Goal: Communication & Community: Answer question/provide support

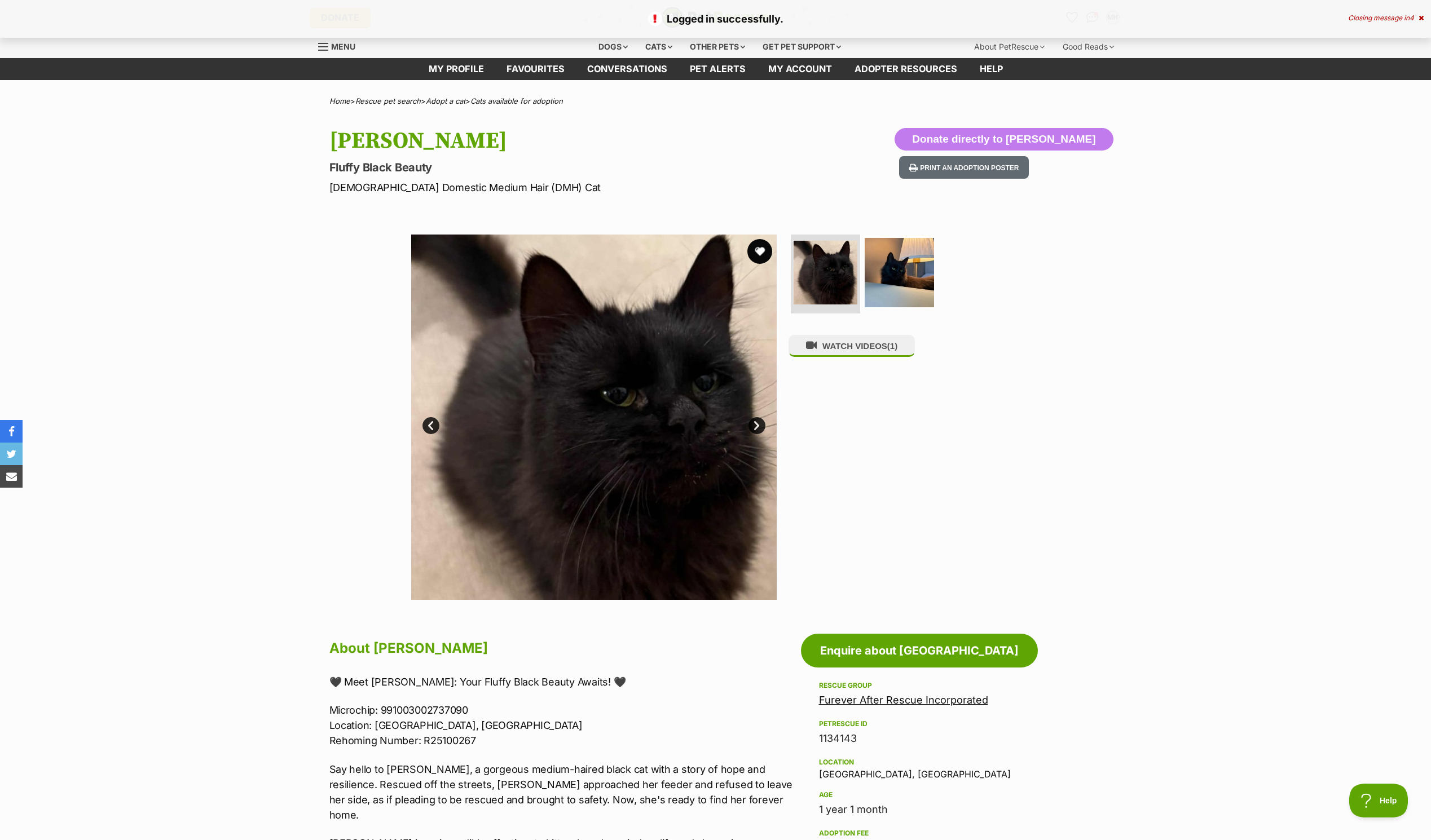
click at [761, 245] on button "favourite" at bounding box center [760, 252] width 25 height 25
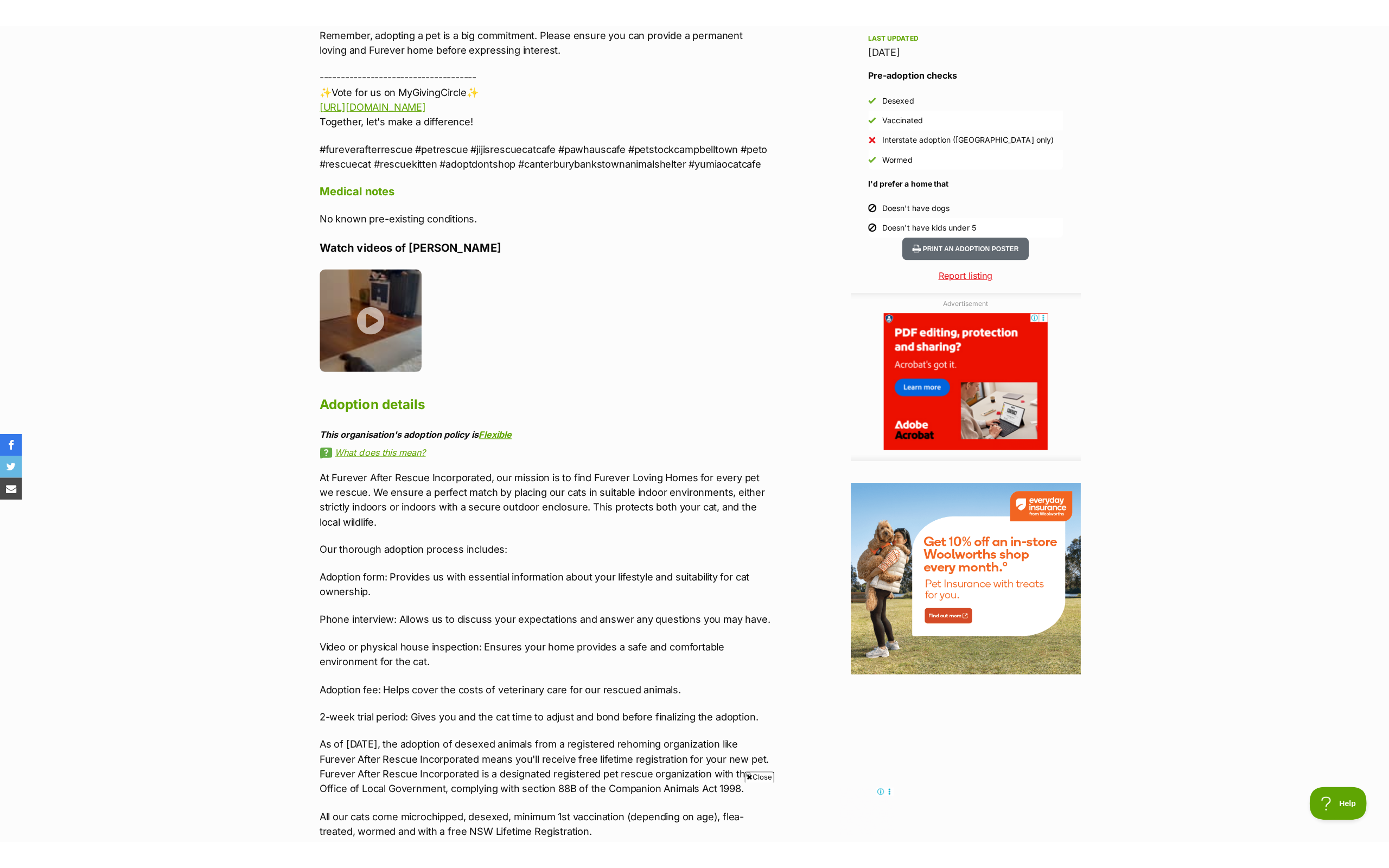
scroll to position [923, 0]
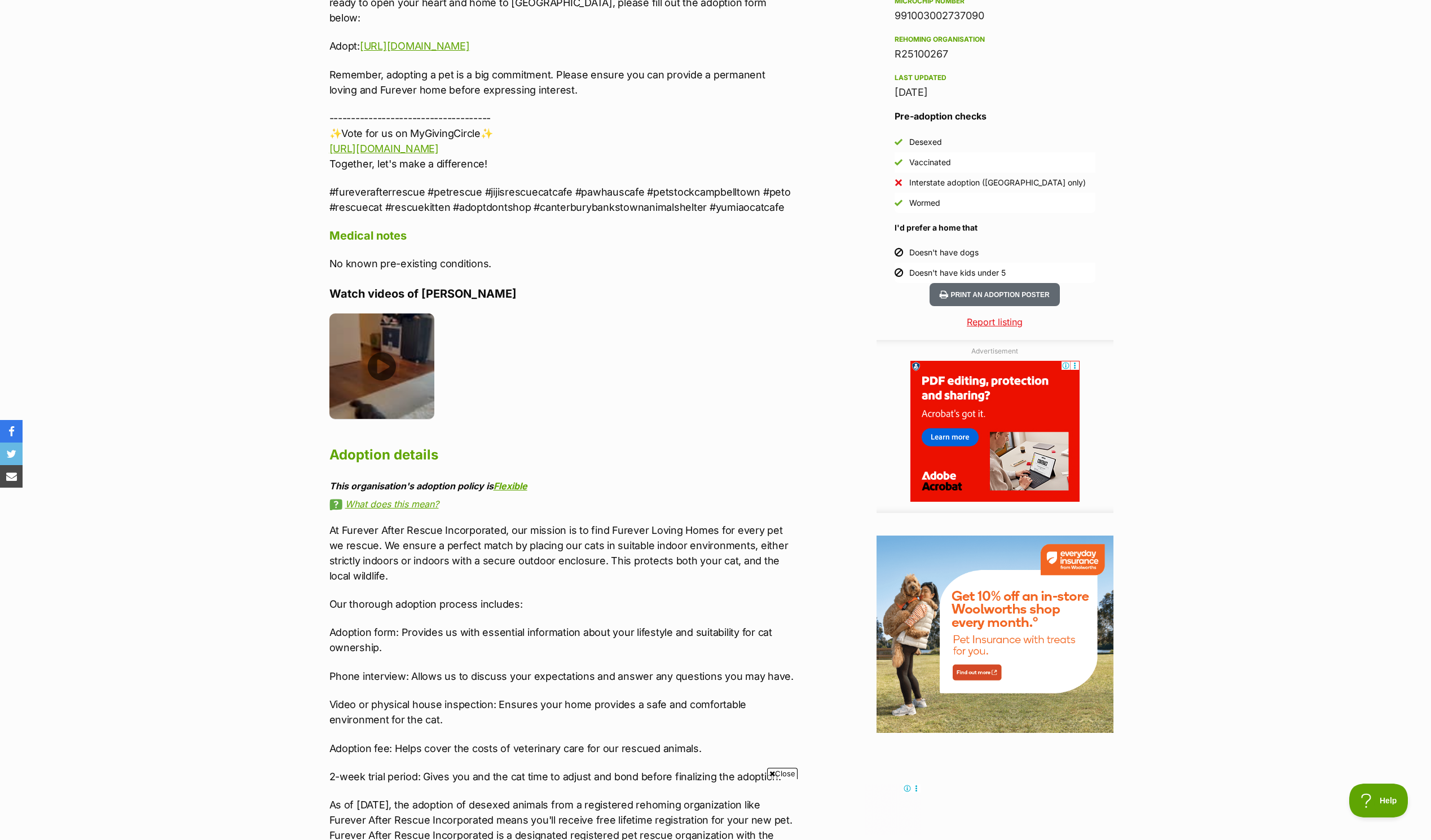
click at [391, 339] on img at bounding box center [382, 366] width 106 height 106
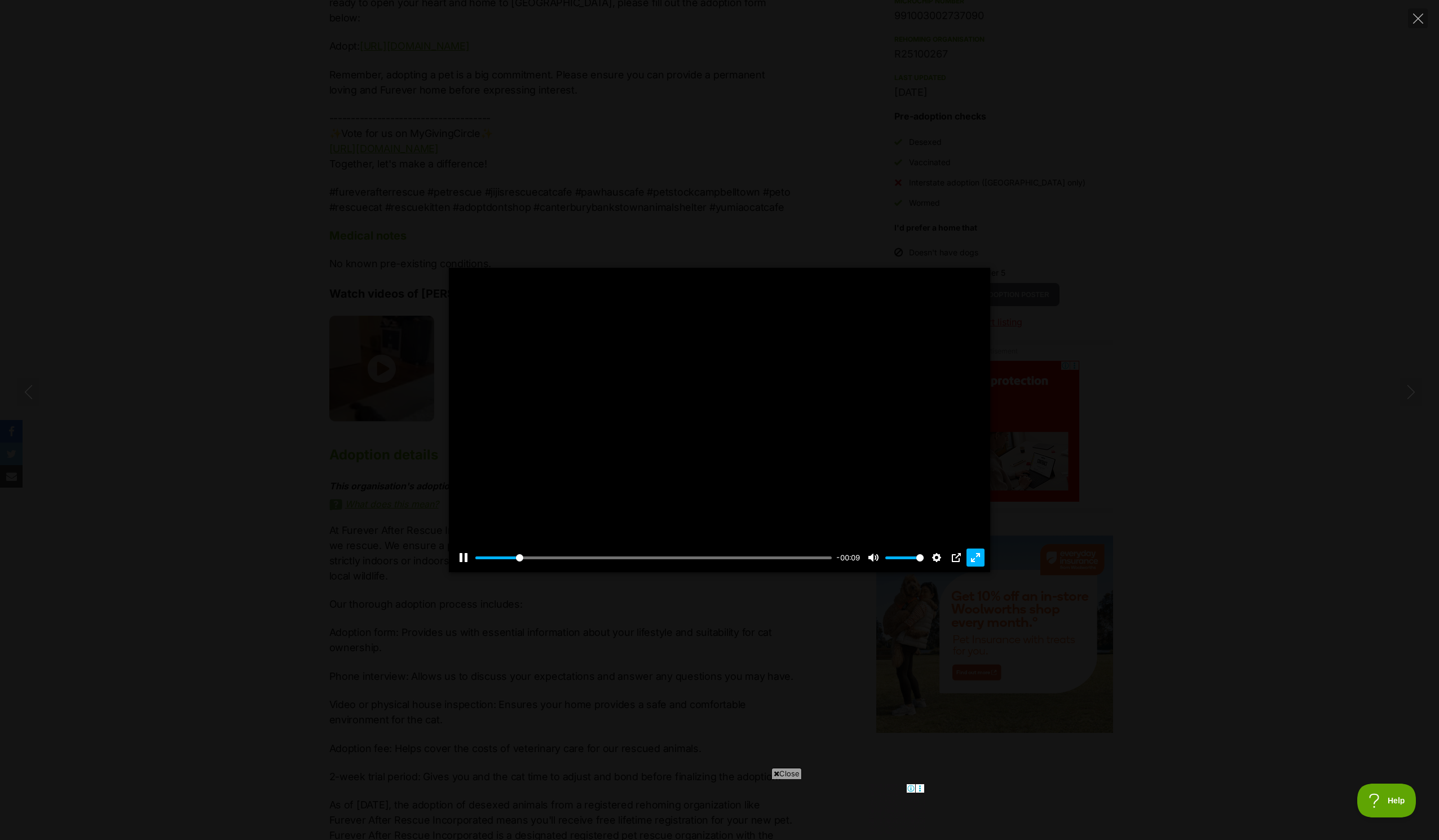
click at [975, 559] on button "Exit fullscreen Enter fullscreen" at bounding box center [975, 557] width 18 height 18
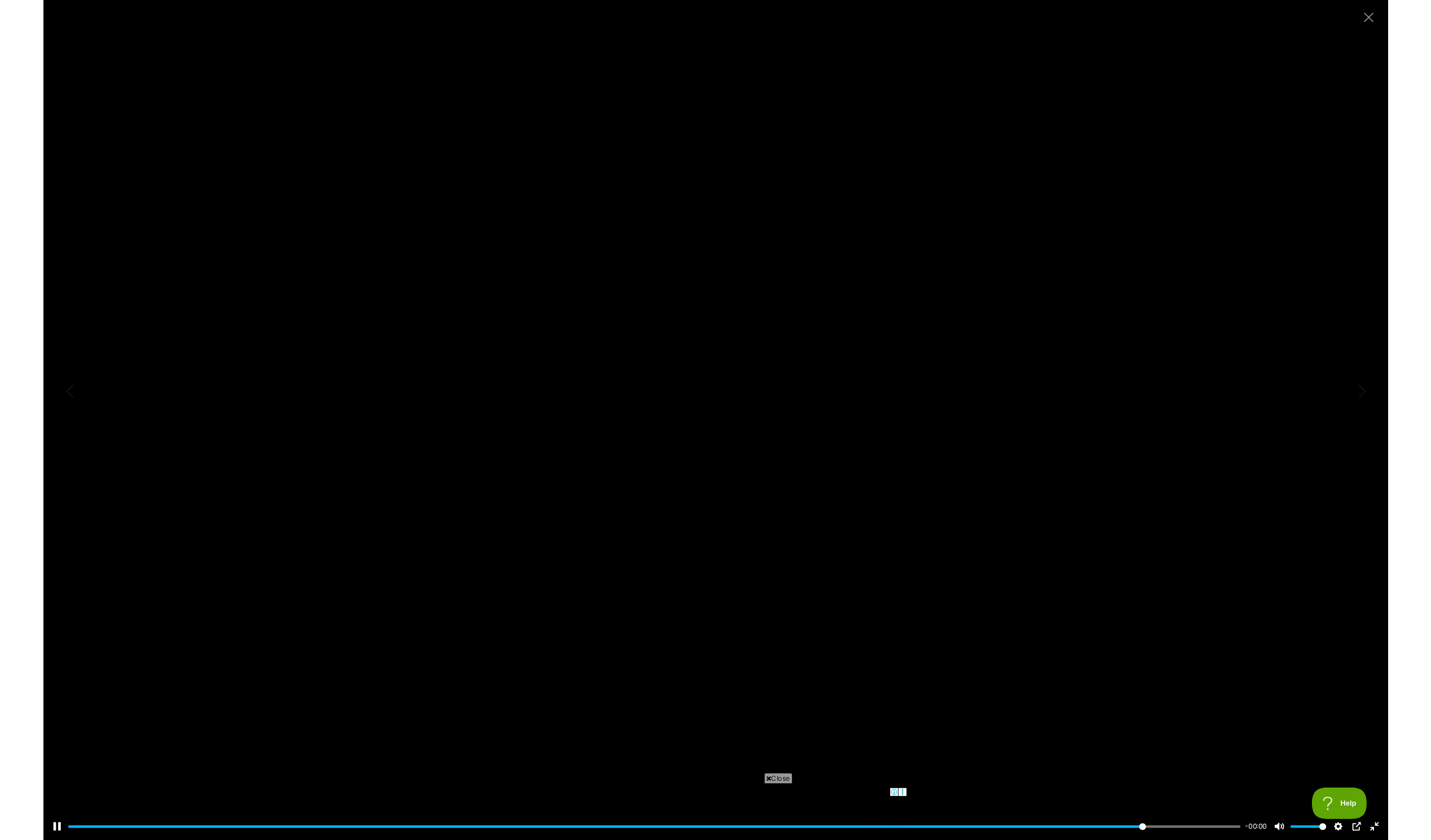
scroll to position [0, 0]
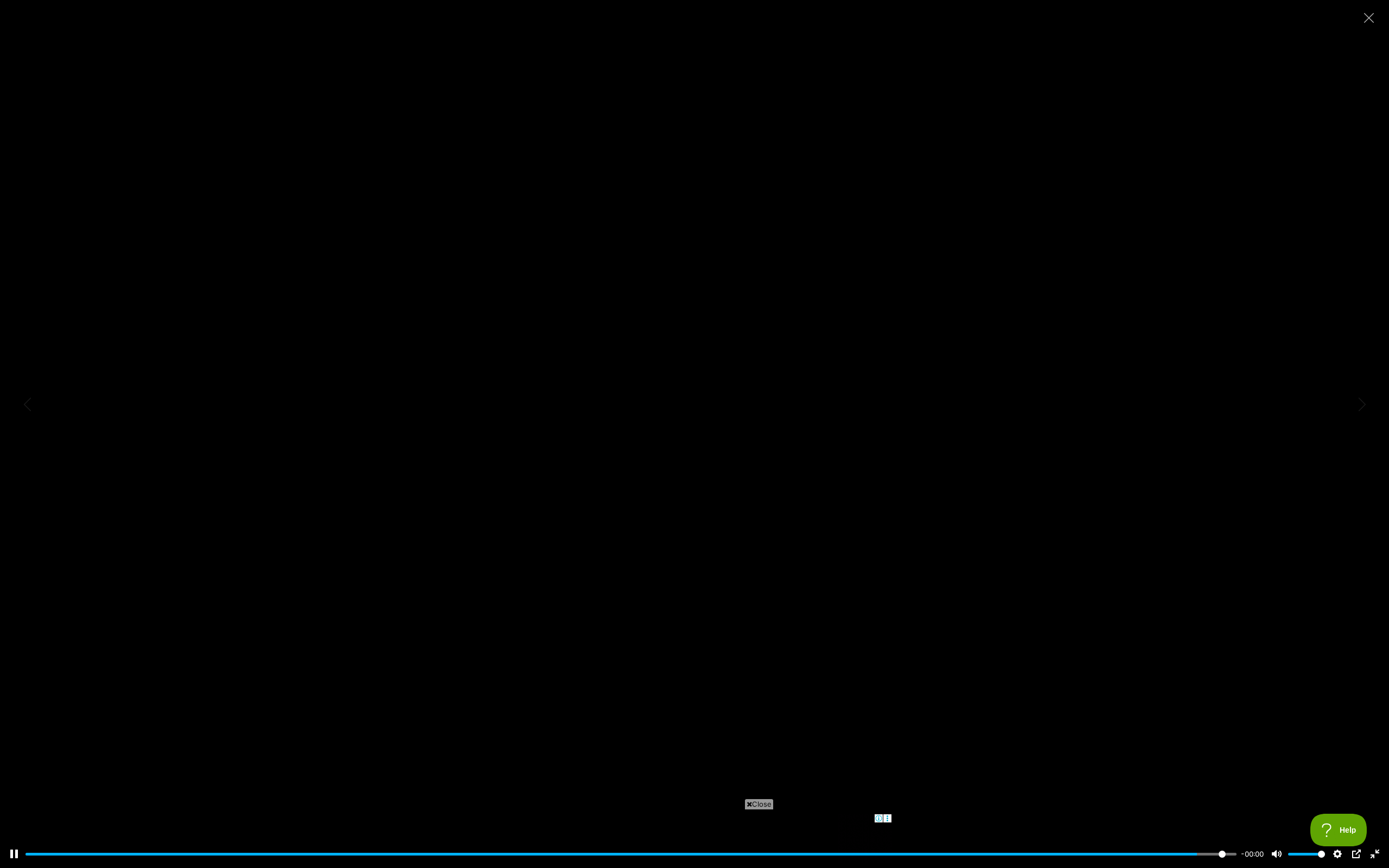
type input "100"
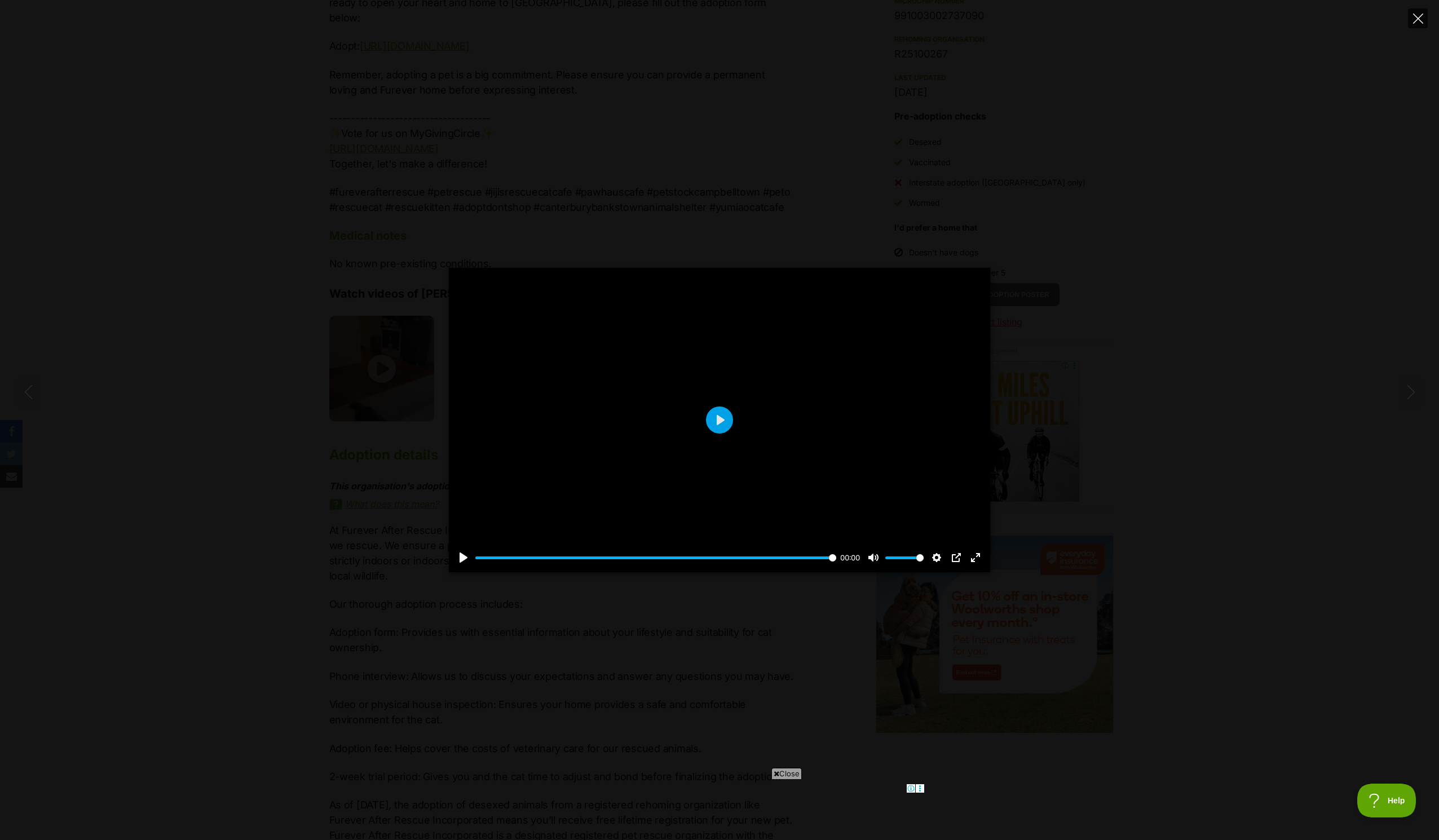
click at [1420, 25] on button "Close" at bounding box center [1418, 18] width 20 height 20
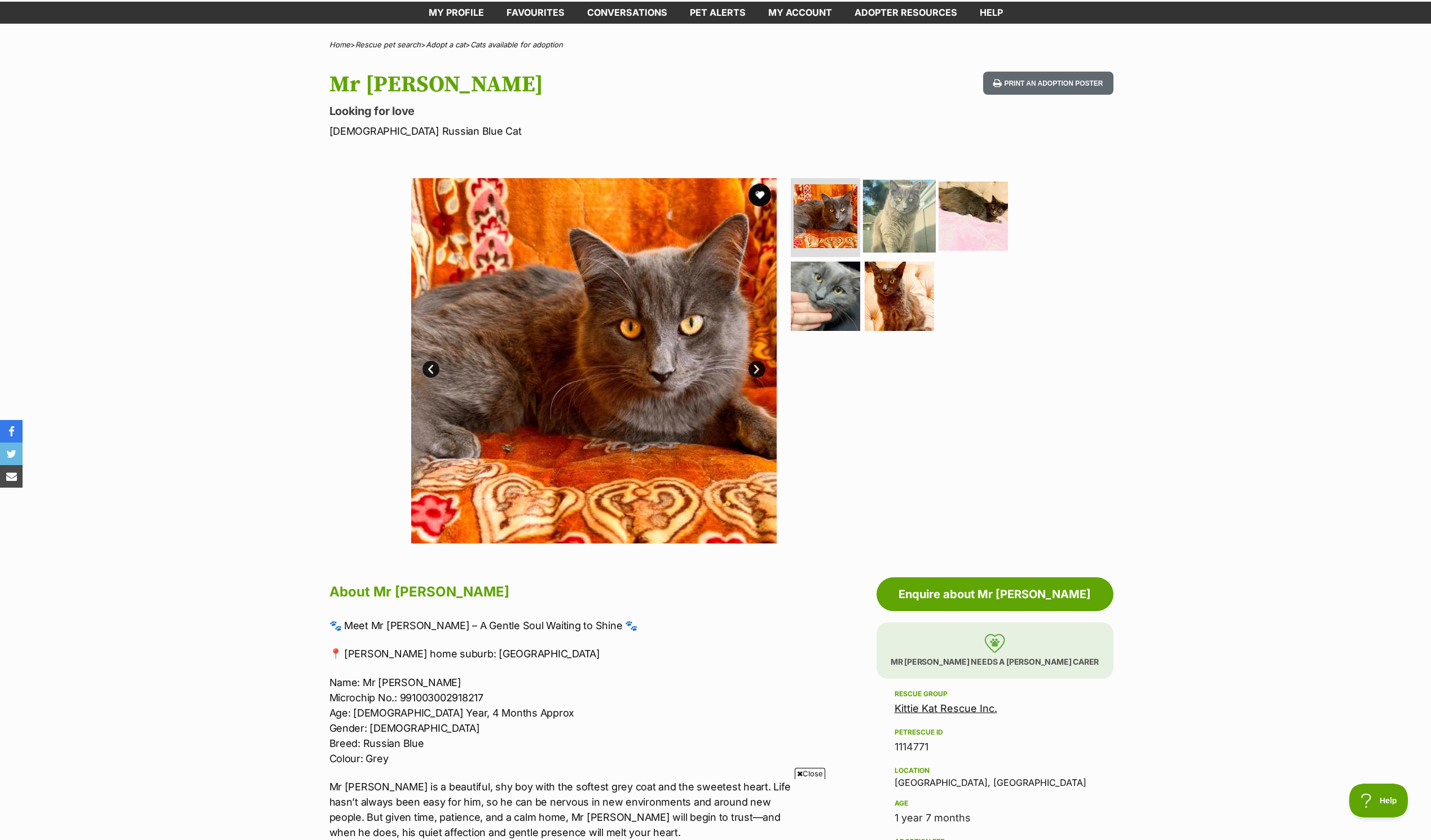
click at [889, 222] on img at bounding box center [899, 216] width 73 height 73
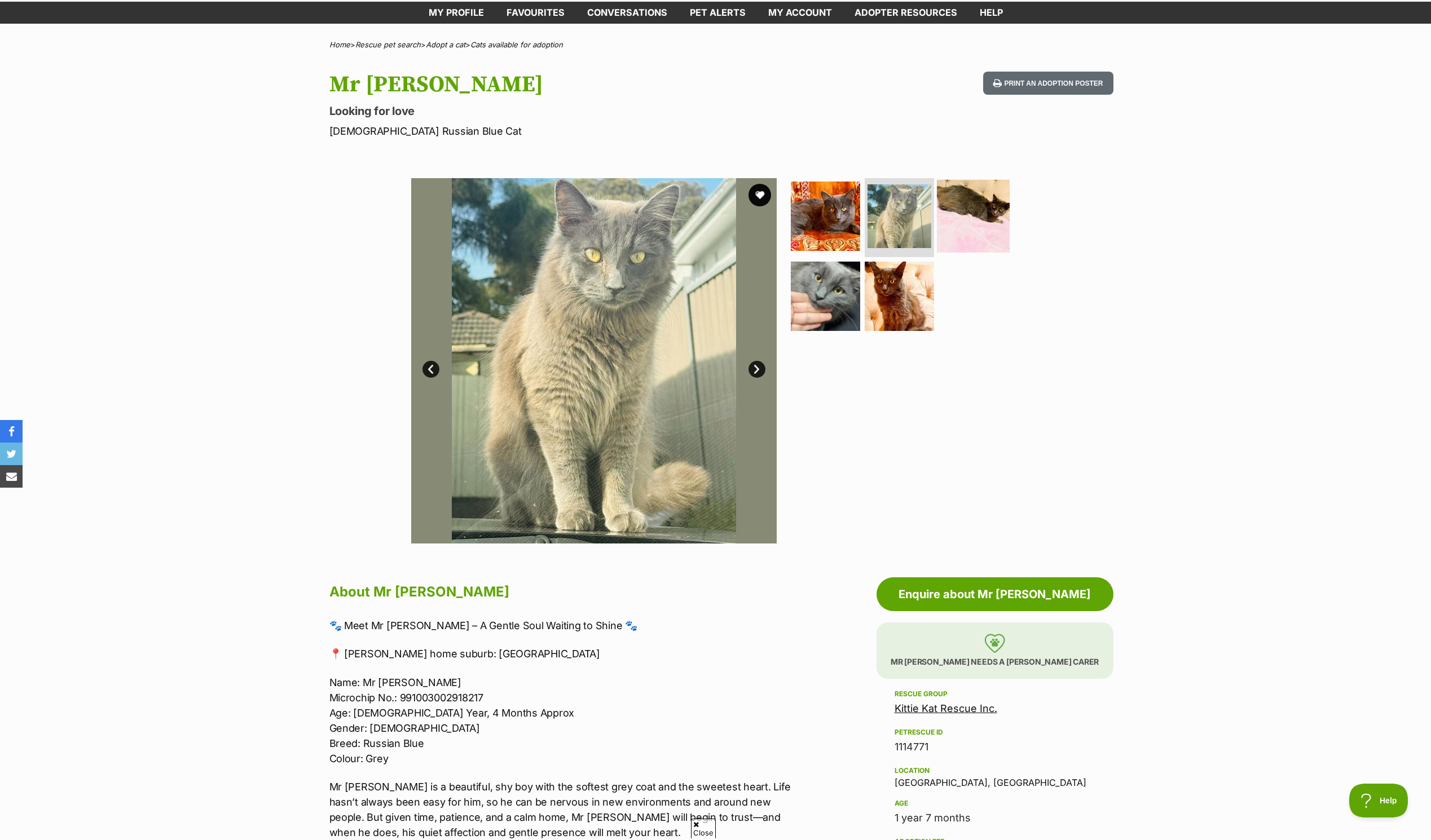
click at [981, 209] on img at bounding box center [973, 216] width 73 height 73
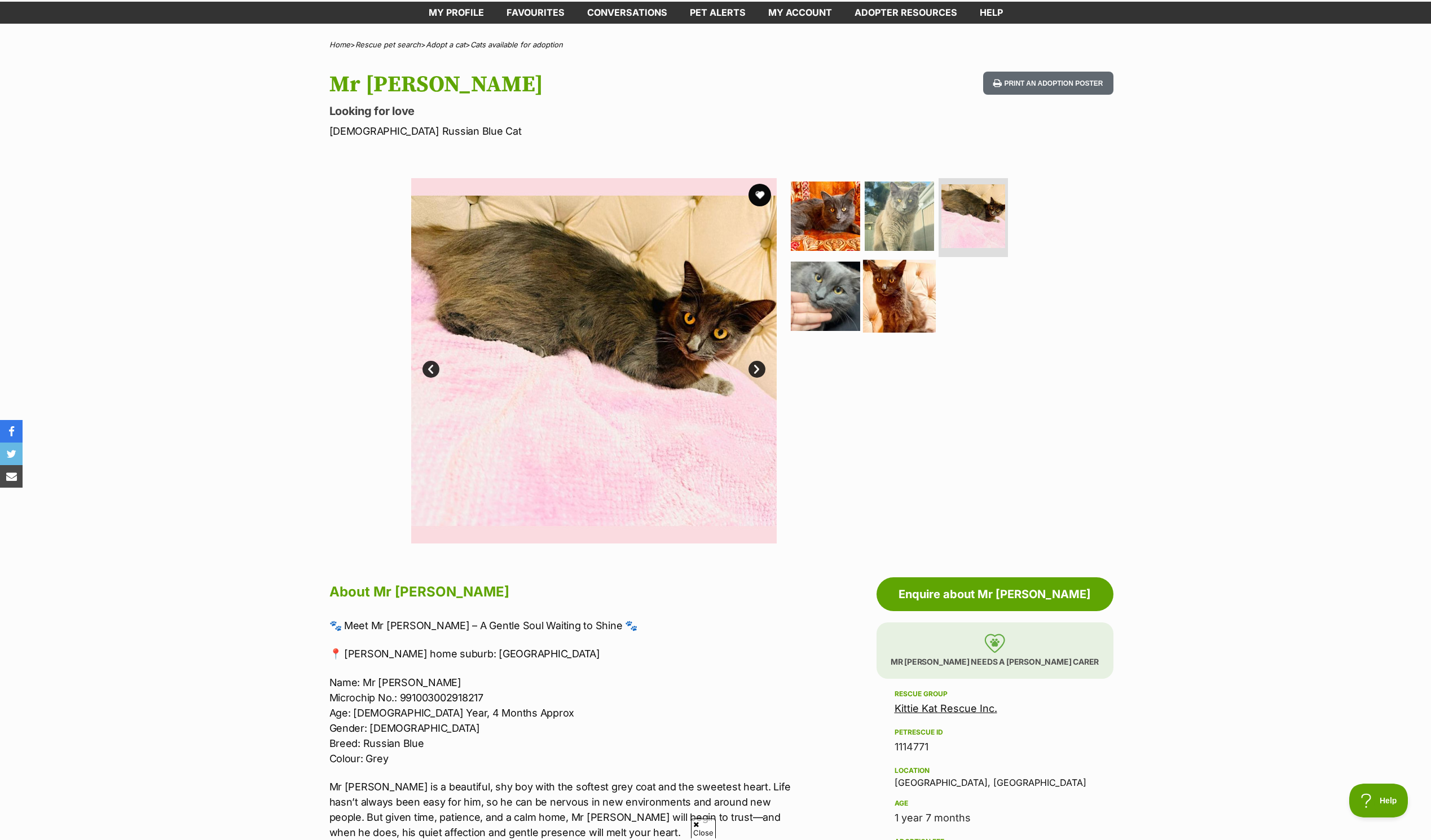
click at [897, 307] on img at bounding box center [899, 295] width 73 height 73
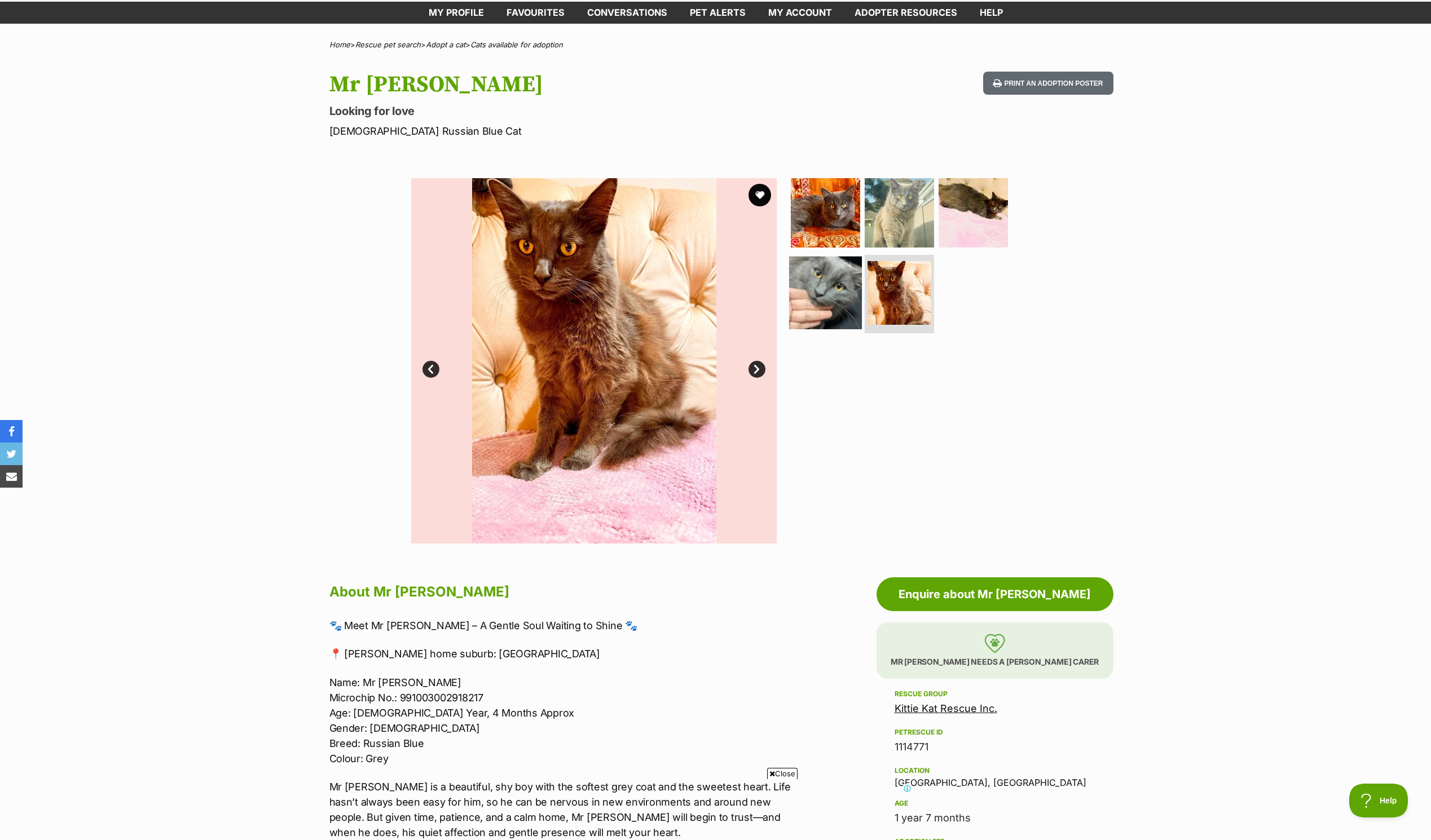
click at [845, 309] on img at bounding box center [826, 292] width 73 height 73
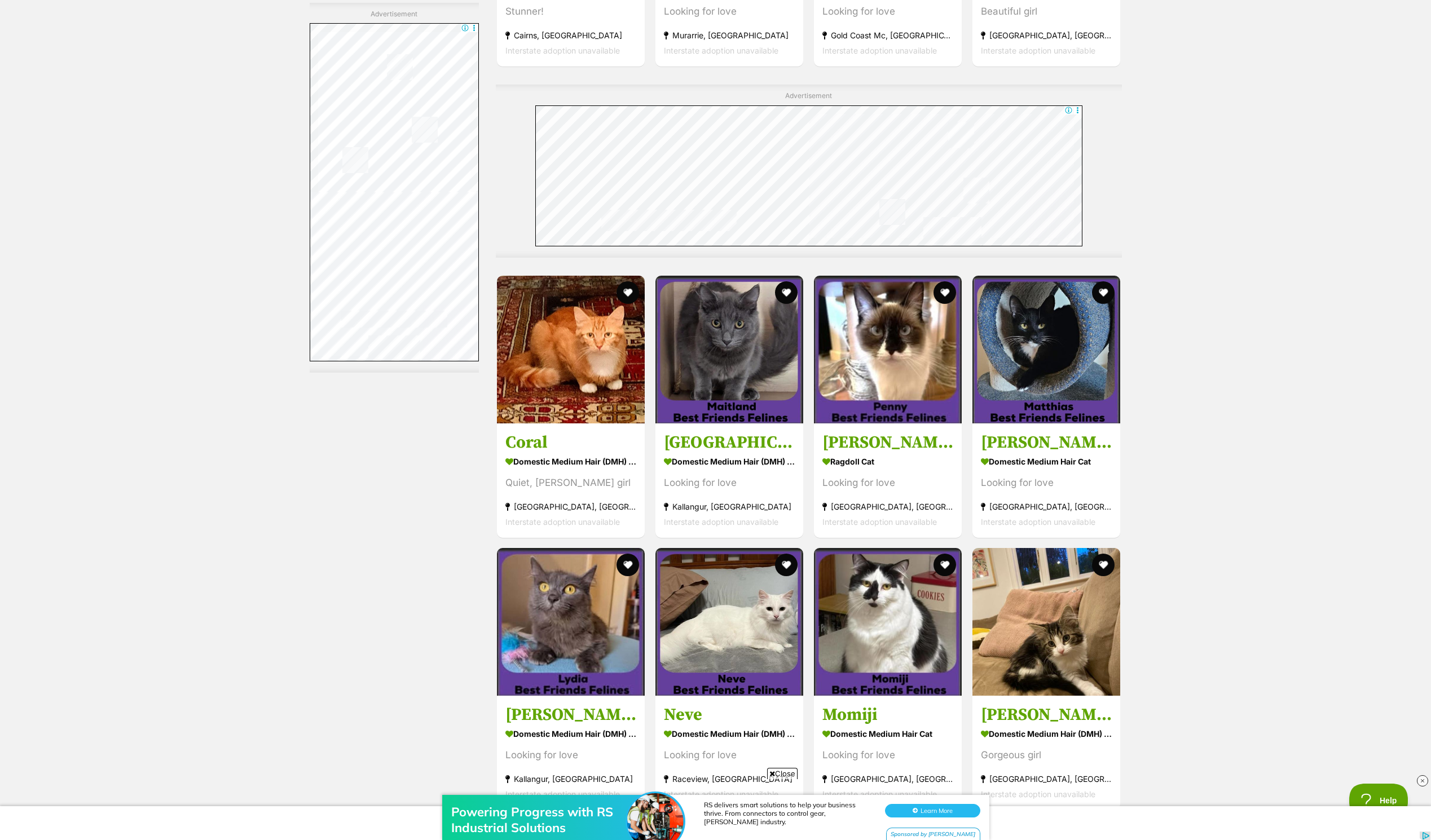
scroll to position [4793, 0]
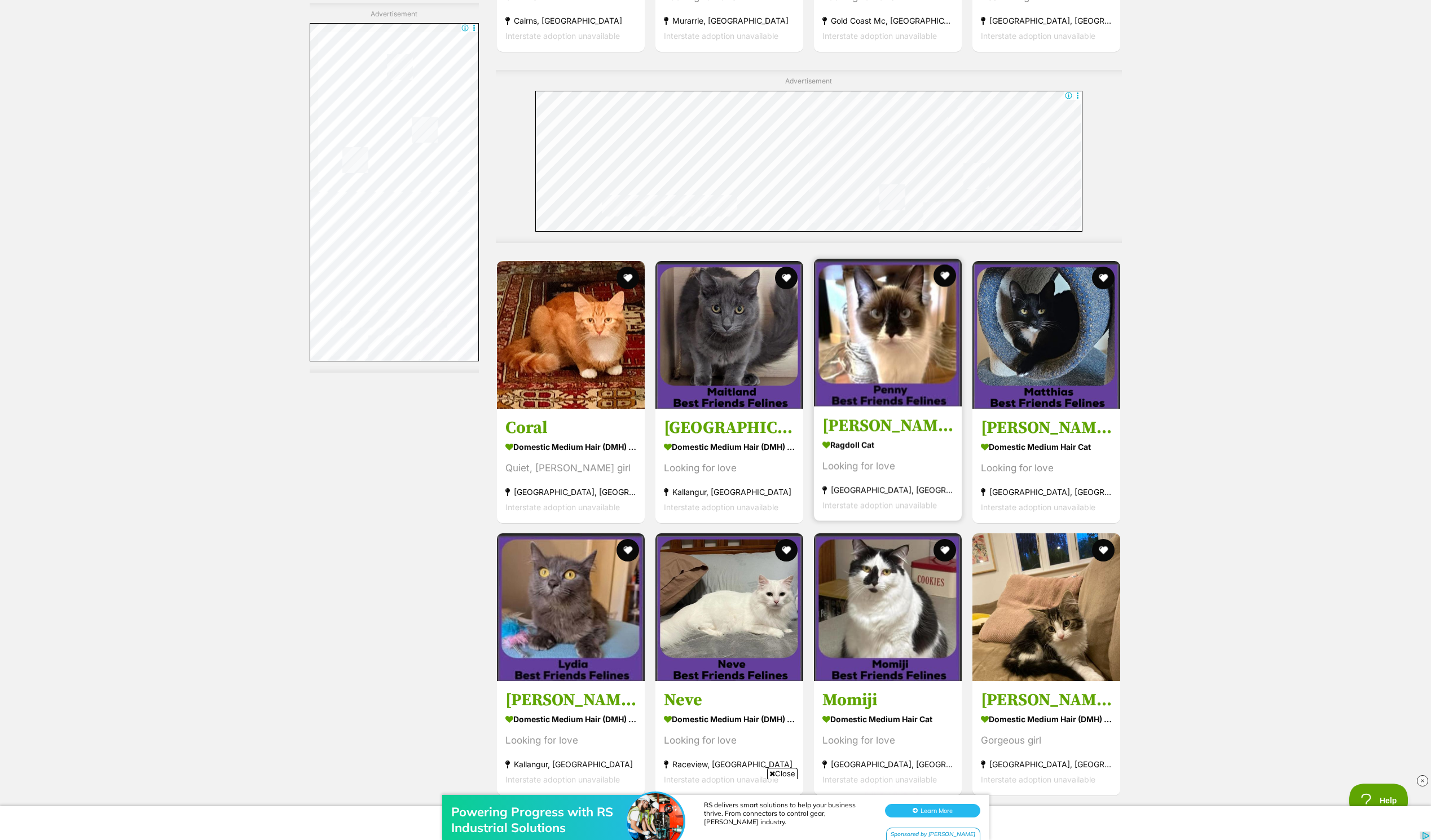
drag, startPoint x: 888, startPoint y: 350, endPoint x: 894, endPoint y: 351, distance: 6.1
drag, startPoint x: 894, startPoint y: 351, endPoint x: 1234, endPoint y: 294, distance: 344.7
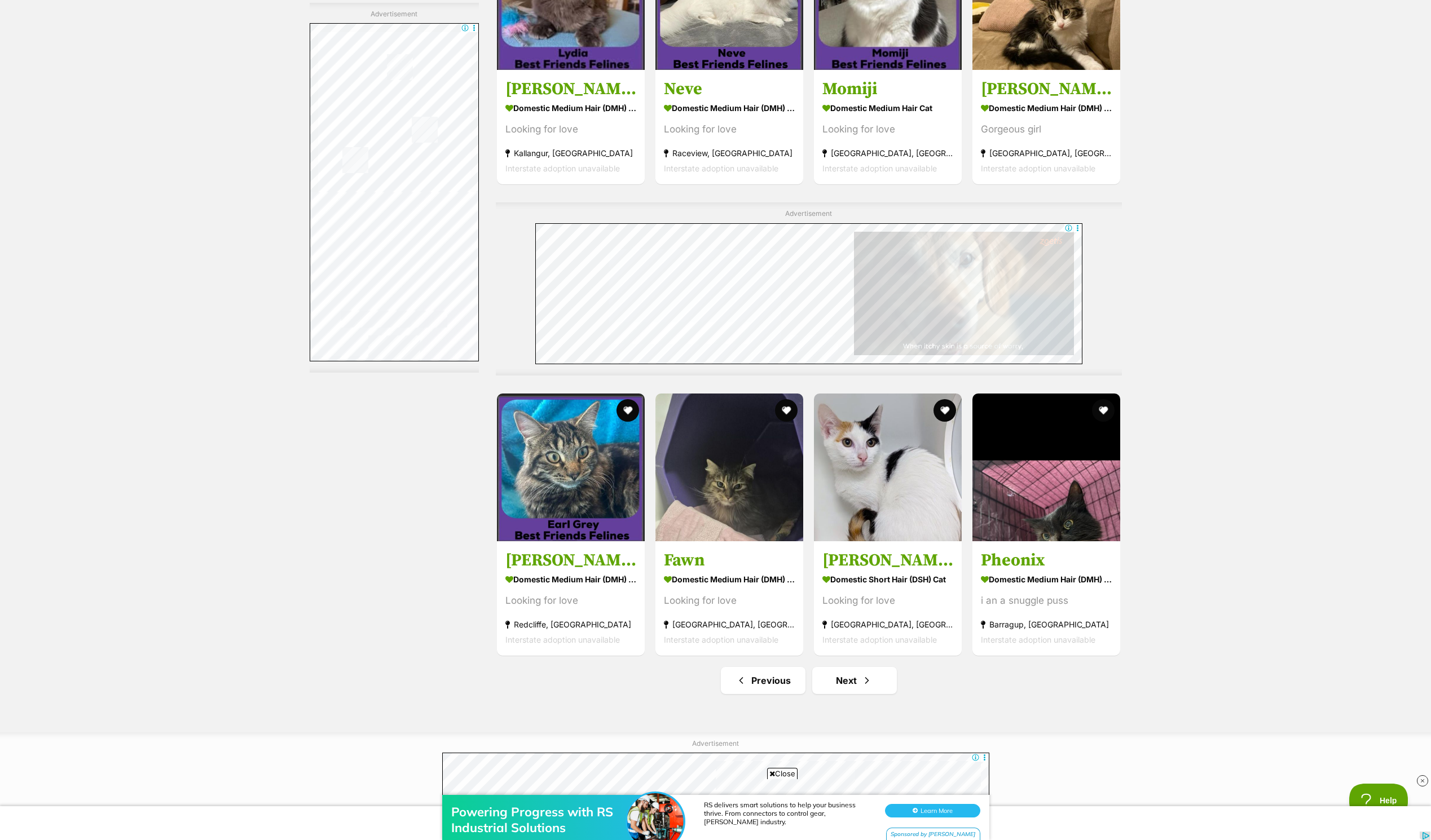
scroll to position [5526, 0]
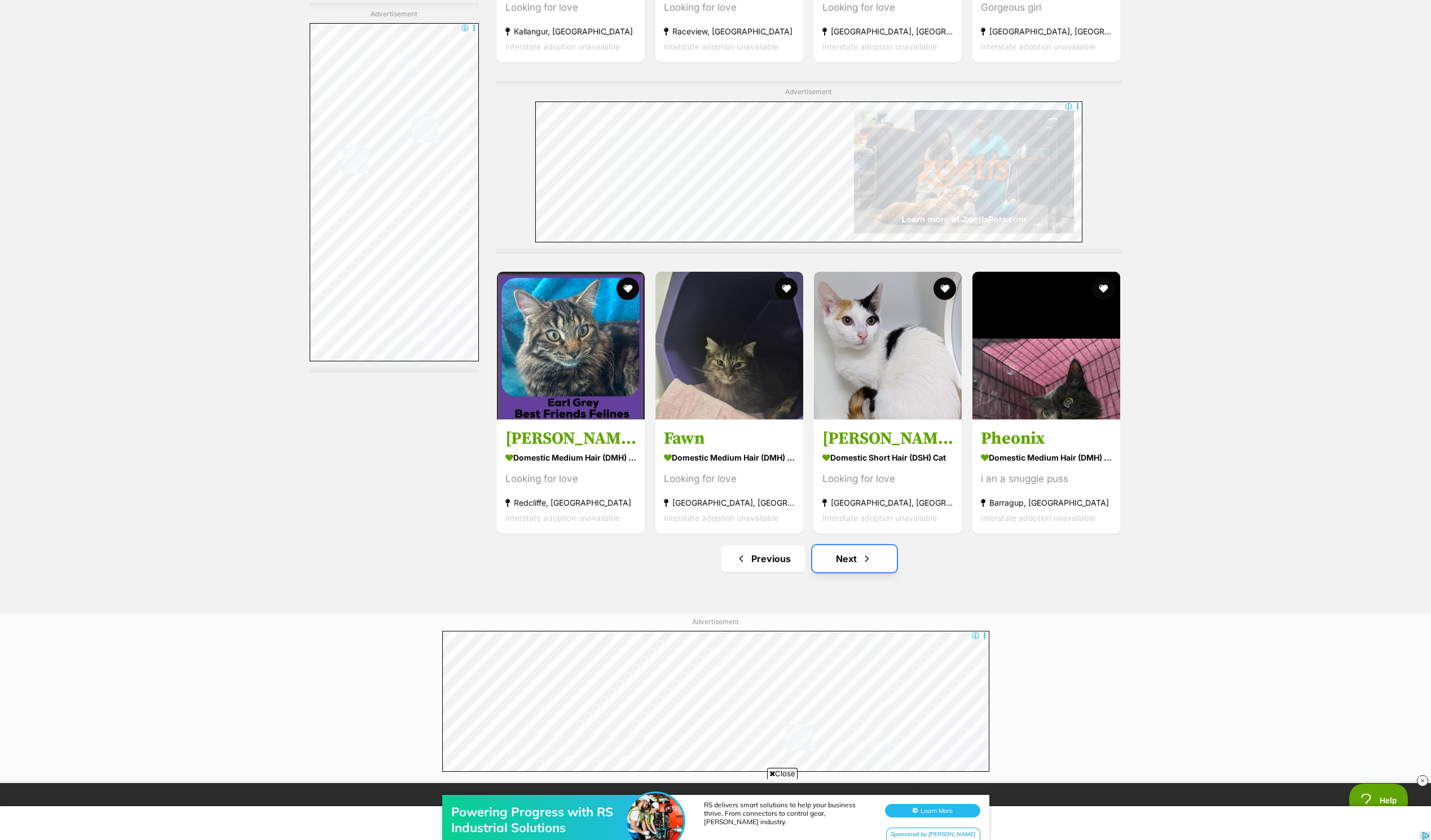
click at [875, 564] on link "Next" at bounding box center [854, 559] width 85 height 27
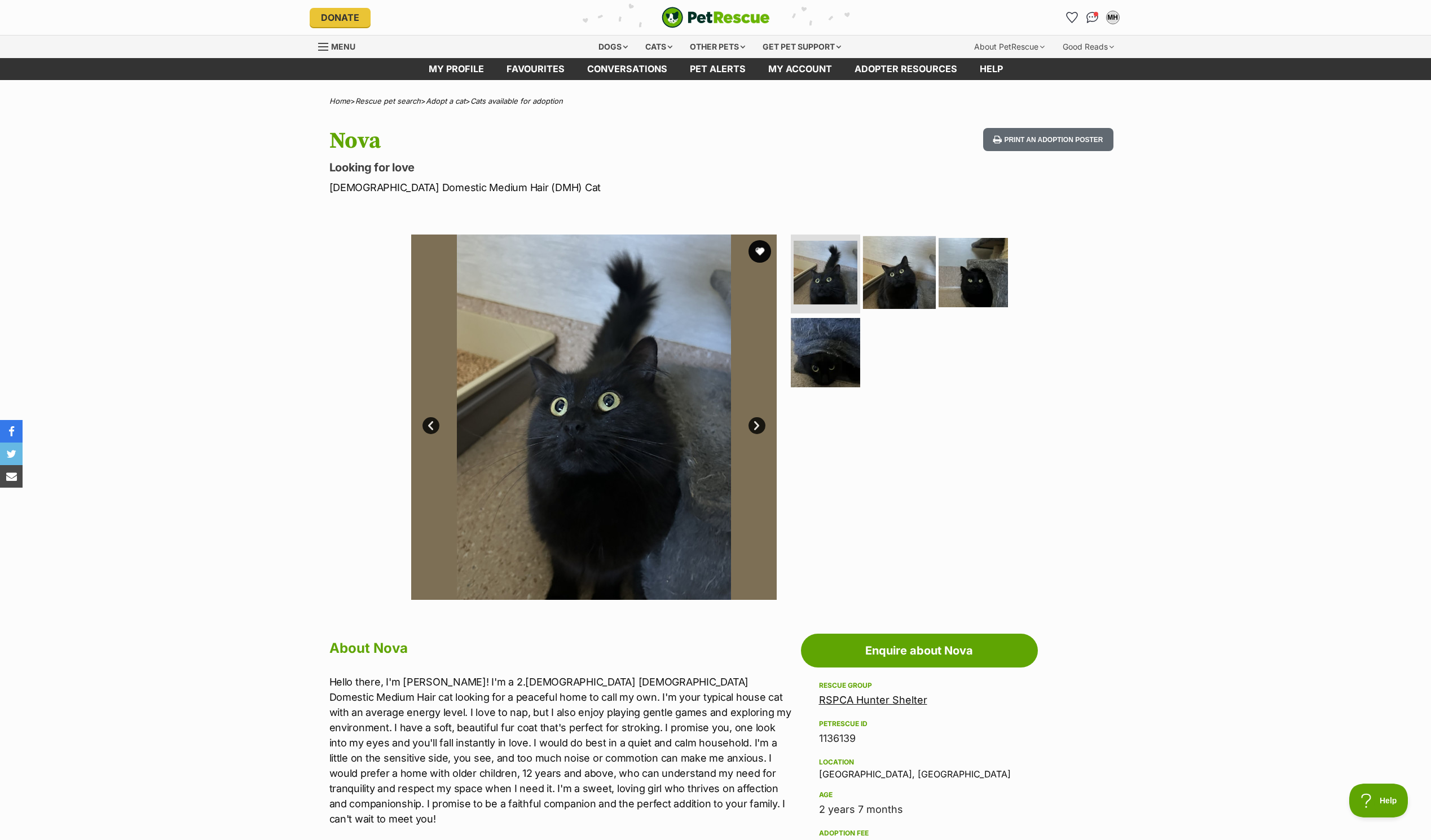
click at [909, 283] on img at bounding box center [899, 272] width 73 height 73
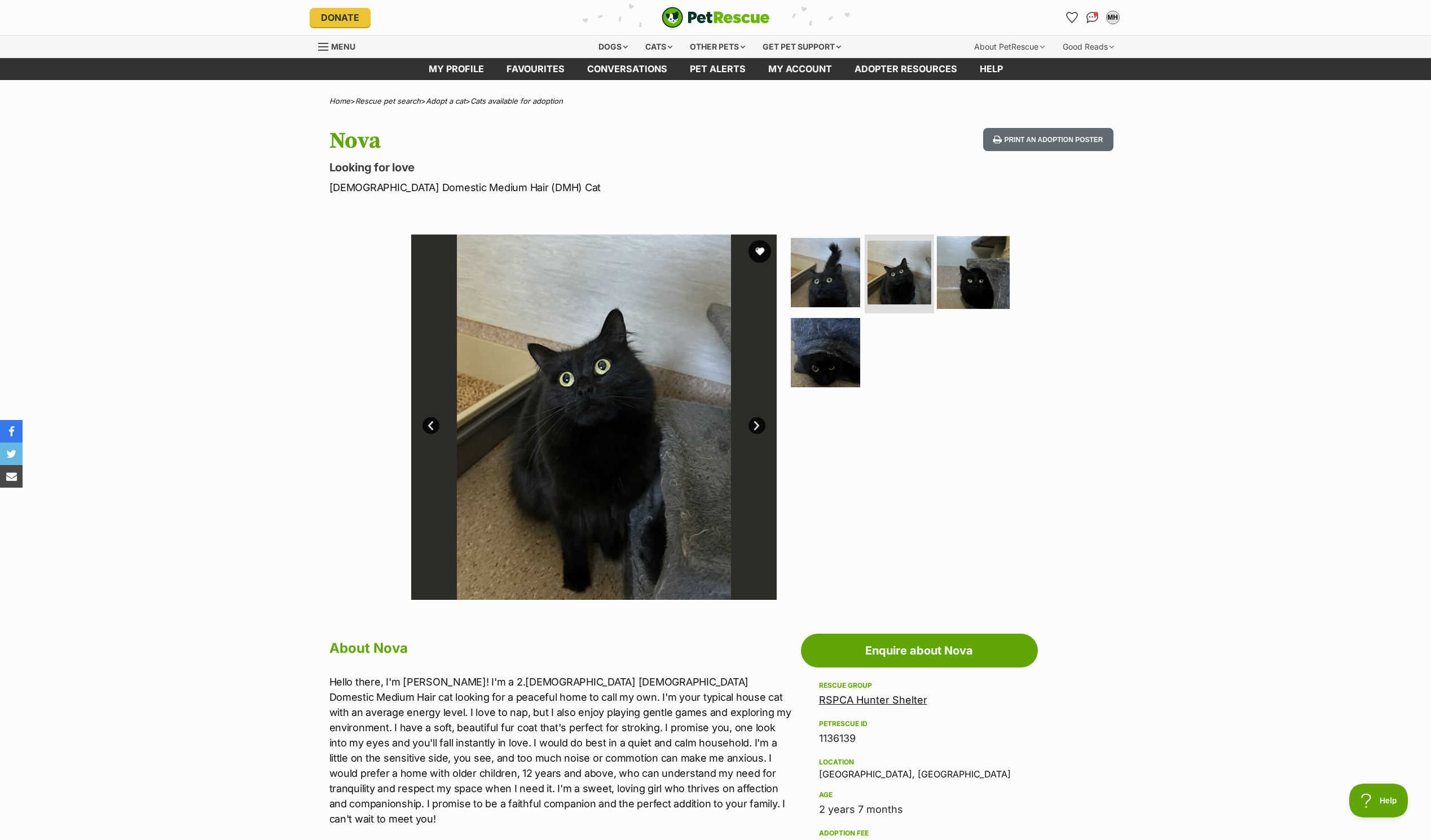
click at [1001, 282] on img at bounding box center [973, 272] width 73 height 73
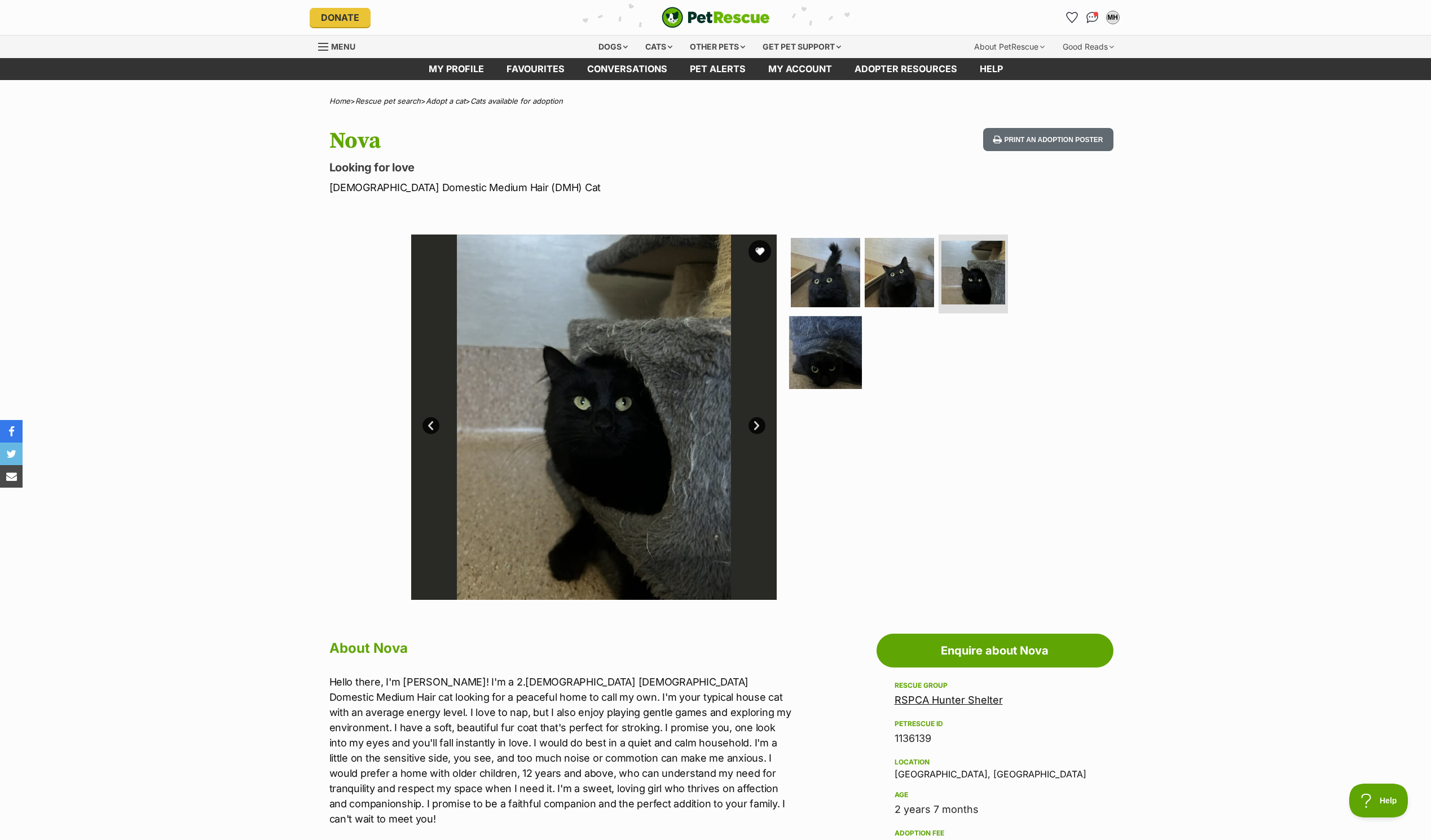
click at [826, 356] on img at bounding box center [826, 352] width 73 height 73
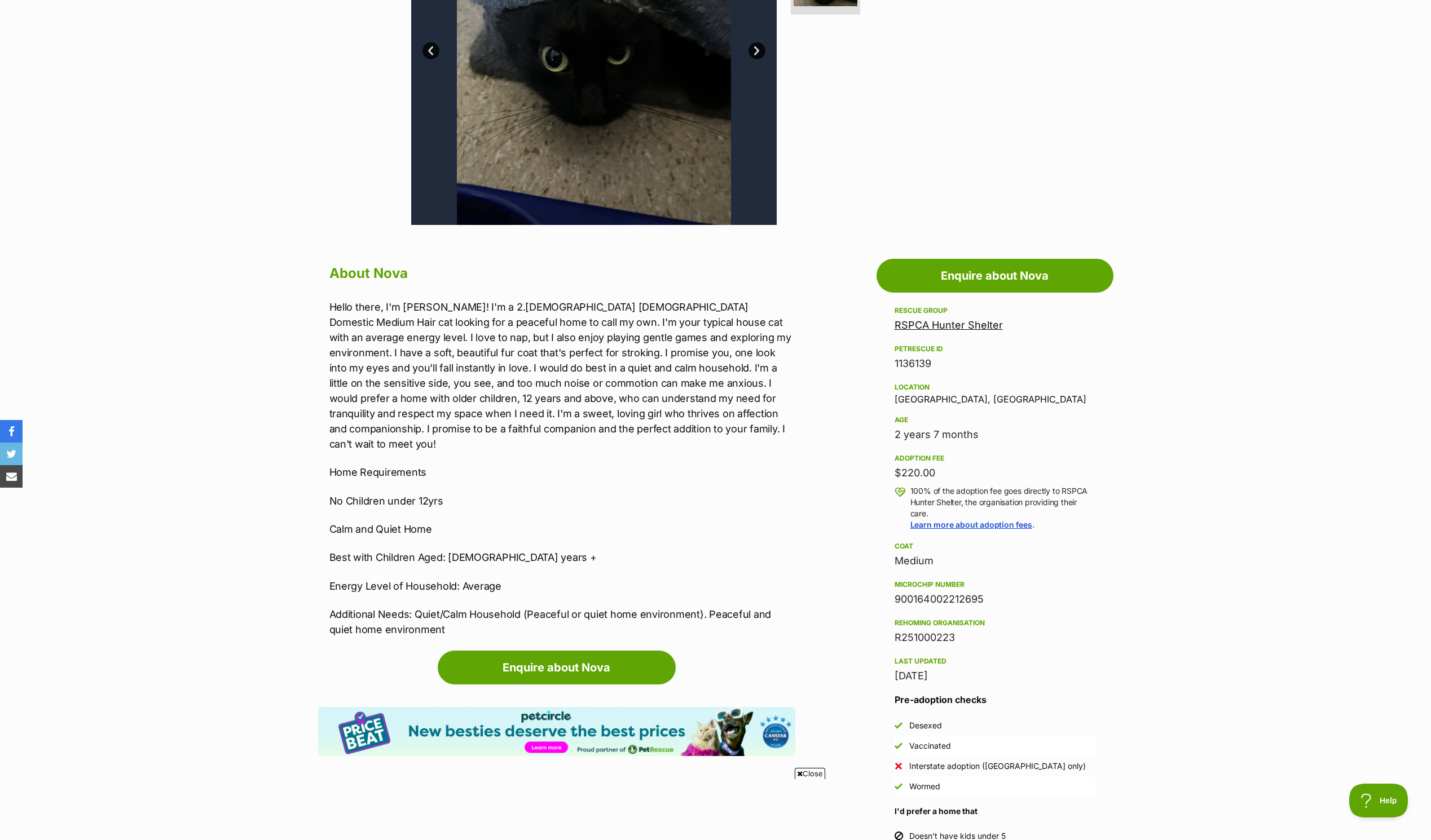
scroll to position [395, 0]
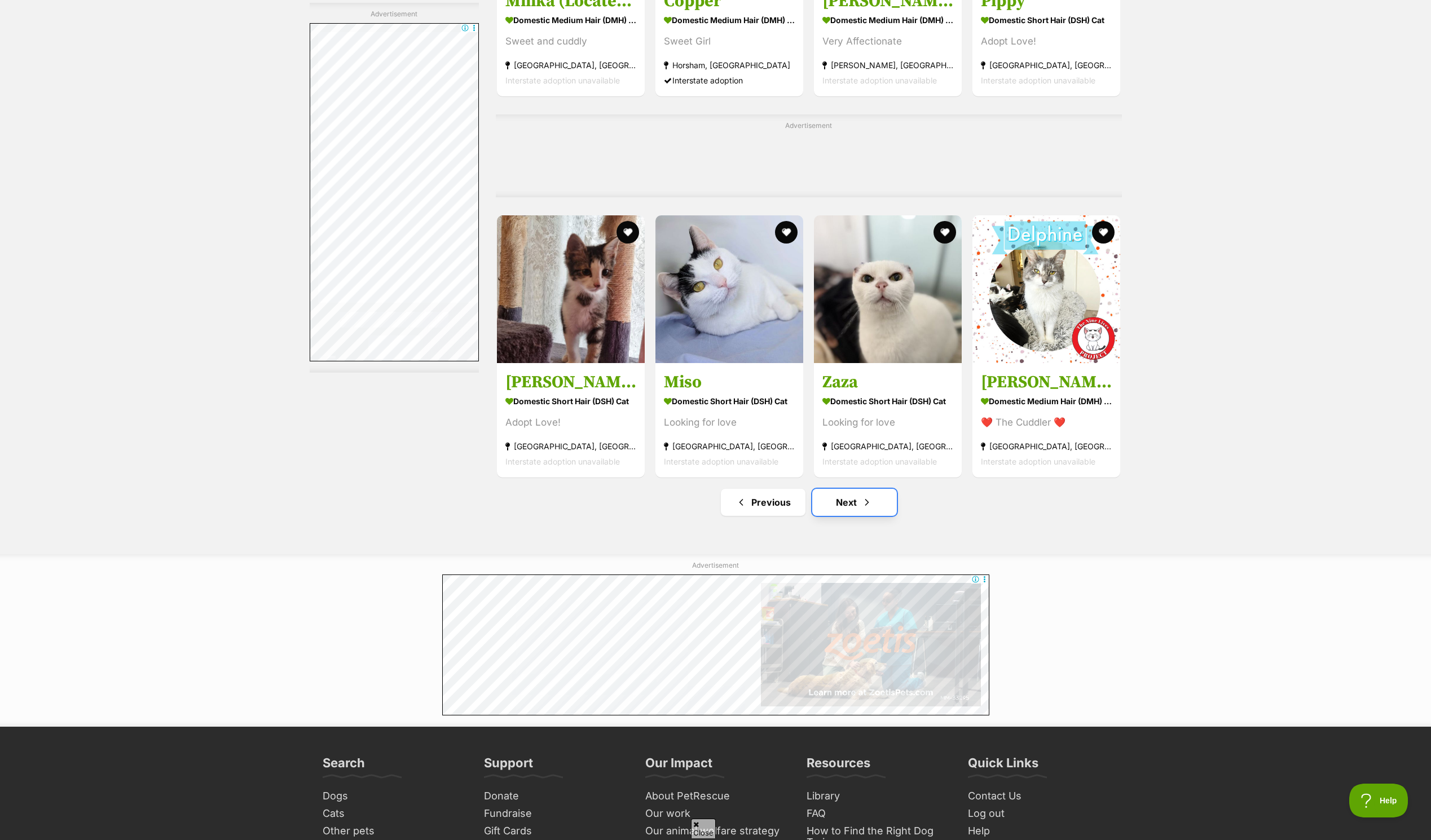
click at [865, 500] on span "Next page" at bounding box center [866, 502] width 11 height 13
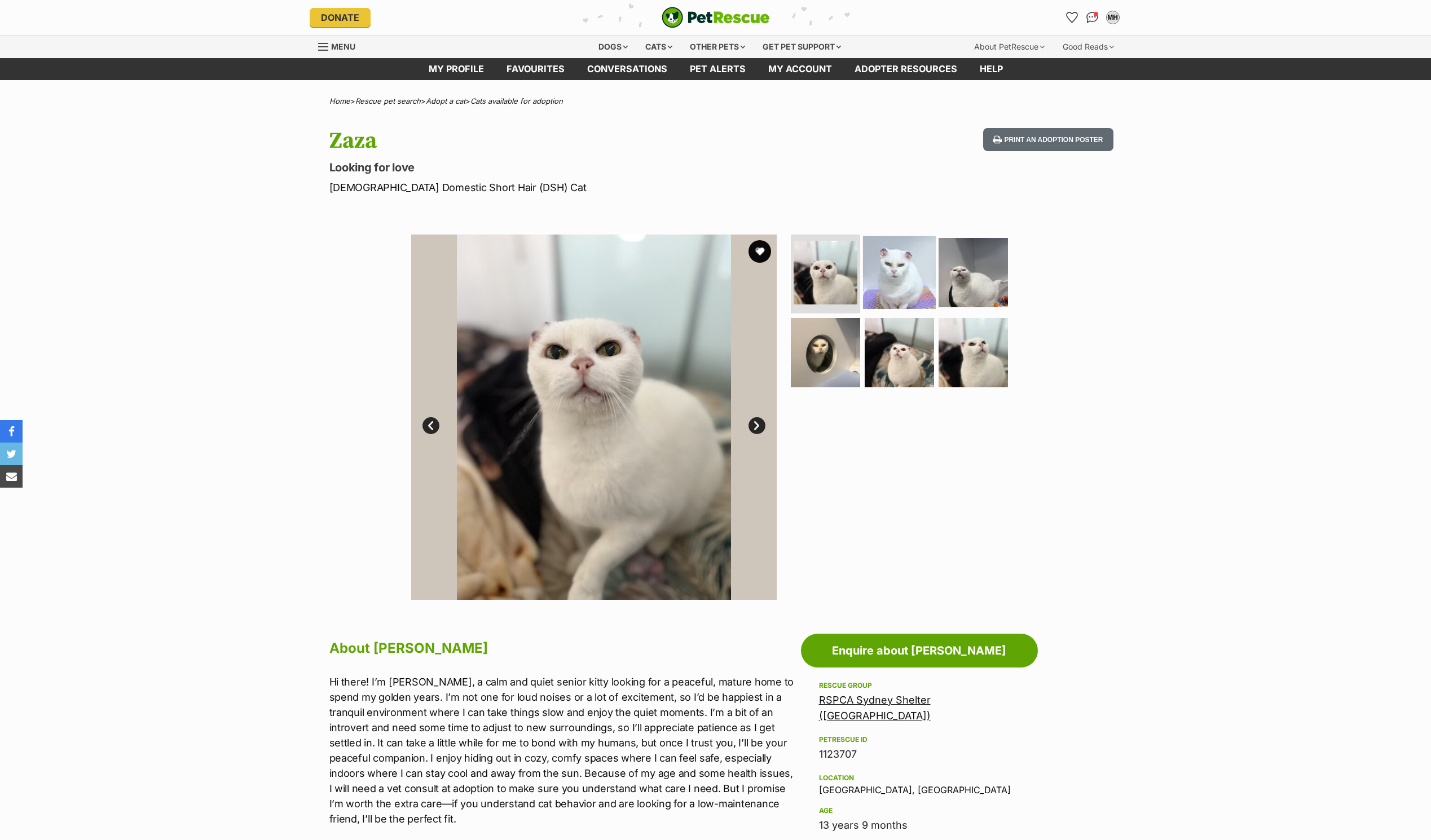
click at [901, 289] on img at bounding box center [899, 272] width 73 height 73
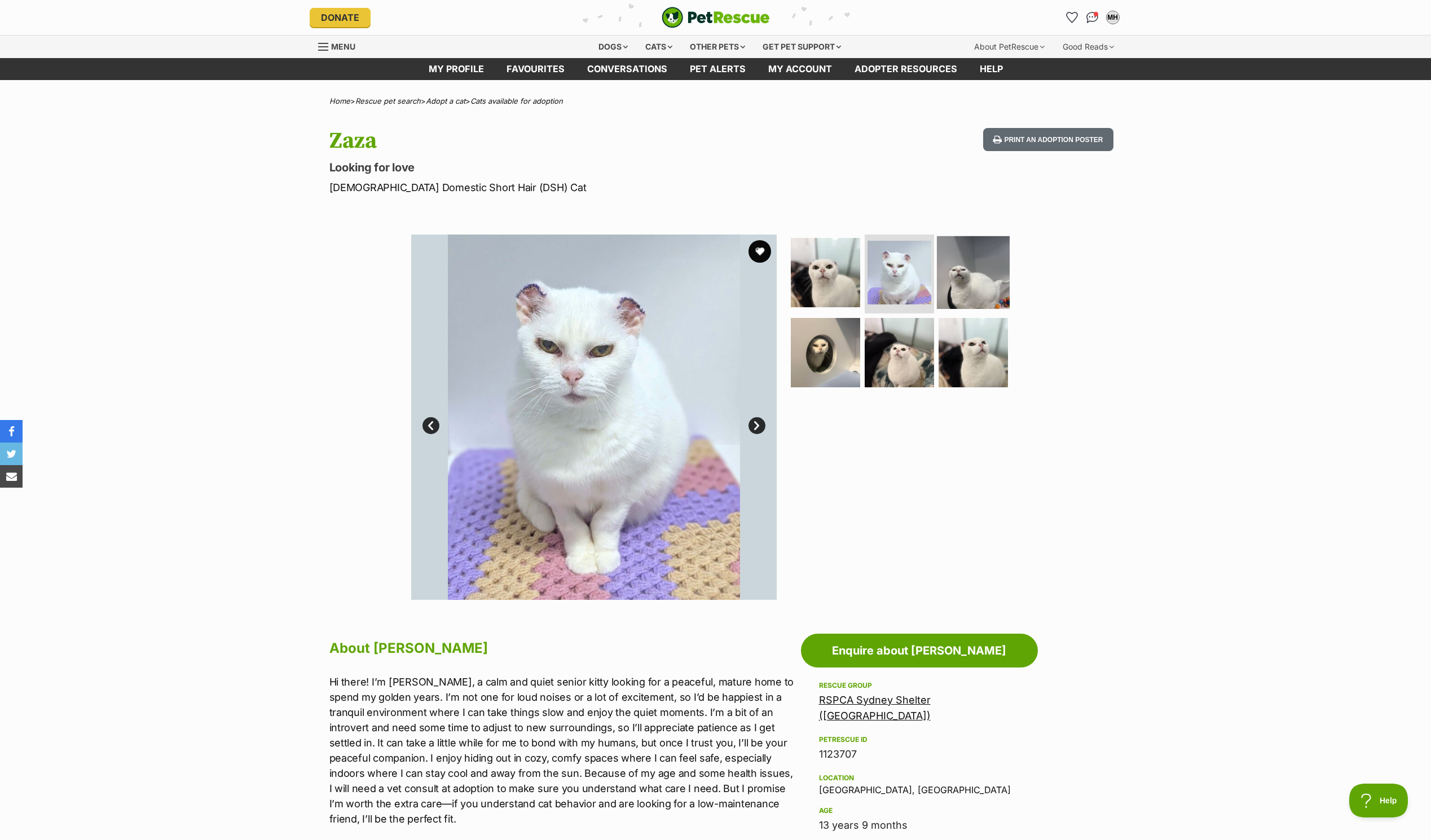
click at [991, 279] on img at bounding box center [973, 272] width 73 height 73
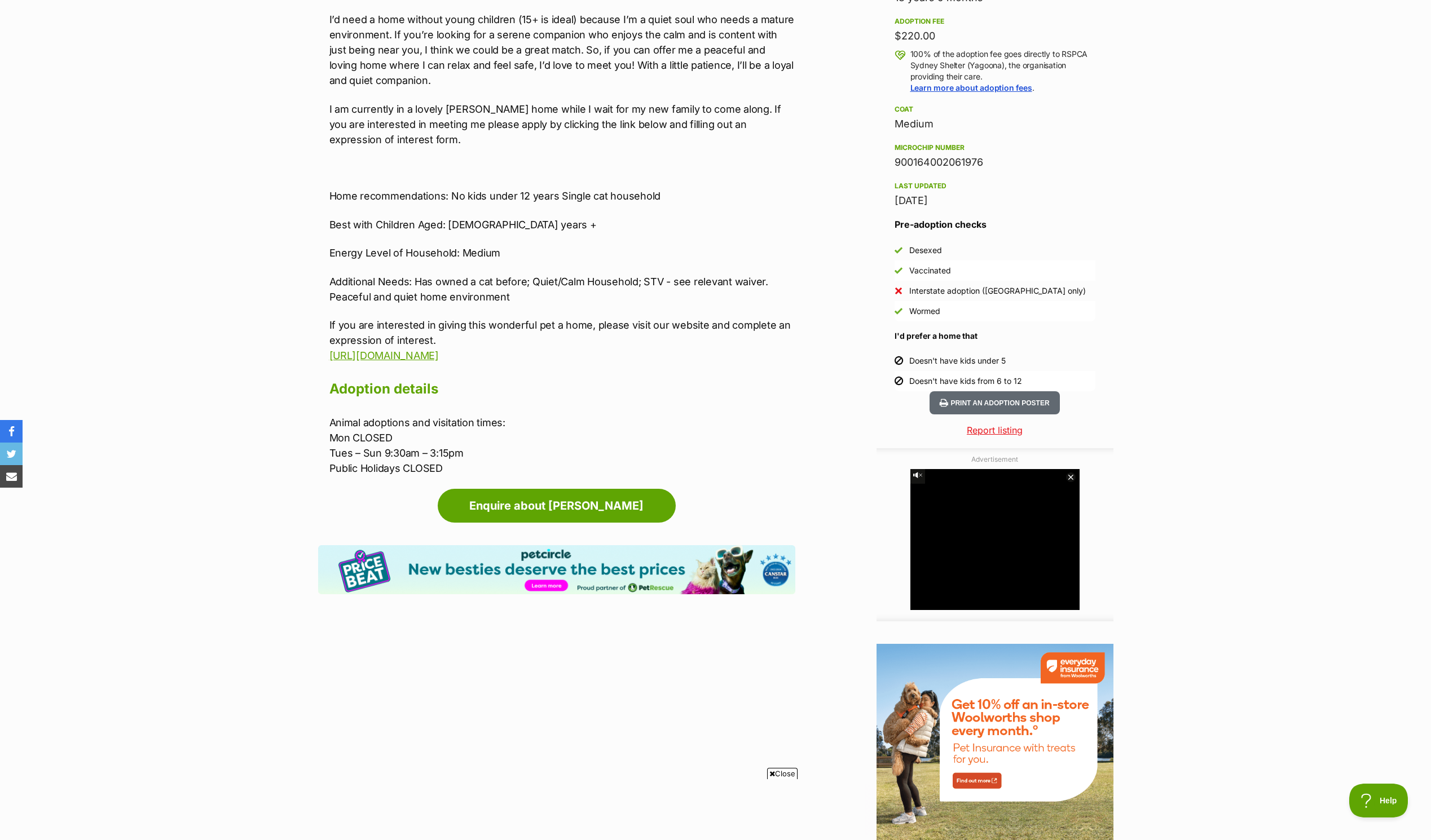
scroll to position [733, 0]
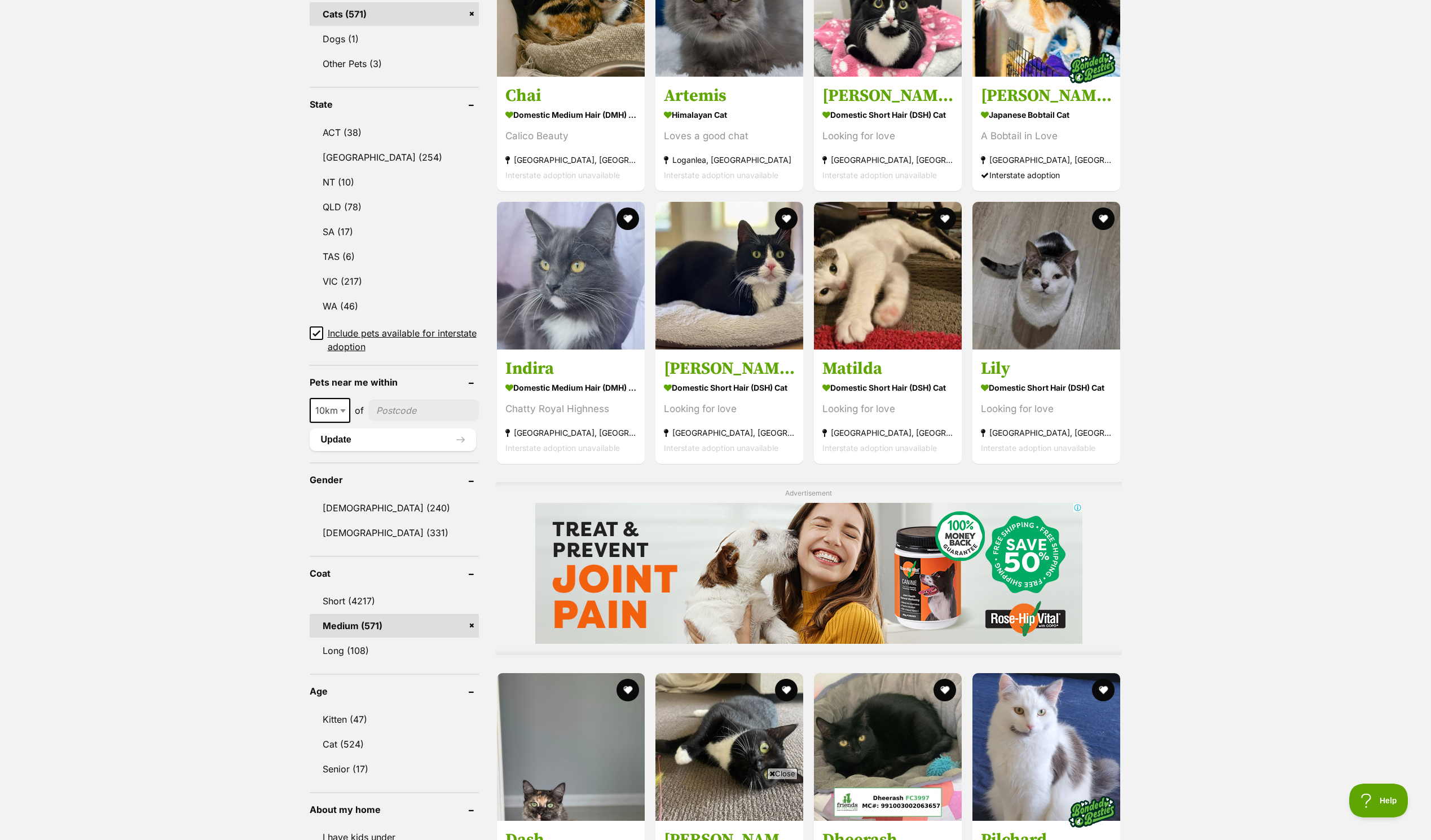
drag, startPoint x: 560, startPoint y: 283, endPoint x: 21, endPoint y: 585, distance: 617.8
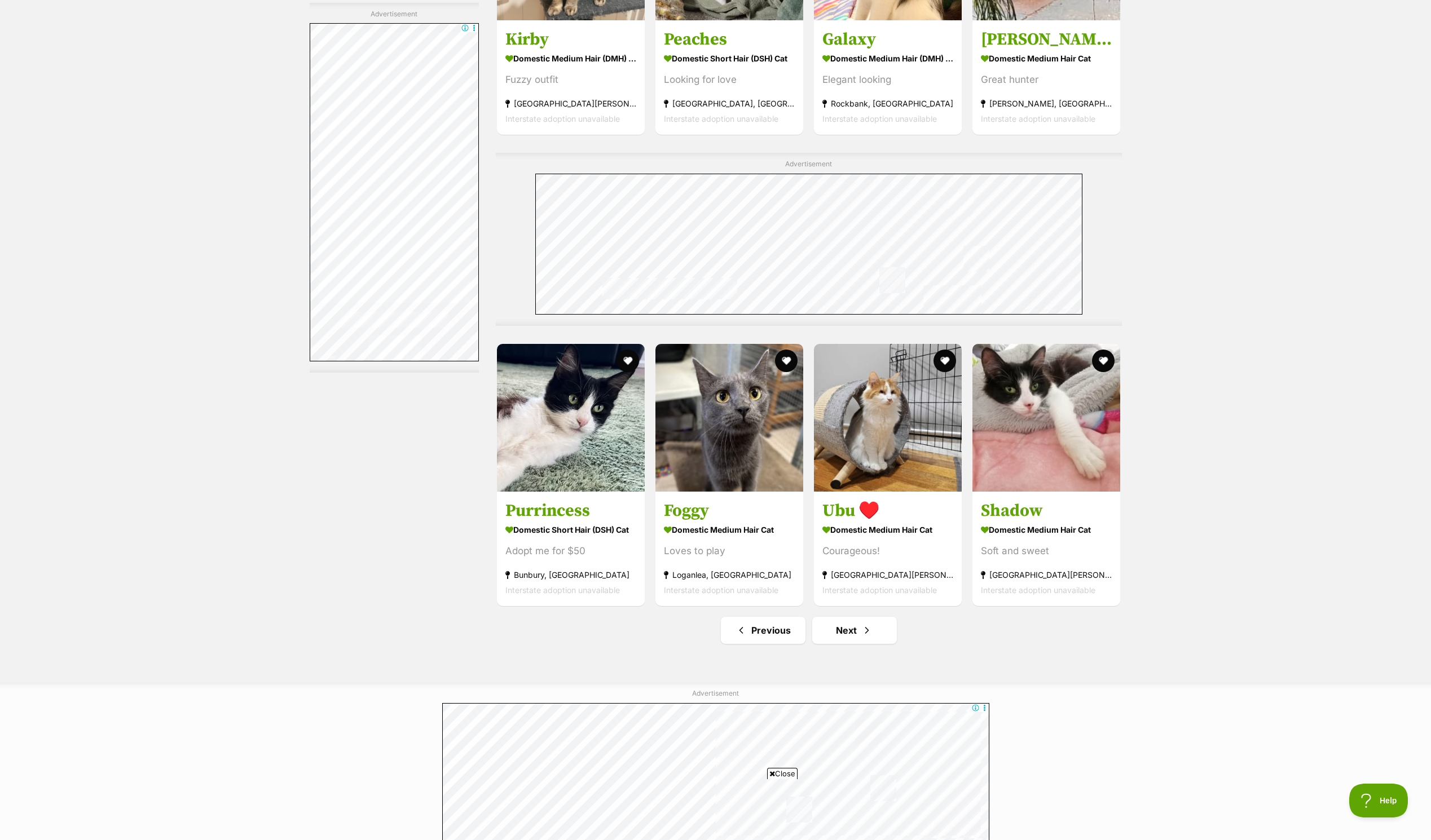
scroll to position [5695, 0]
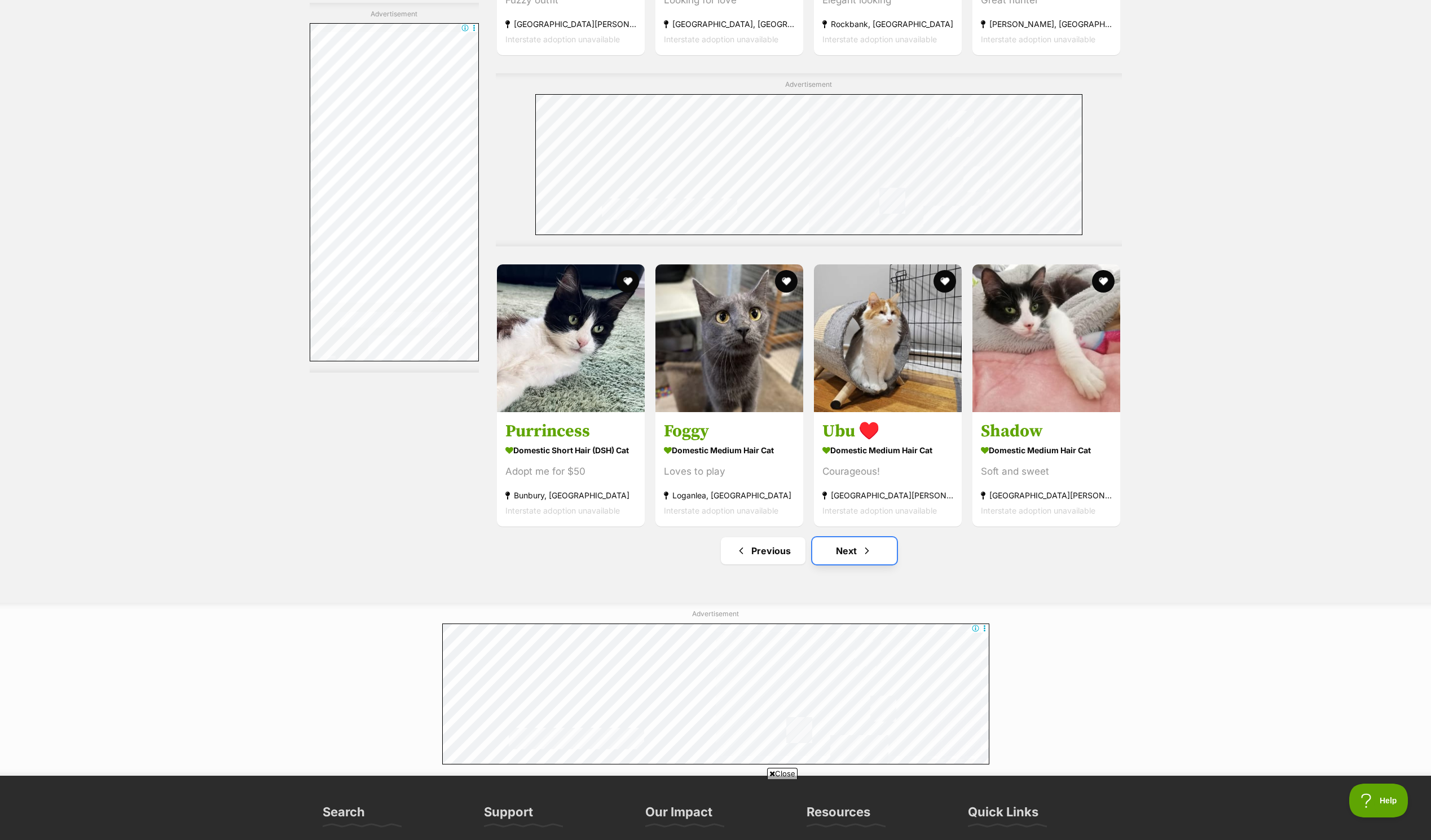
drag, startPoint x: 867, startPoint y: 548, endPoint x: 848, endPoint y: 553, distance: 19.6
click at [848, 553] on link "Next" at bounding box center [854, 551] width 85 height 27
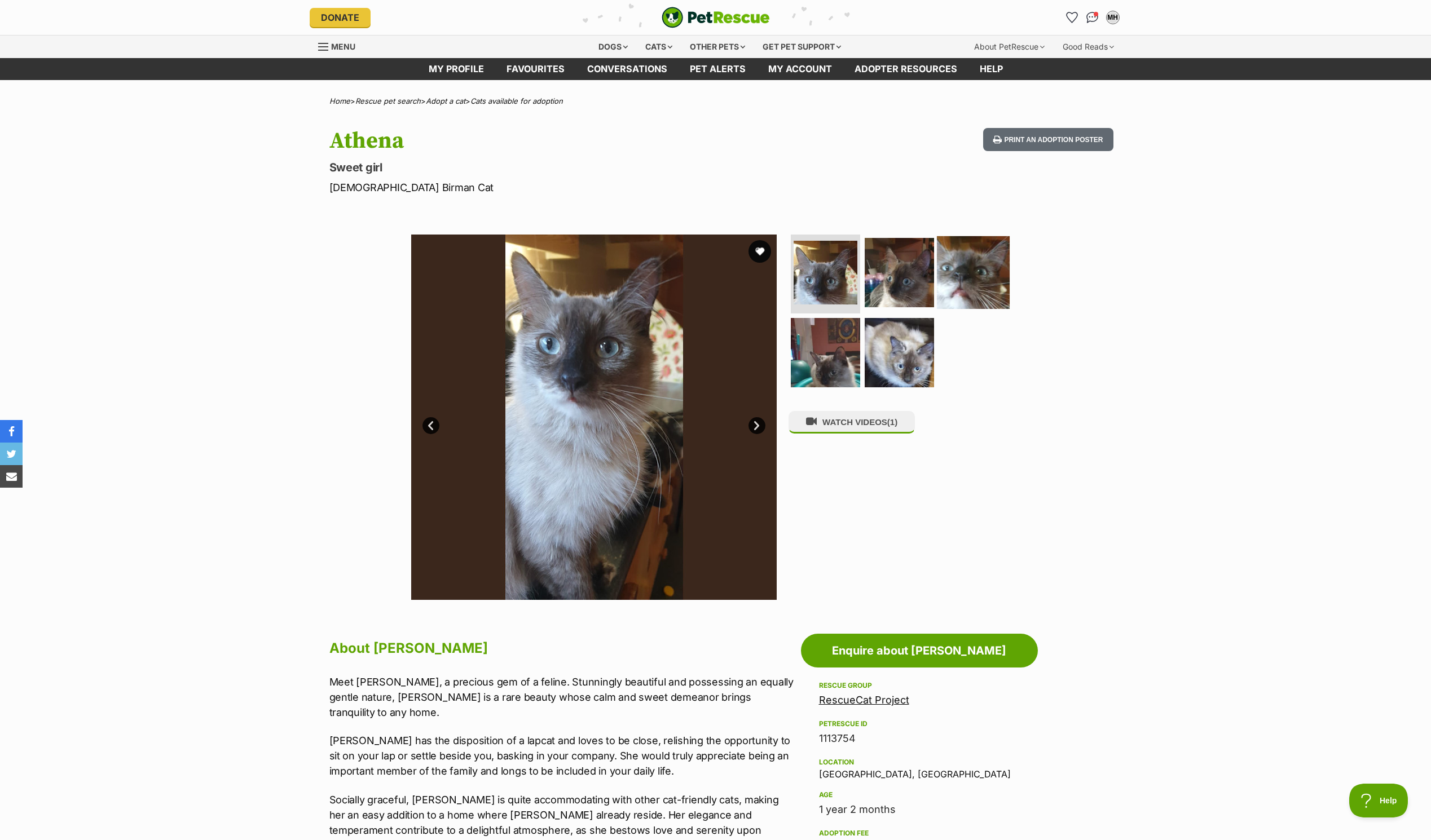
click at [957, 286] on img at bounding box center [973, 272] width 73 height 73
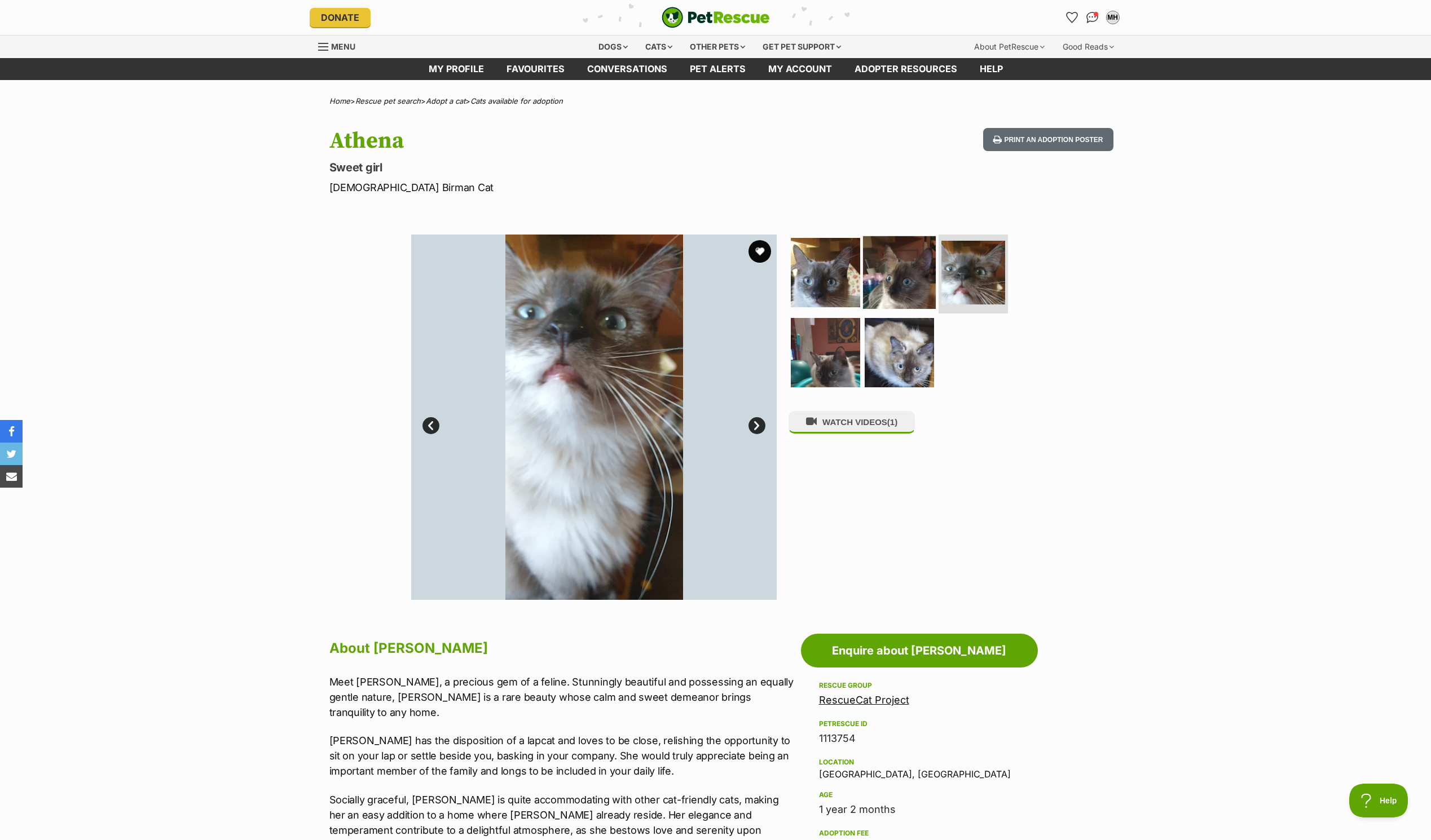
click at [897, 286] on img at bounding box center [899, 272] width 73 height 73
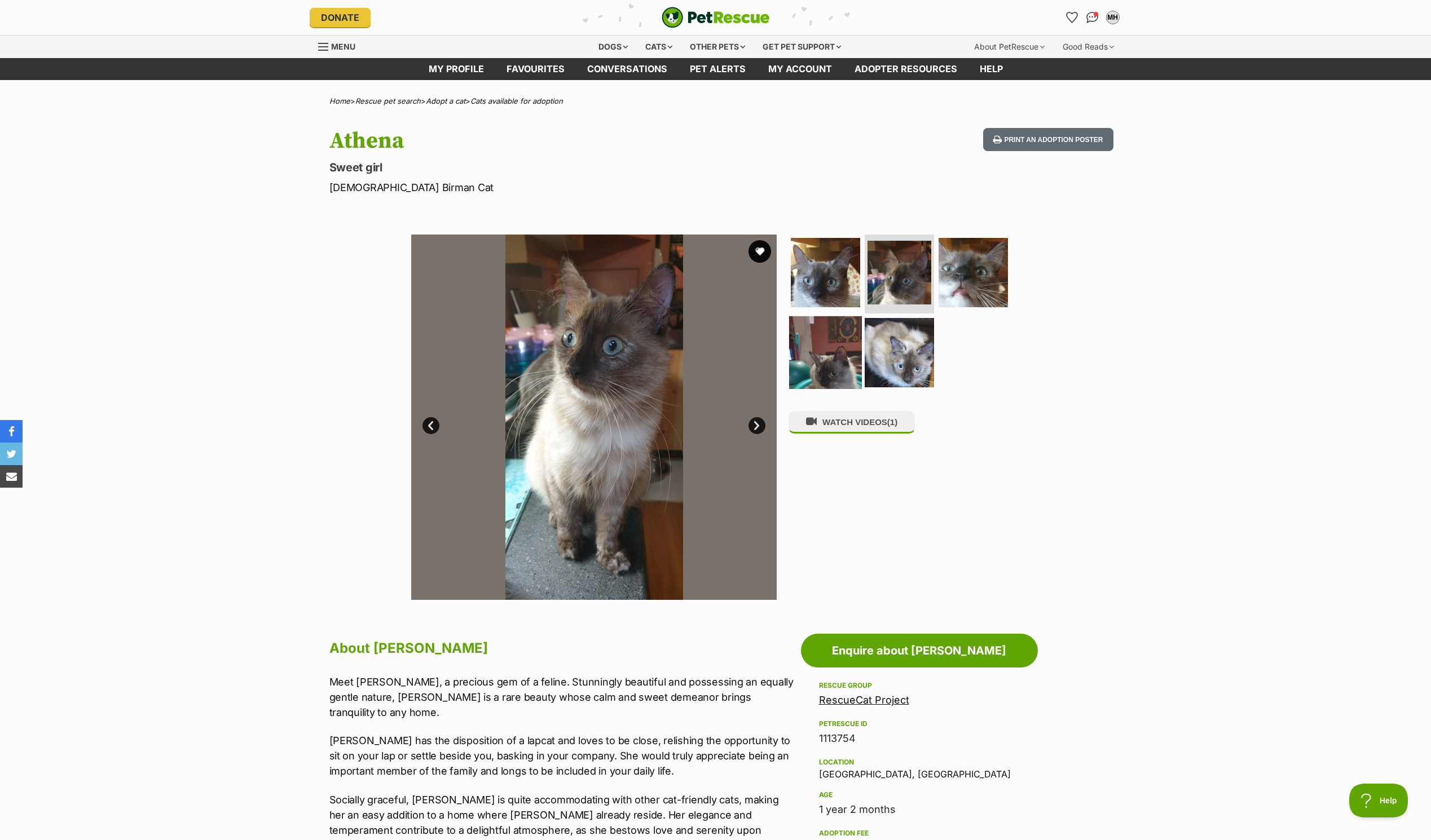
click at [834, 337] on img at bounding box center [826, 352] width 73 height 73
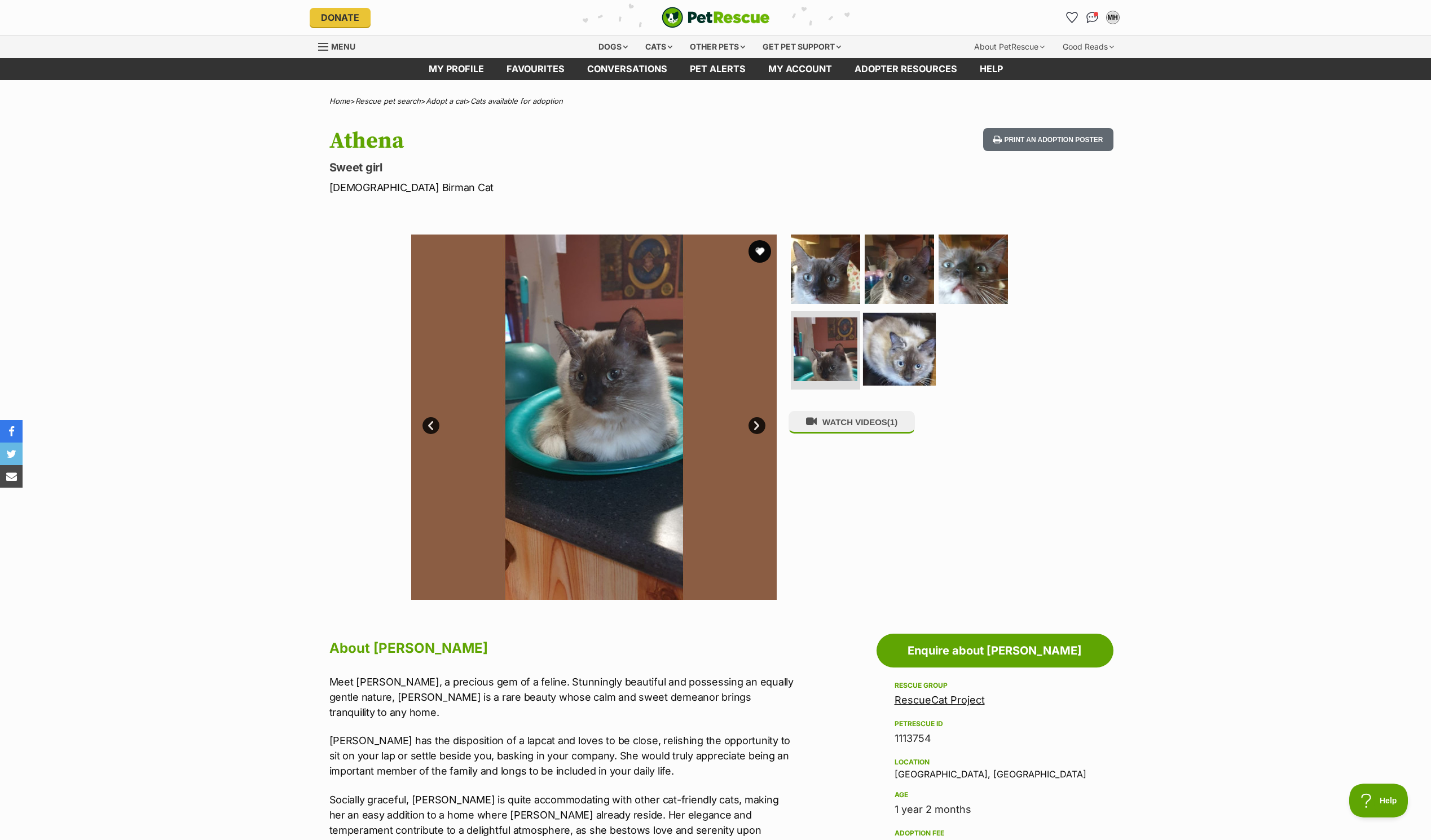
click at [891, 350] on img at bounding box center [899, 348] width 73 height 73
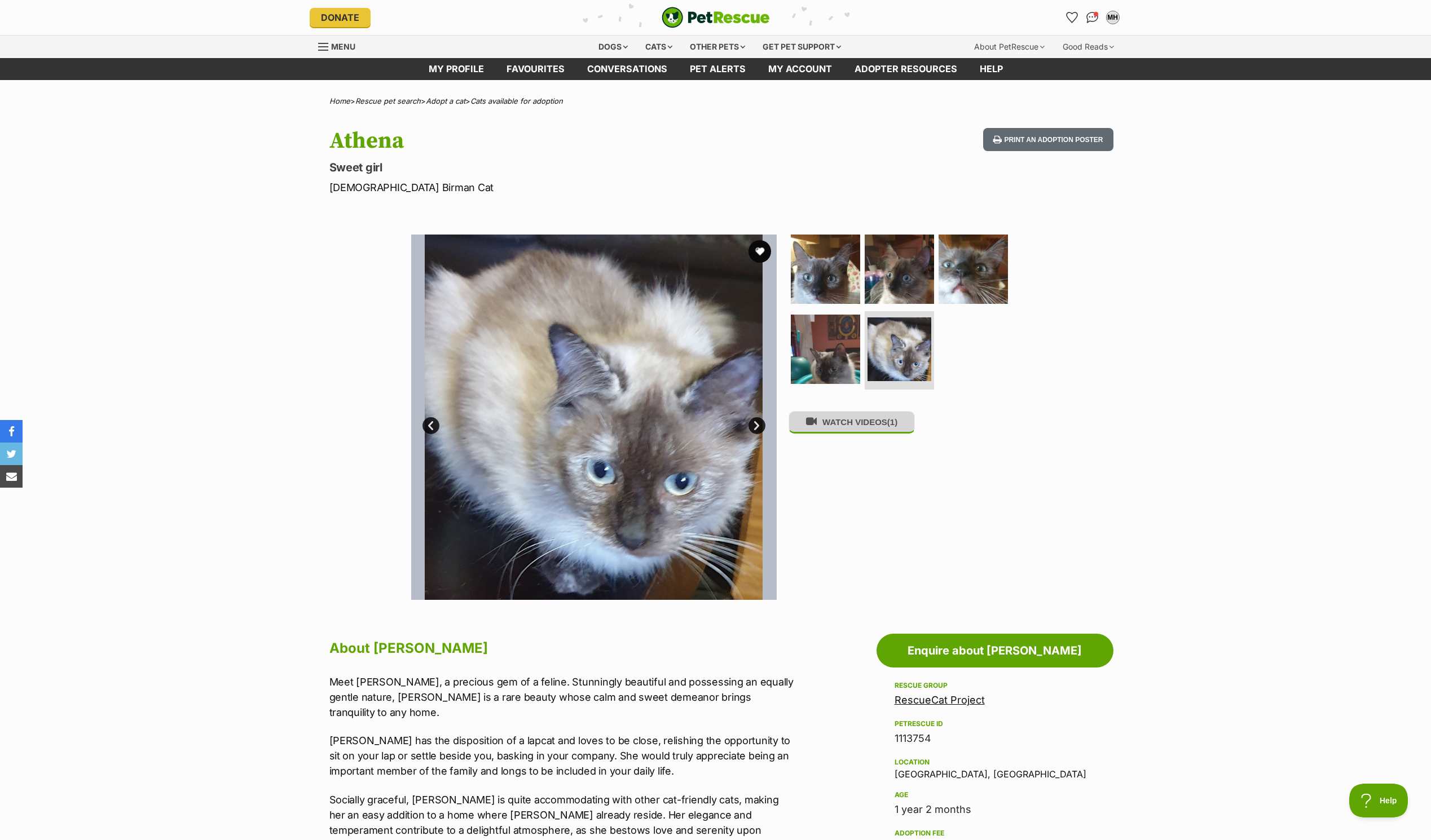
click at [850, 424] on button "WATCH VIDEOS (1)" at bounding box center [851, 422] width 126 height 22
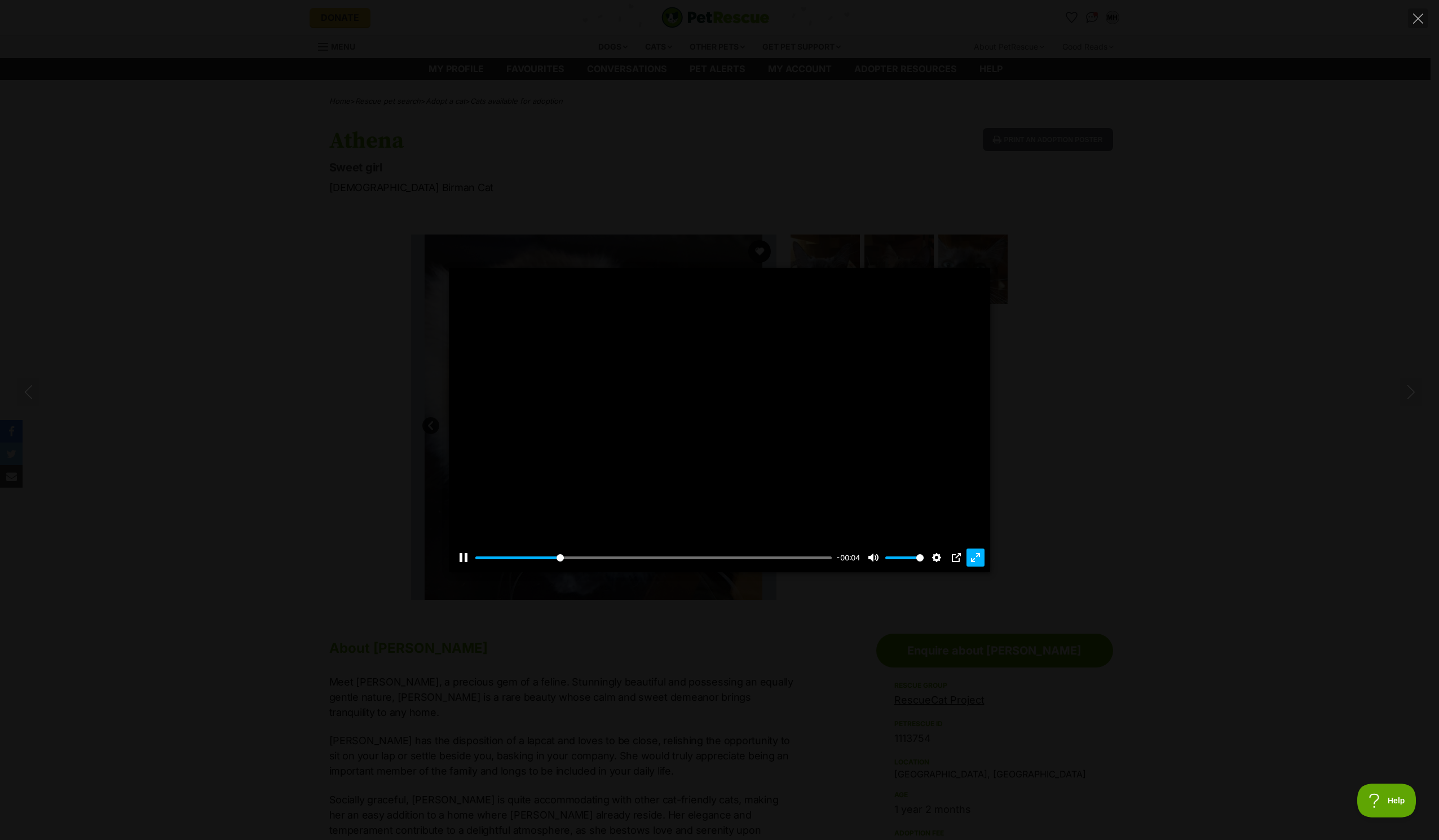
click at [974, 559] on button "Exit fullscreen Enter fullscreen" at bounding box center [975, 557] width 18 height 18
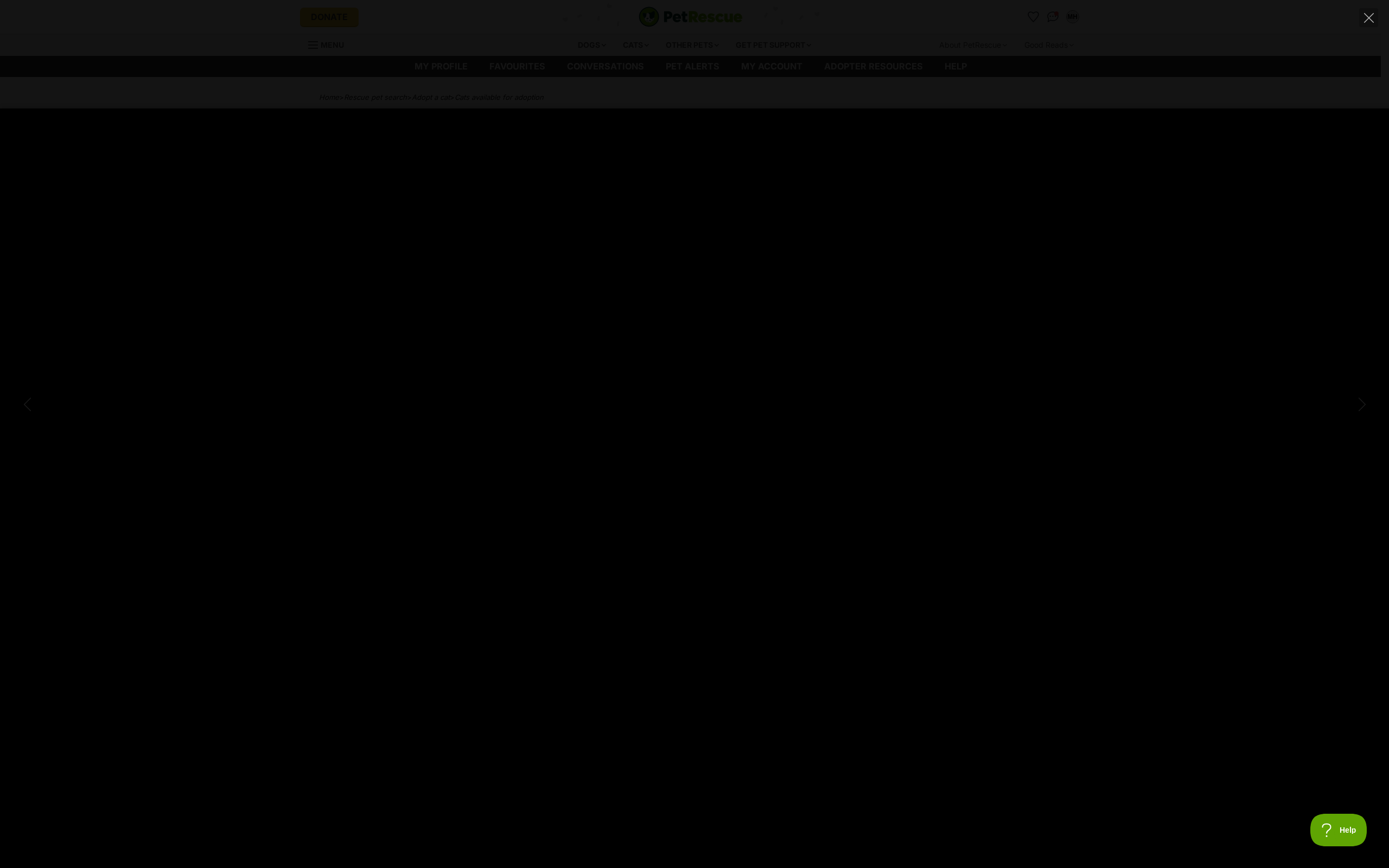
type input "100"
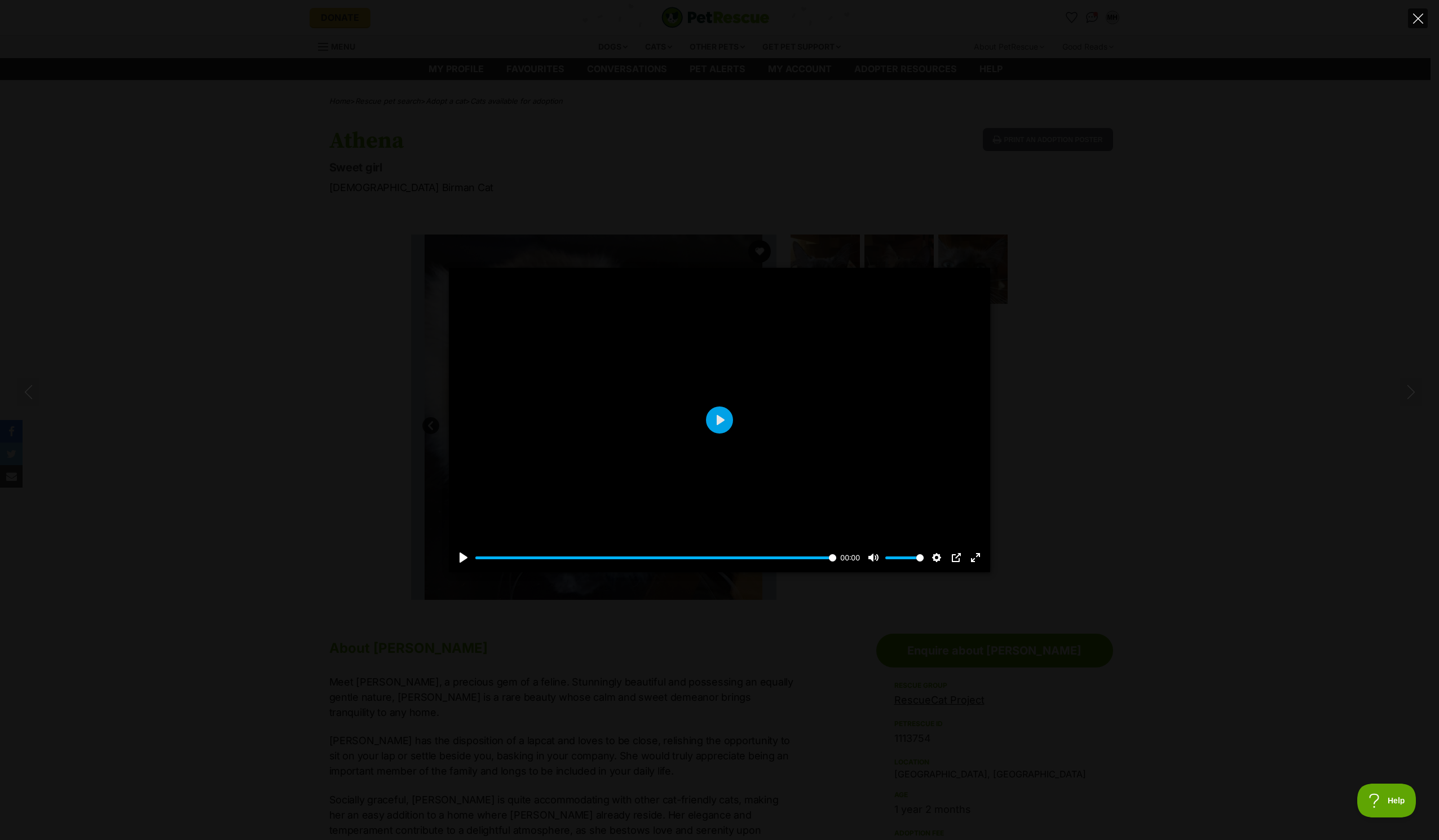
click at [1418, 22] on icon "Close" at bounding box center [1418, 18] width 10 height 10
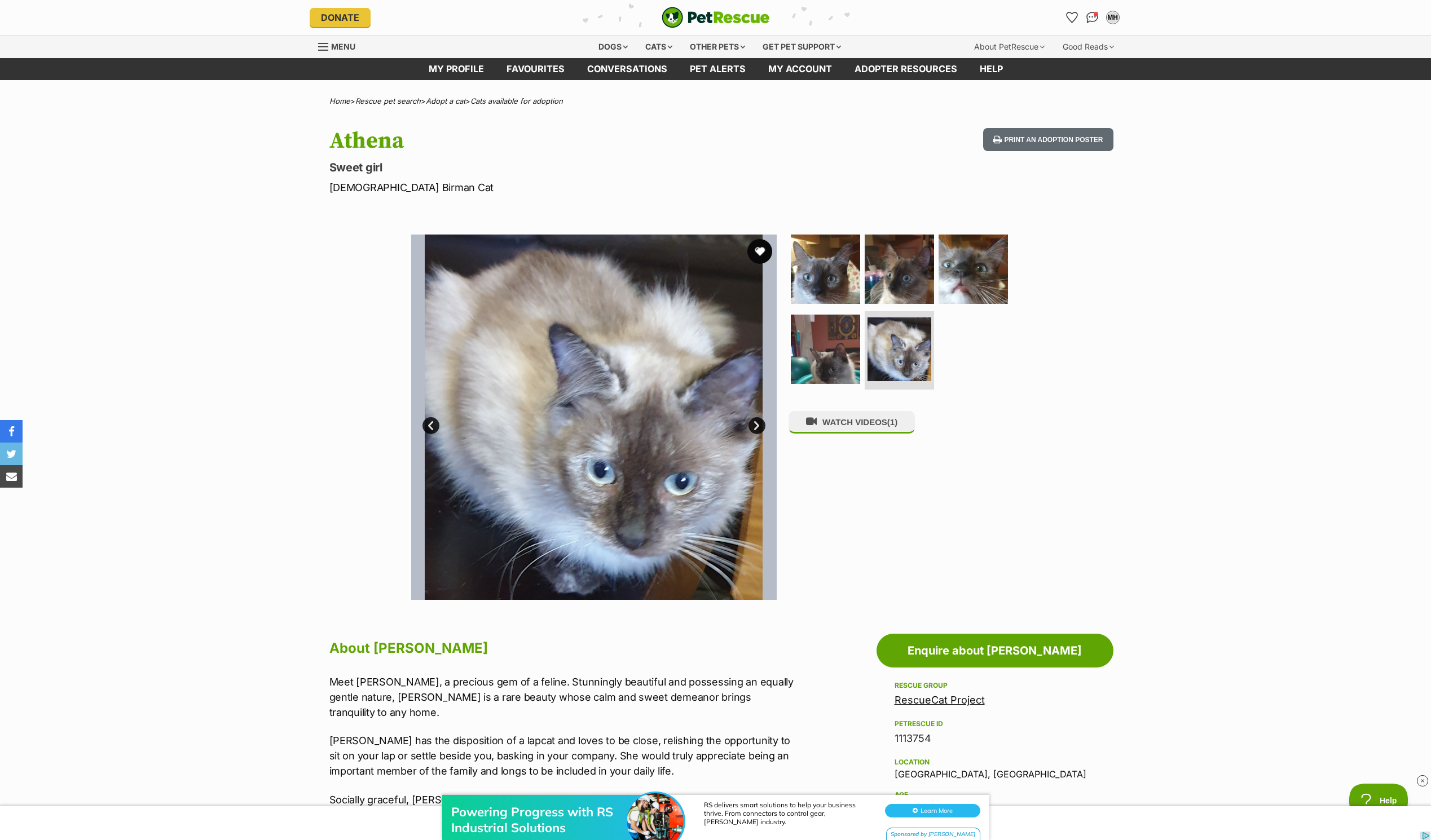
click at [761, 247] on button "favourite" at bounding box center [760, 252] width 25 height 25
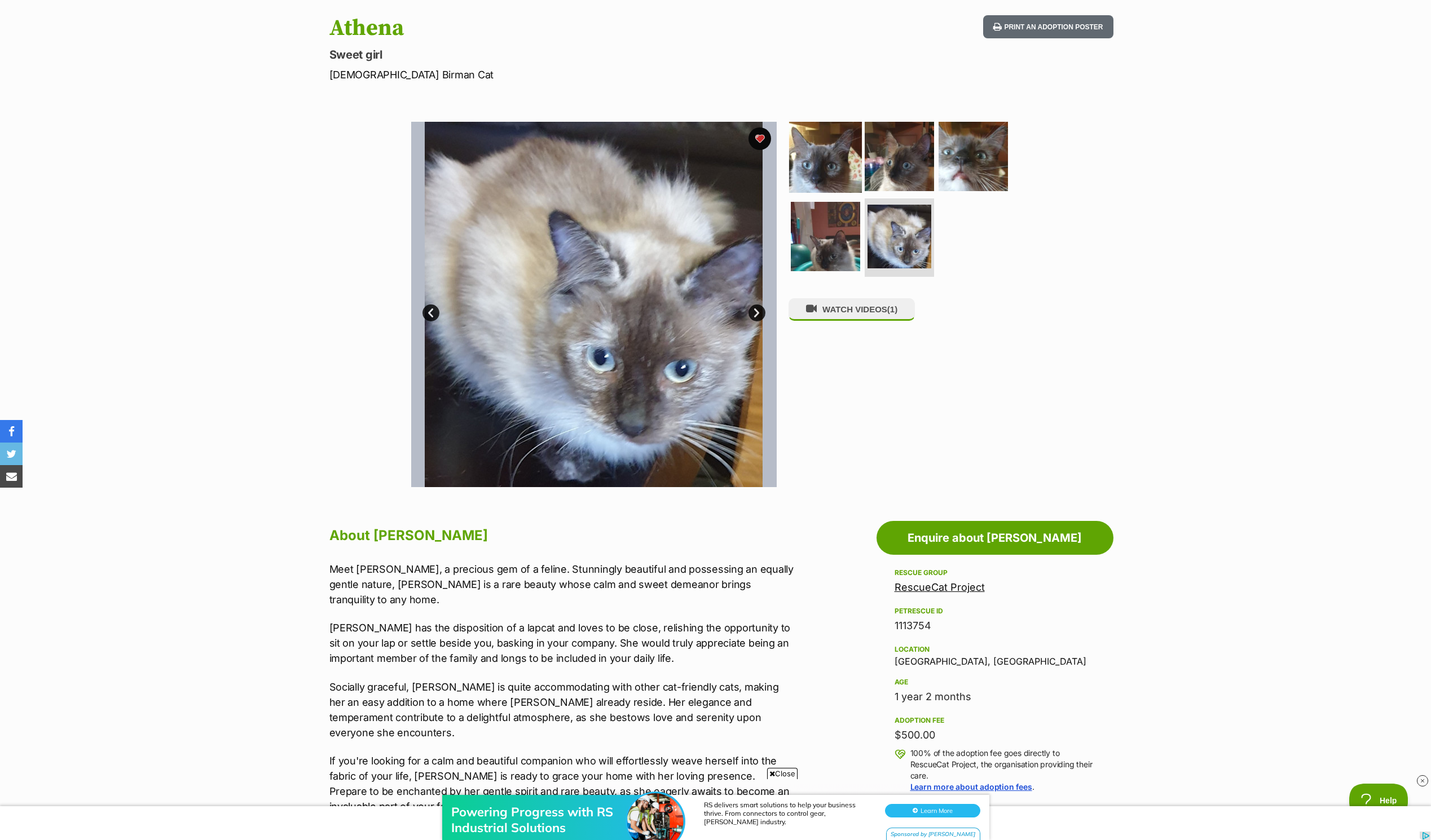
click at [846, 166] on img at bounding box center [826, 156] width 73 height 73
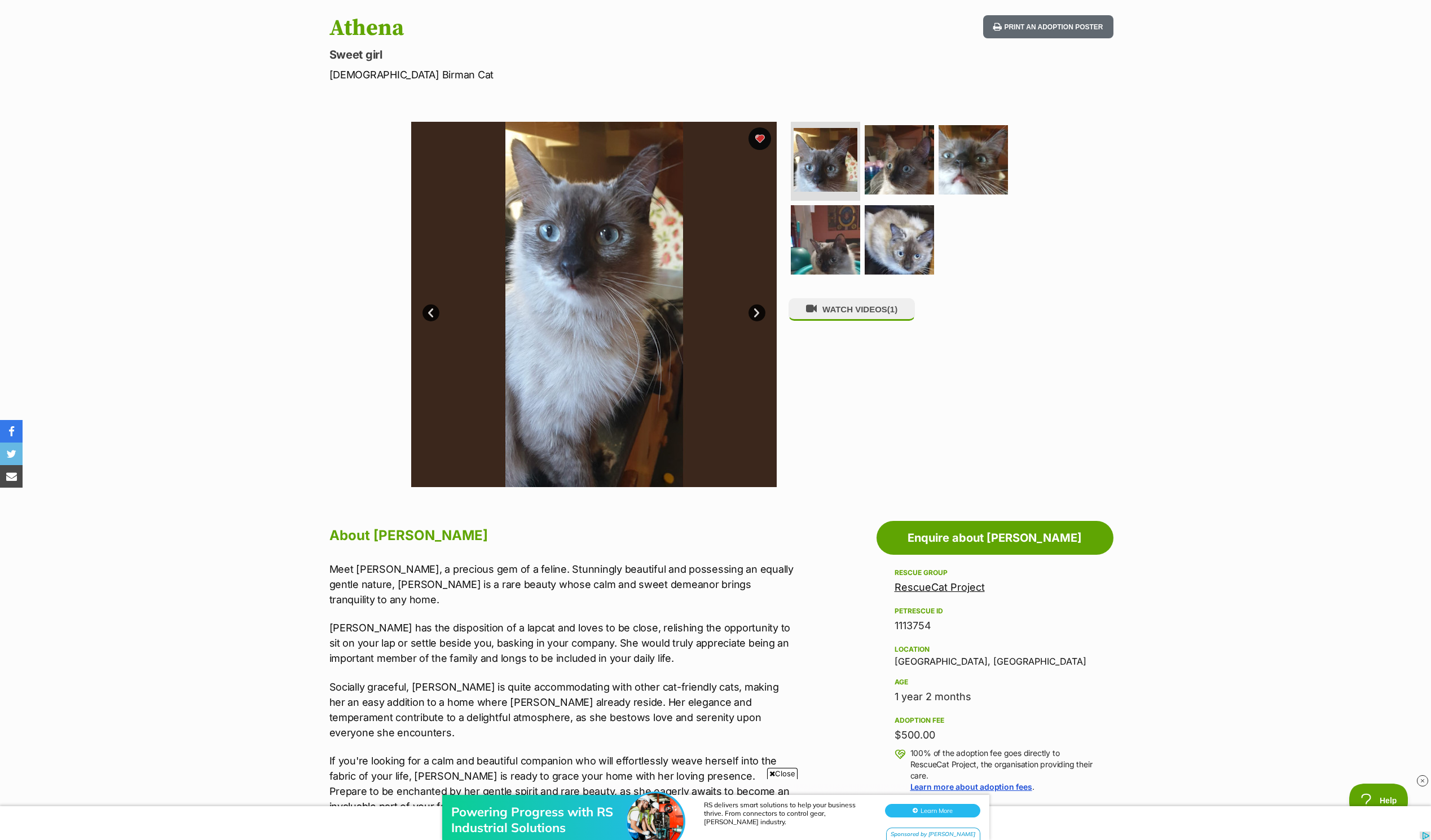
click at [593, 249] on img at bounding box center [594, 304] width 366 height 365
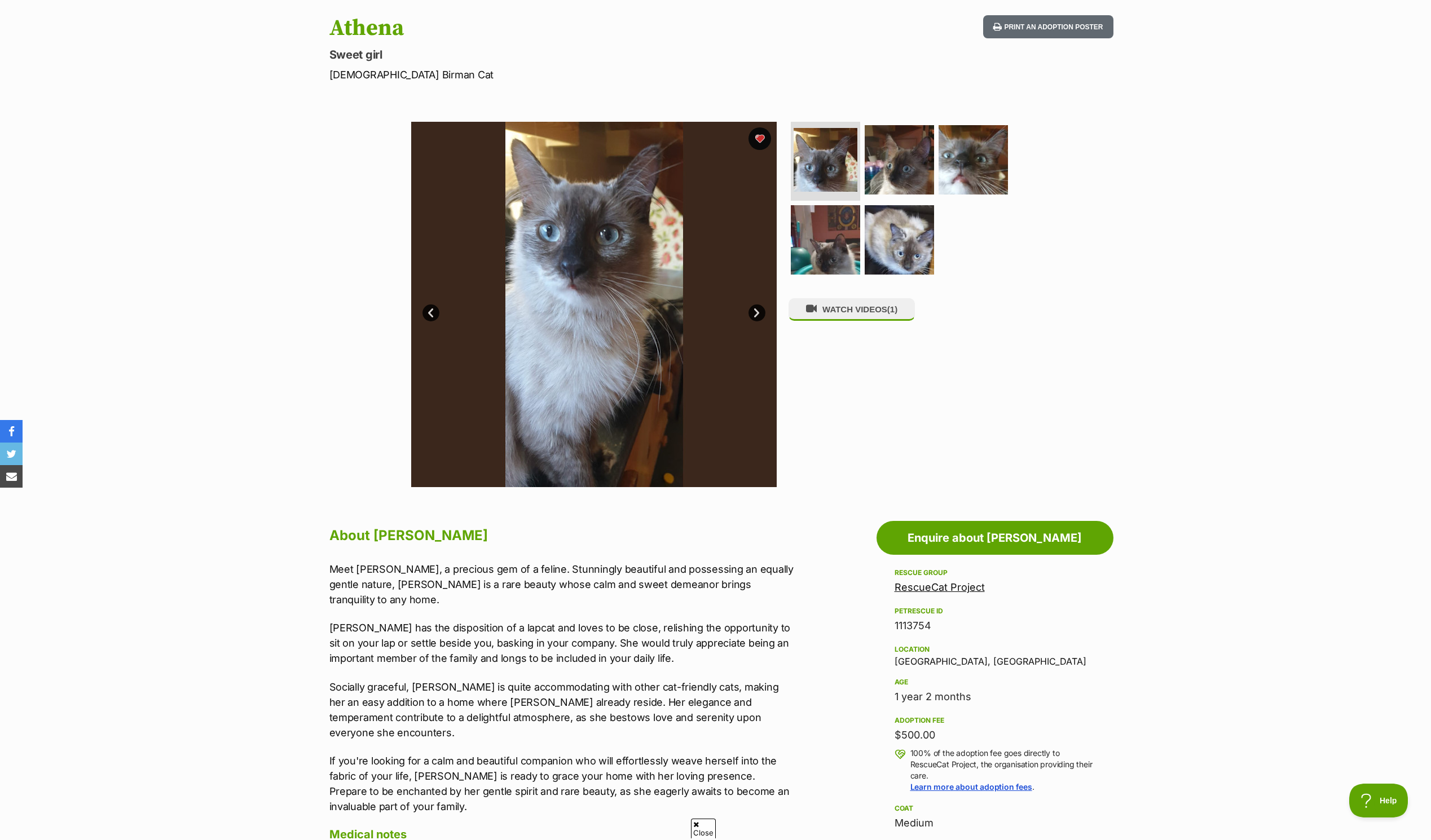
click at [757, 310] on link "Next" at bounding box center [757, 312] width 17 height 17
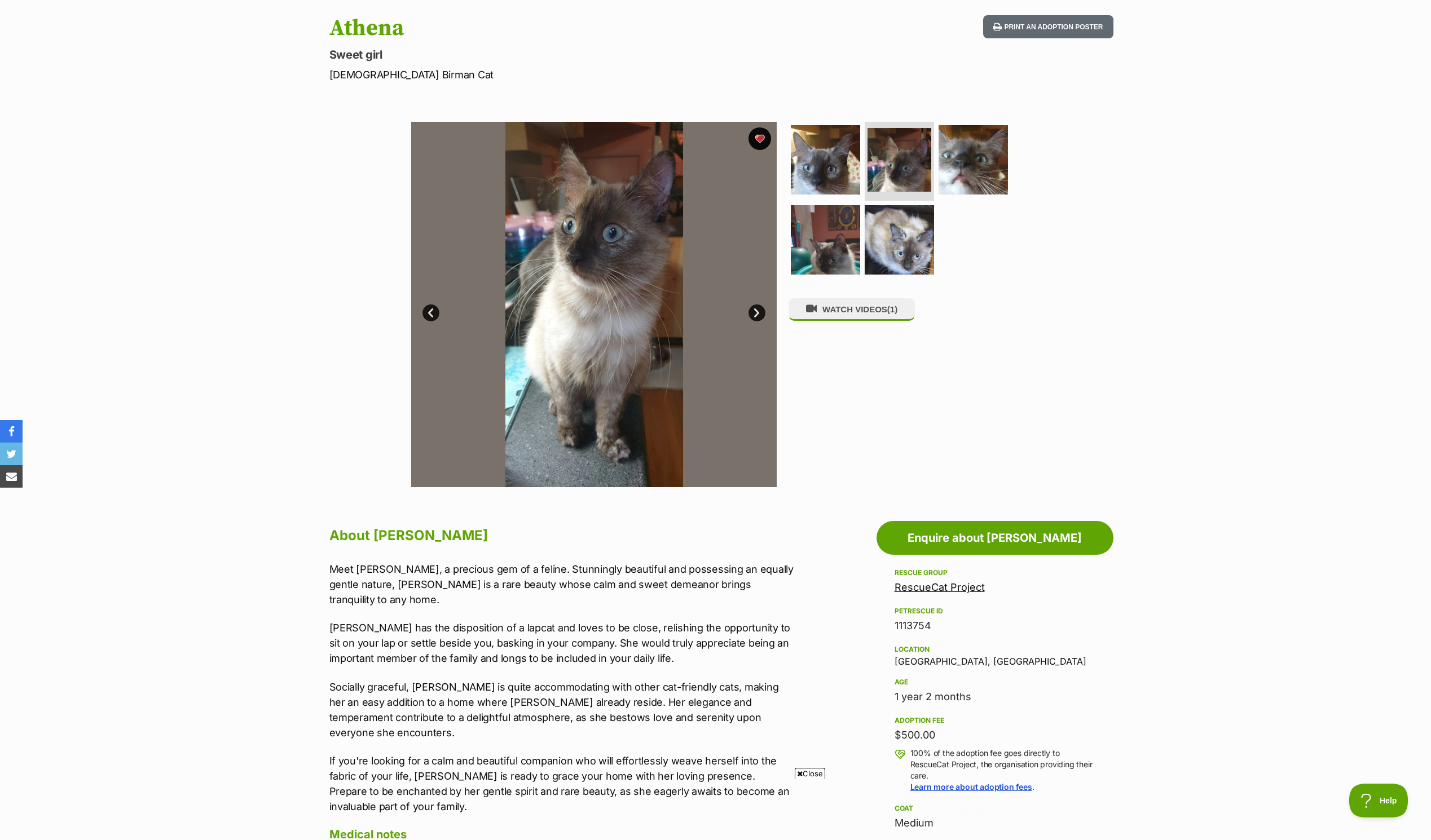
click at [757, 310] on link "Next" at bounding box center [757, 312] width 17 height 17
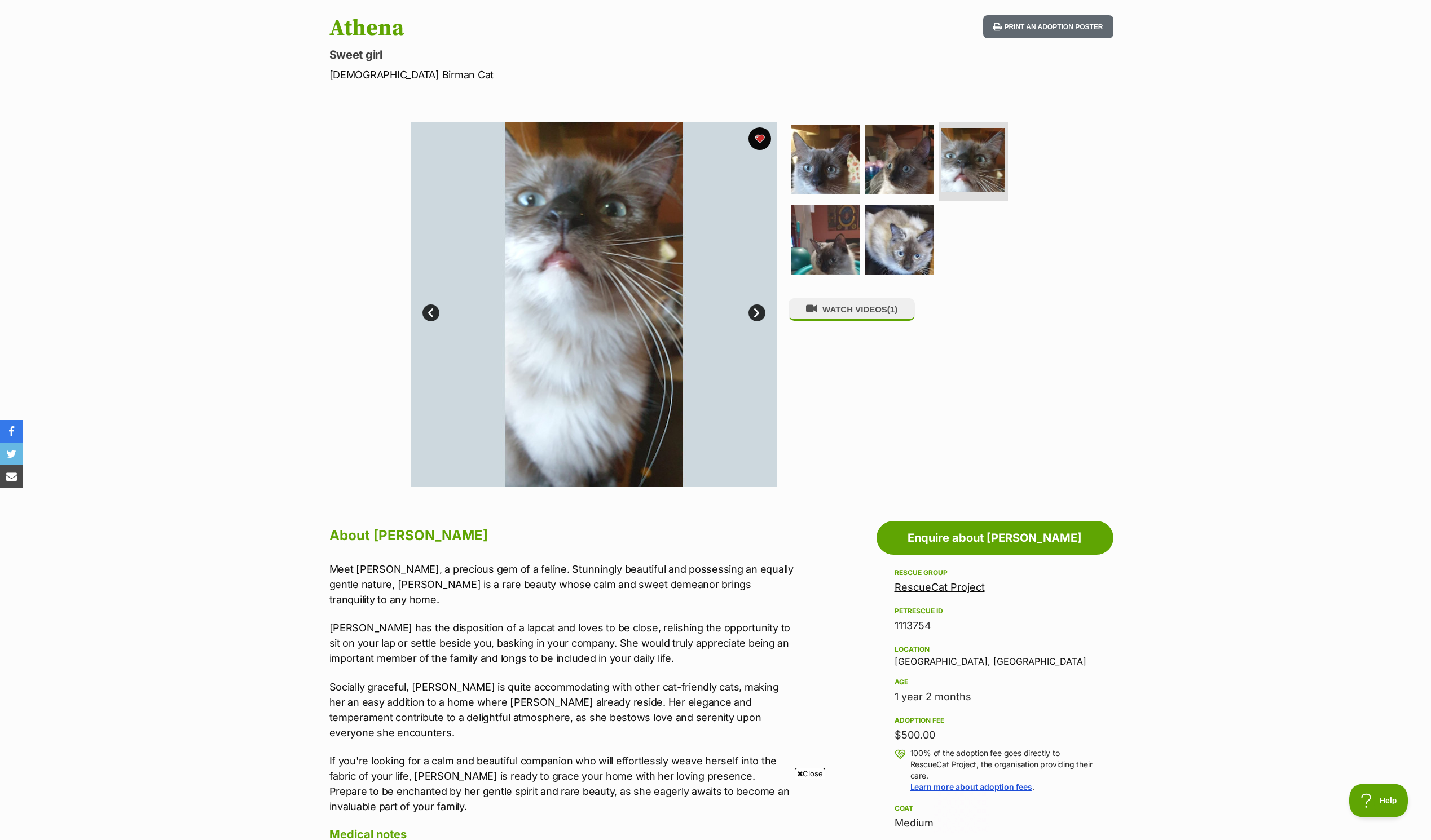
click at [757, 310] on link "Next" at bounding box center [757, 312] width 17 height 17
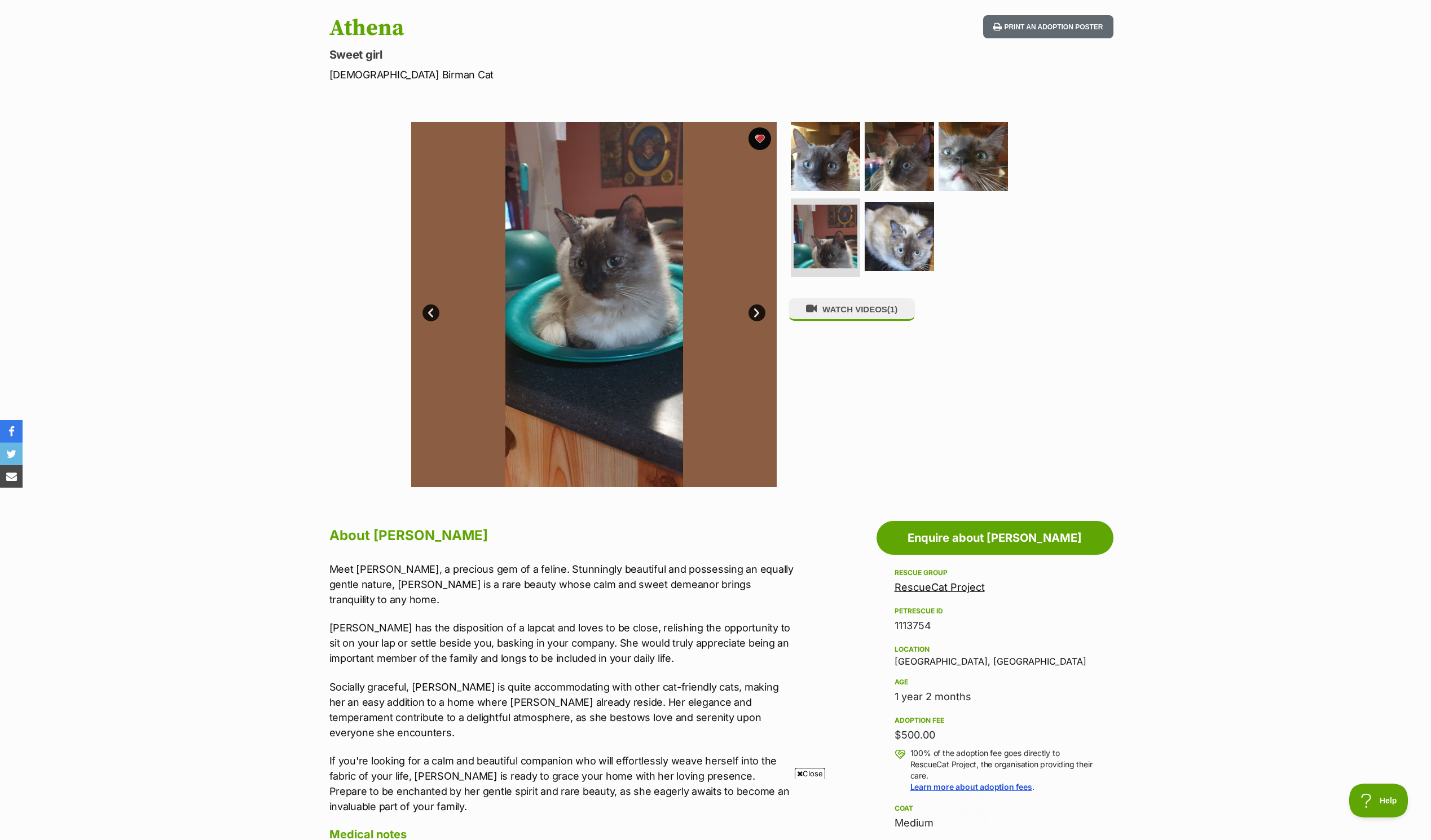
click at [744, 316] on img at bounding box center [594, 304] width 366 height 365
click at [750, 314] on link "Next" at bounding box center [757, 312] width 17 height 17
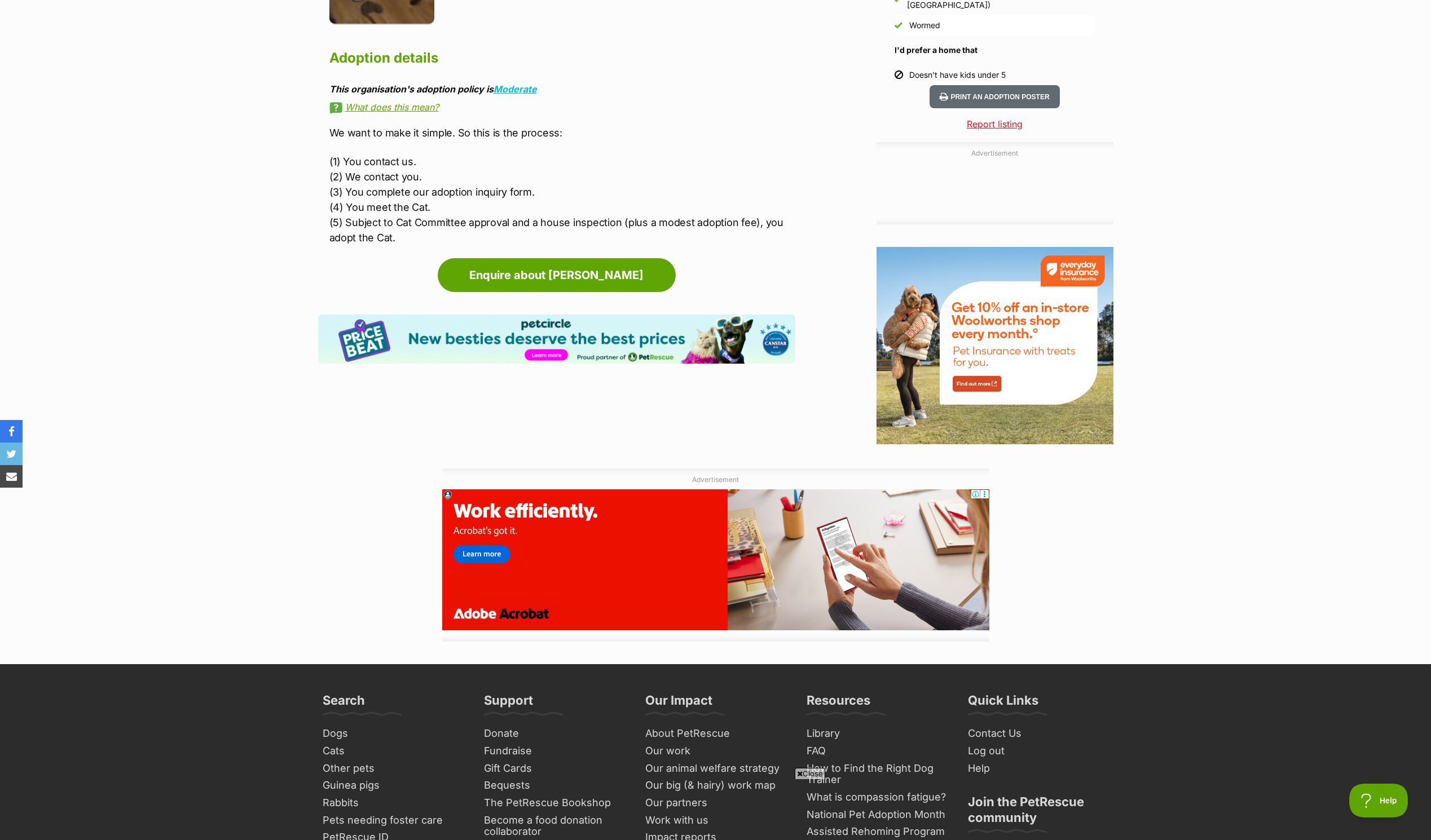
scroll to position [1240, 0]
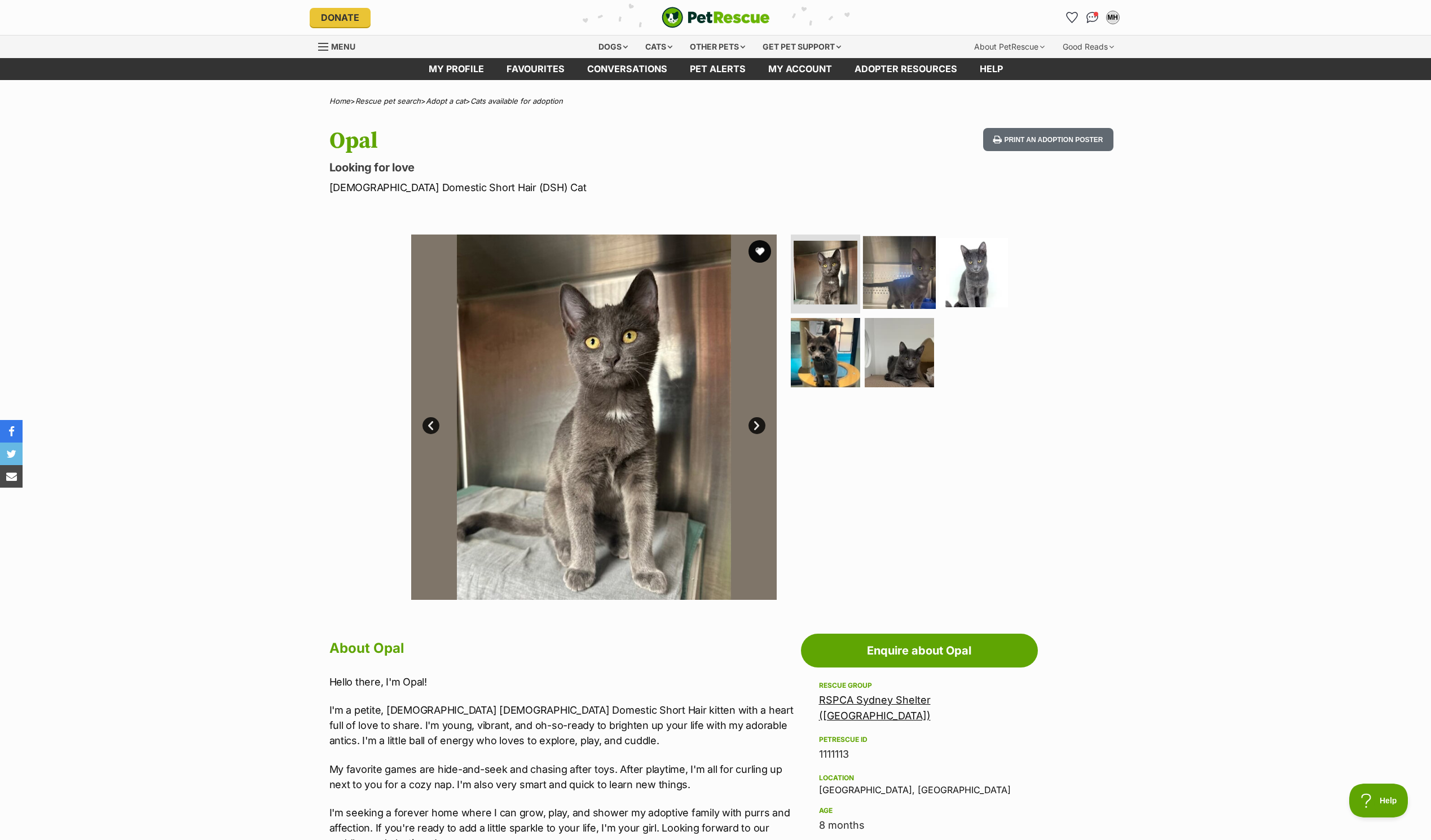
click at [908, 280] on img at bounding box center [899, 272] width 73 height 73
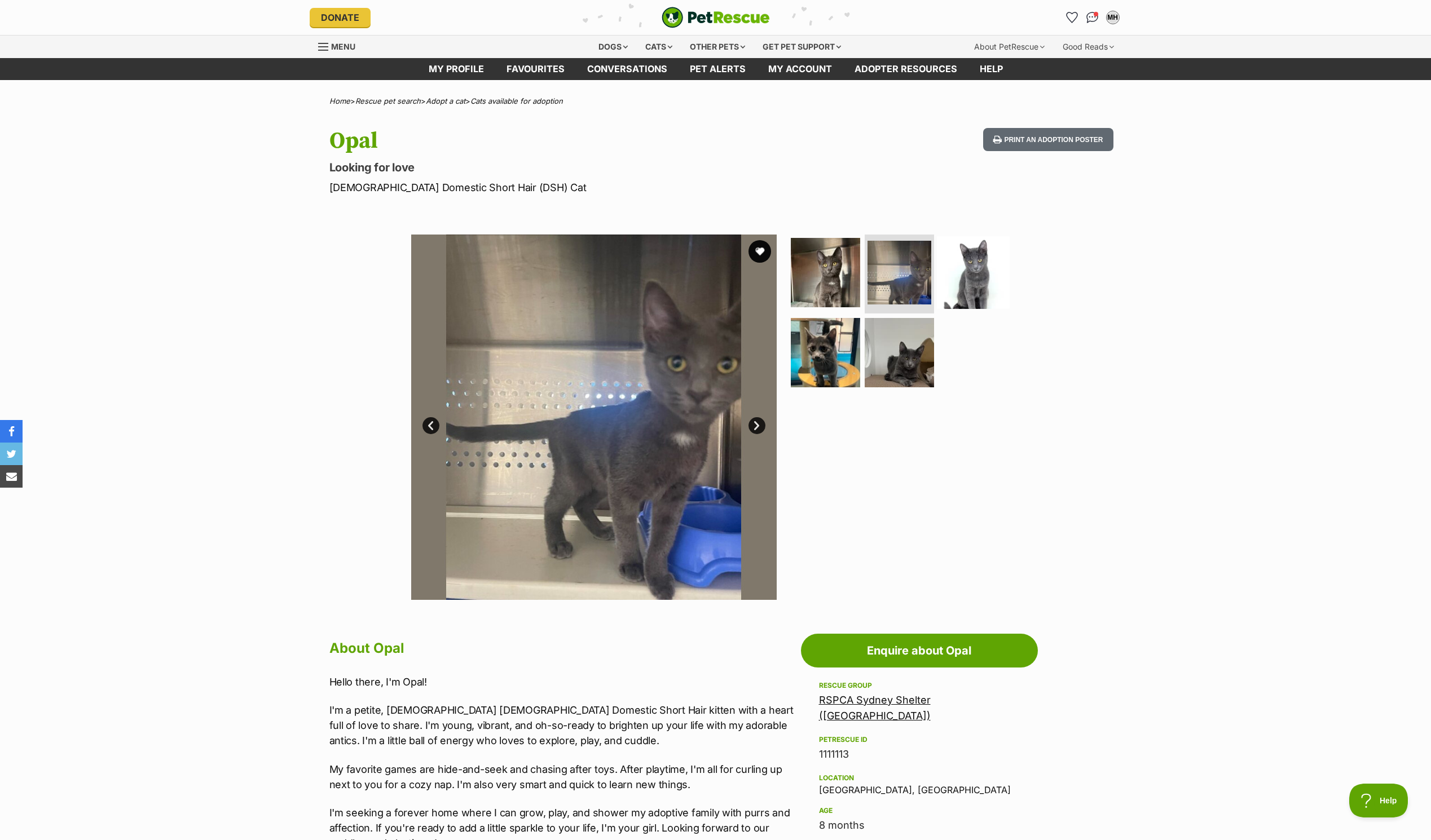
click at [952, 275] on img at bounding box center [973, 272] width 73 height 73
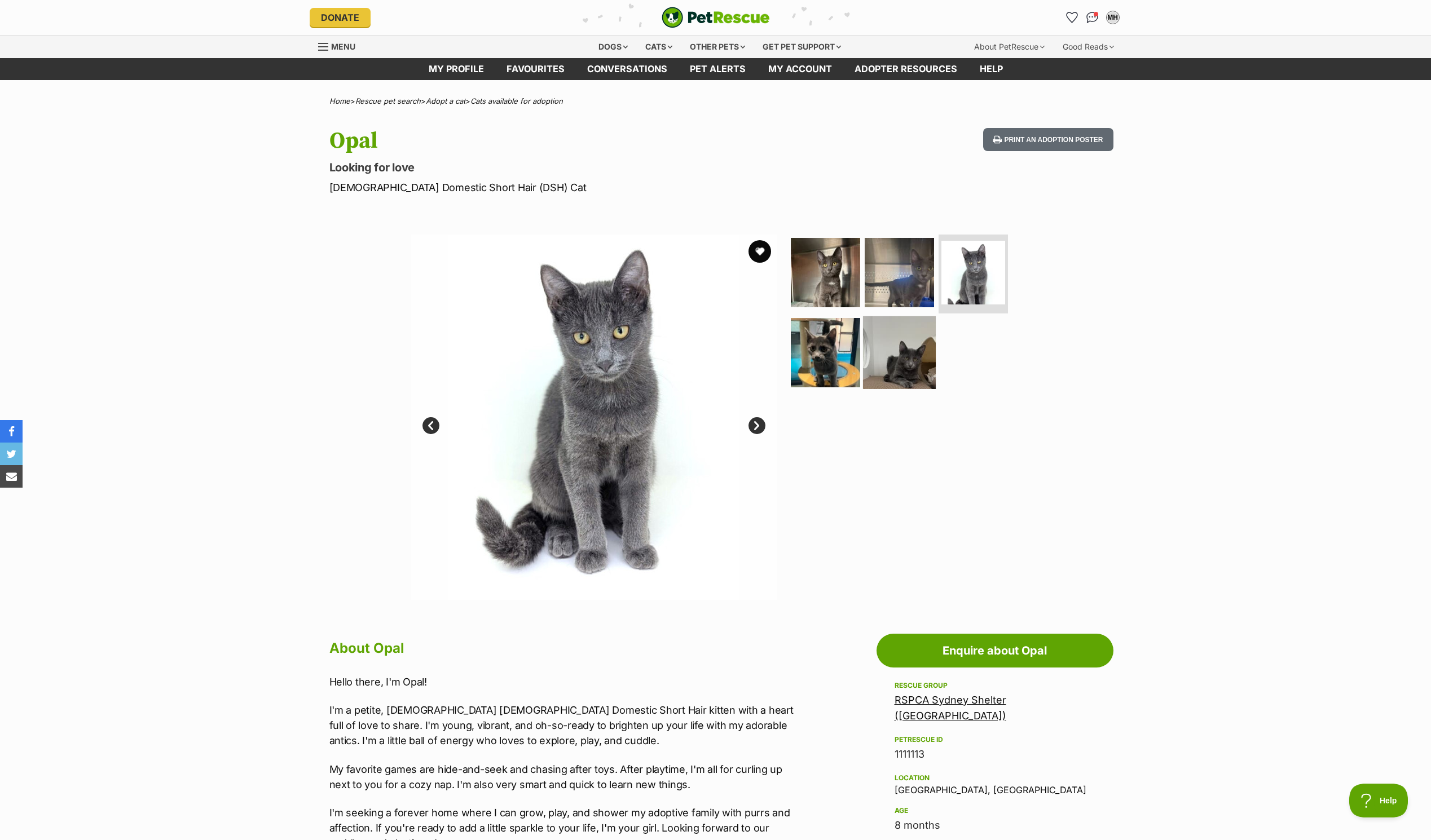
click at [865, 371] on img at bounding box center [899, 352] width 73 height 73
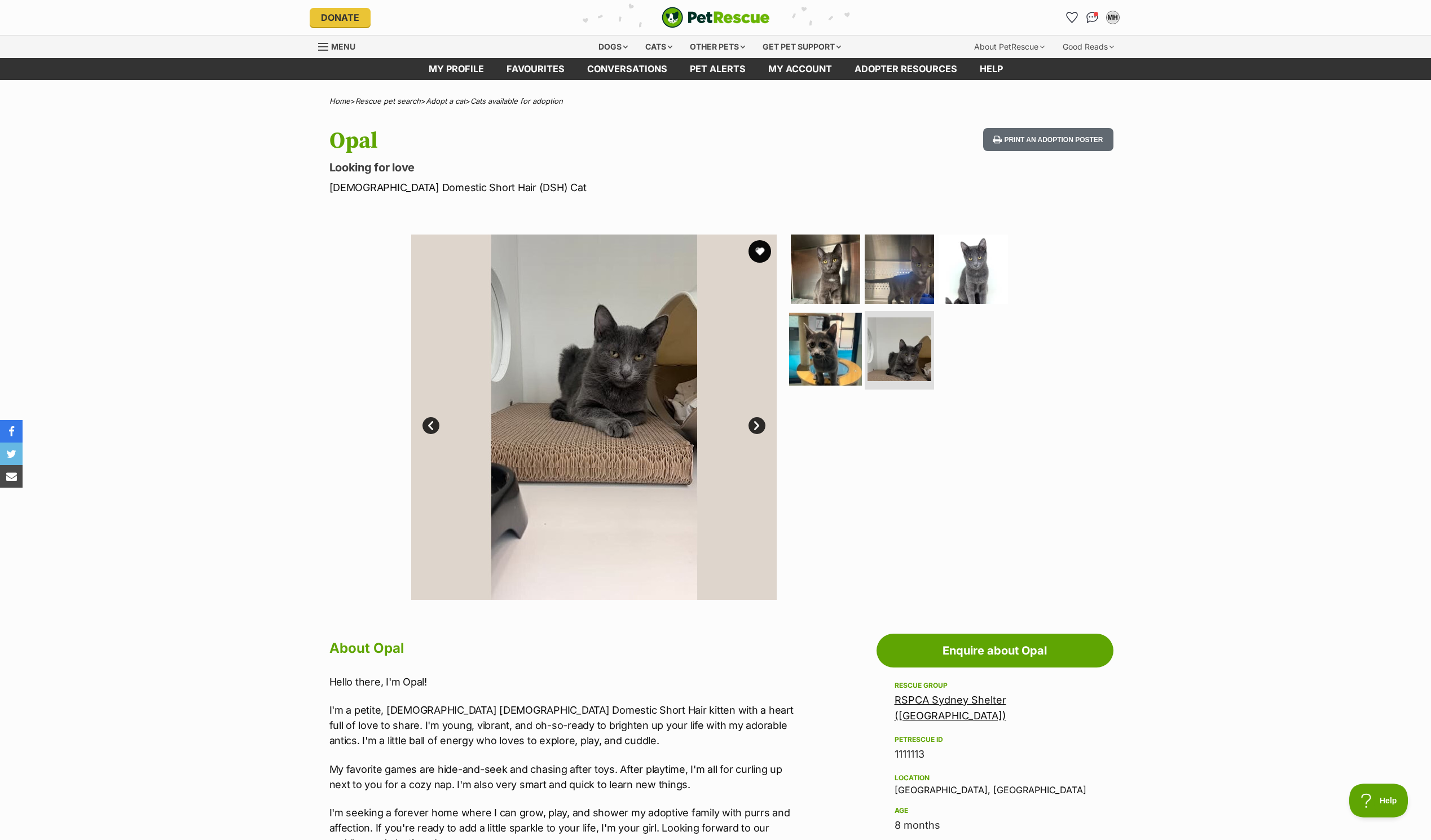
click at [817, 360] on img at bounding box center [826, 348] width 73 height 73
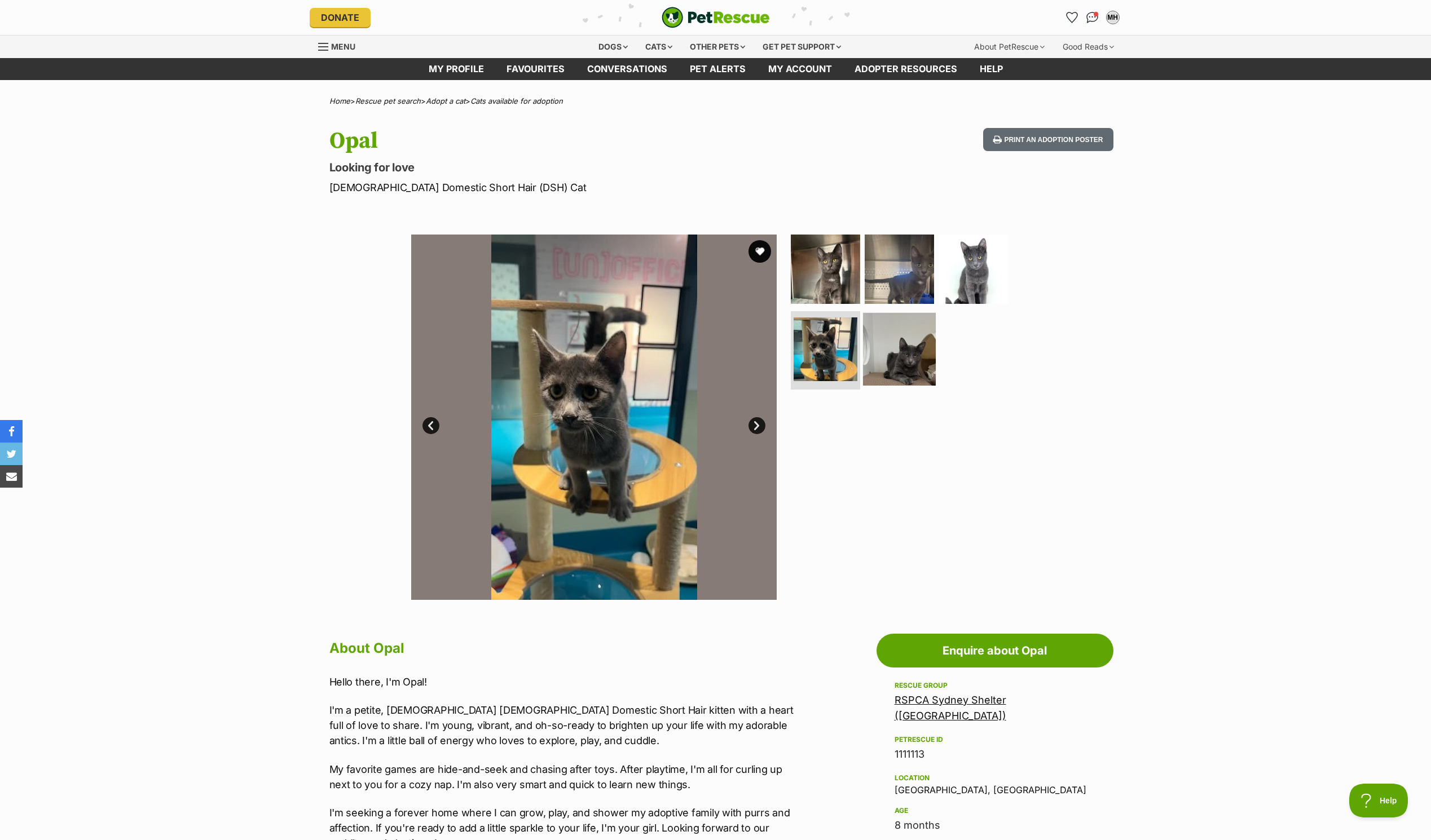
click at [890, 345] on img at bounding box center [899, 348] width 73 height 73
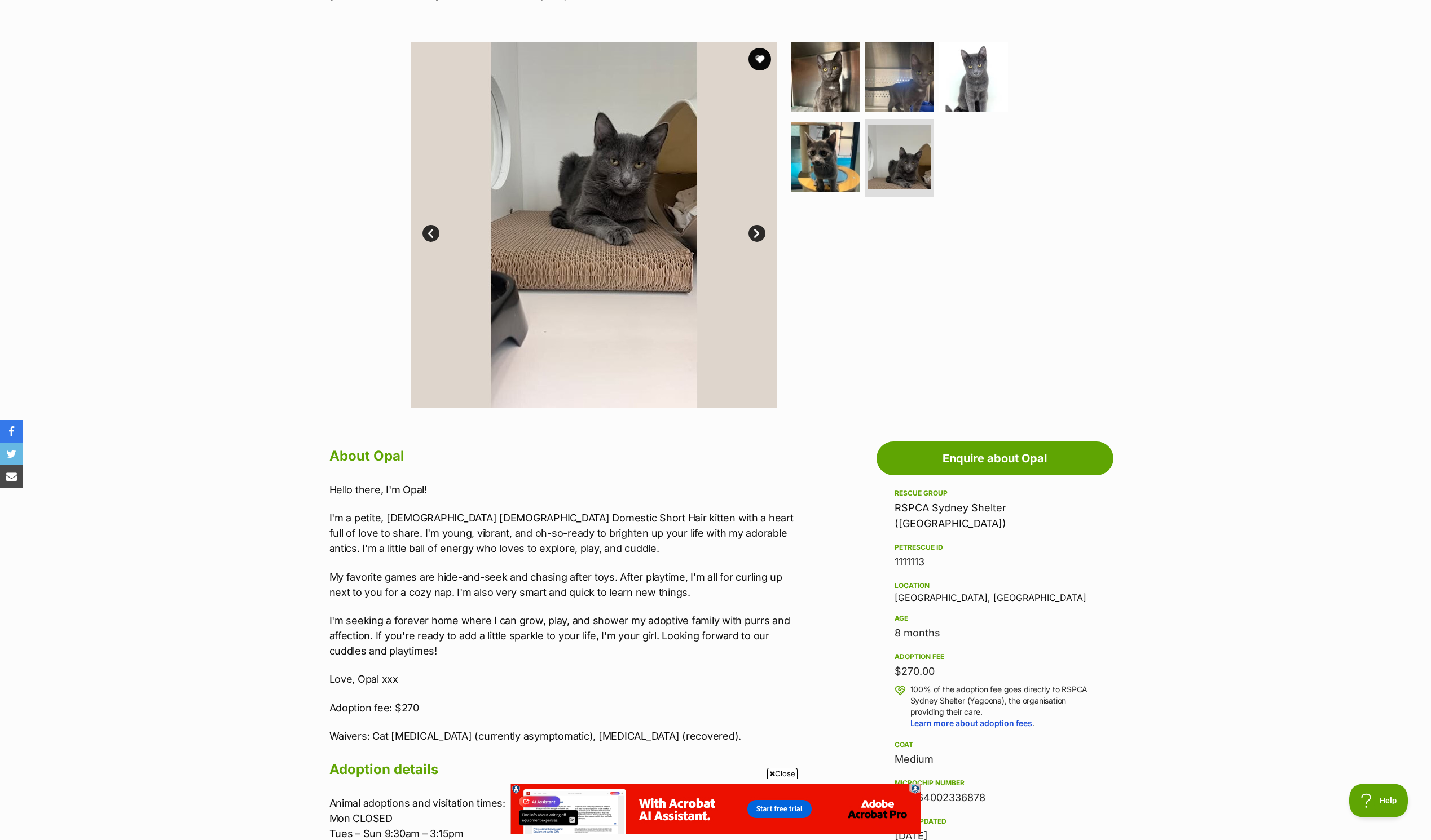
scroll to position [113, 0]
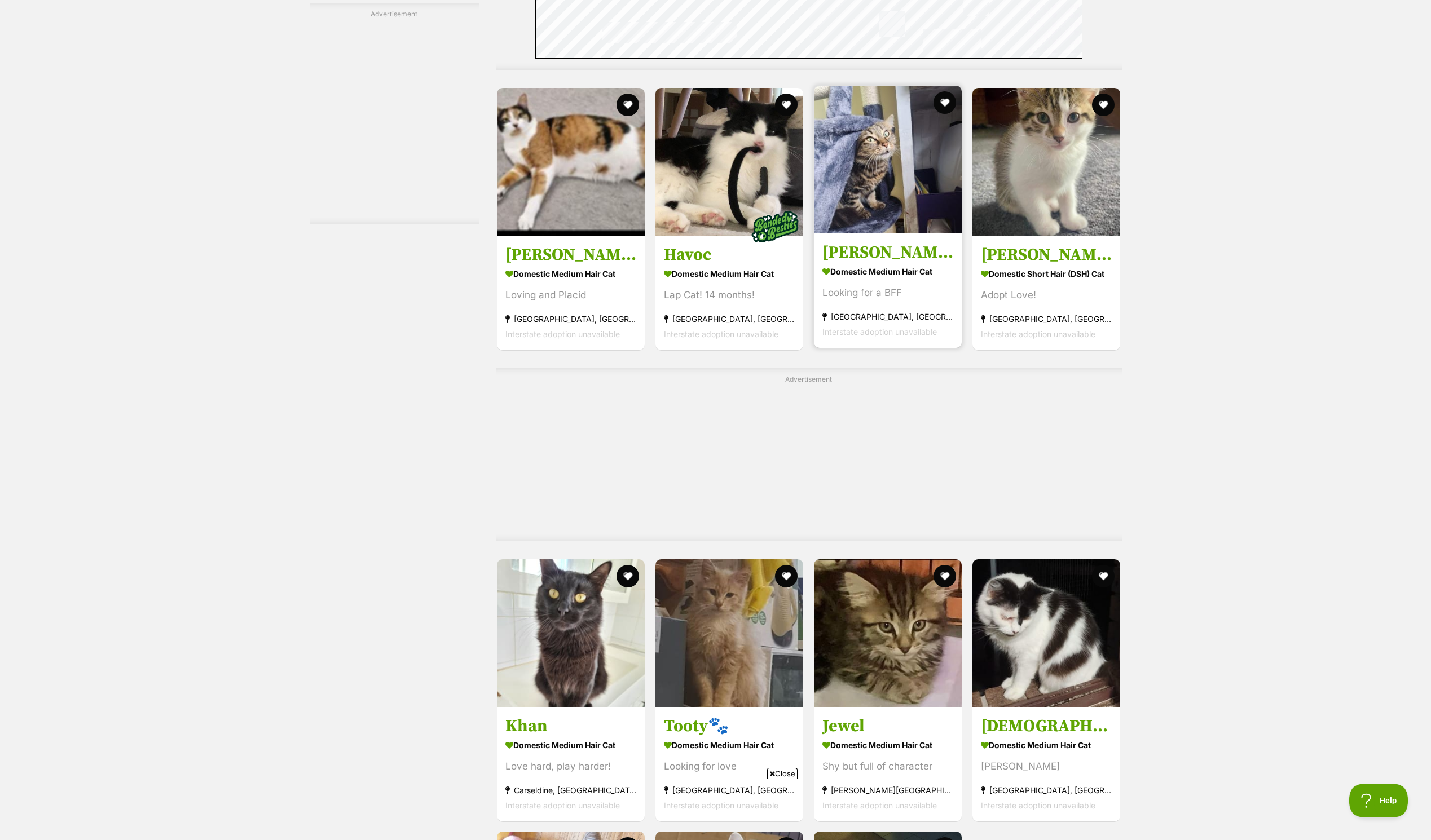
scroll to position [1917, 0]
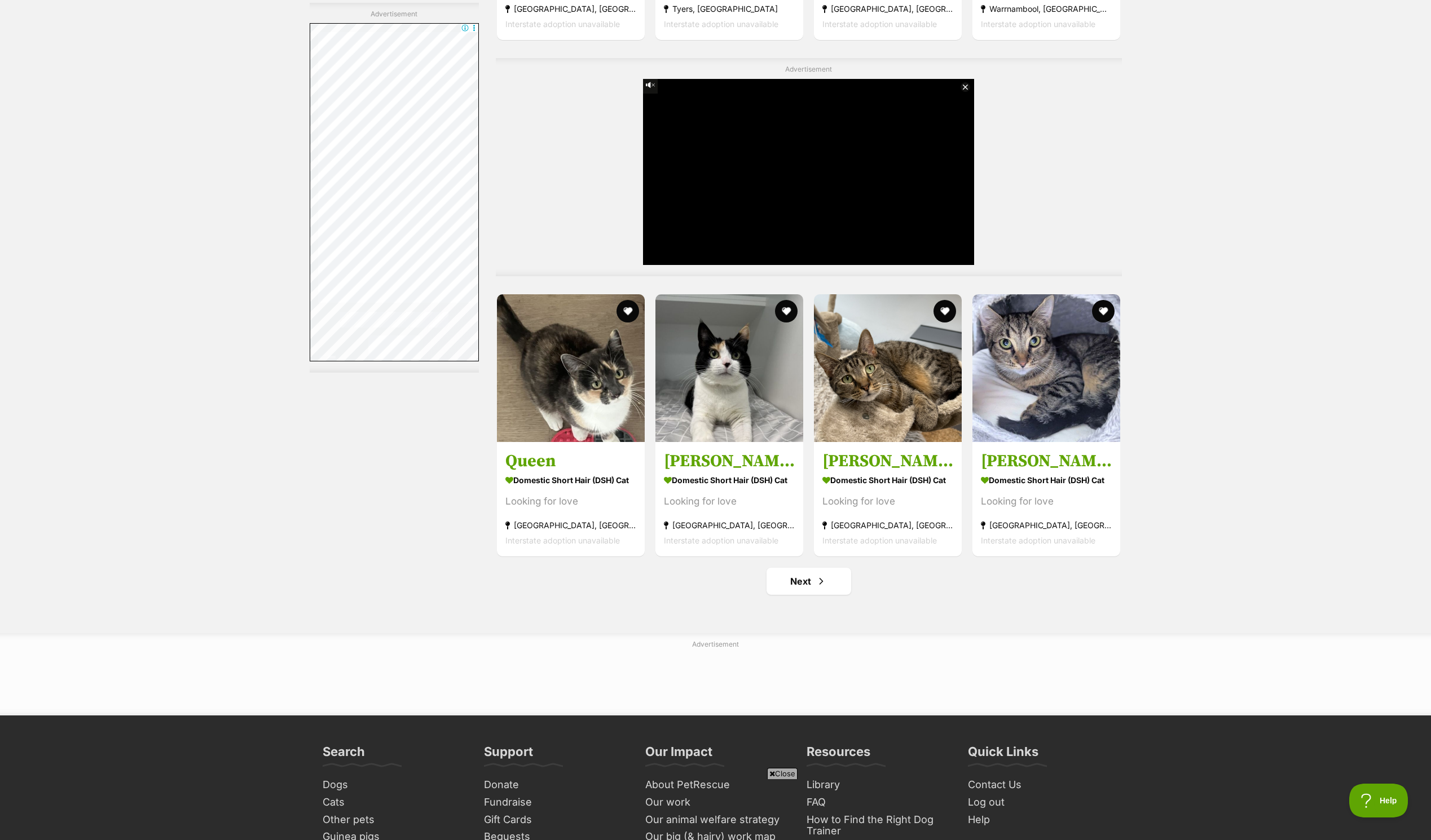
scroll to position [5526, 0]
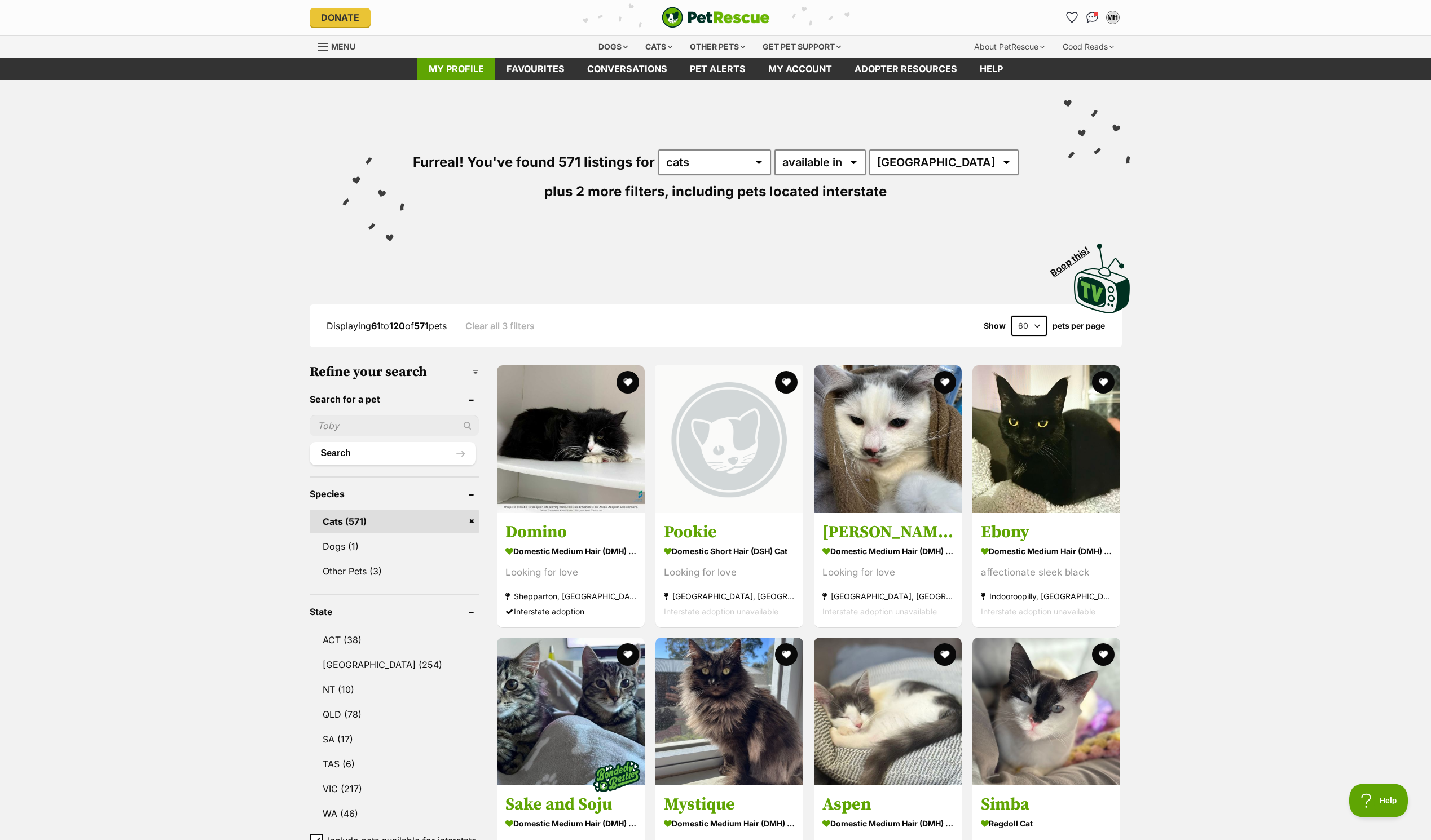
click at [472, 61] on link "My profile" at bounding box center [456, 69] width 78 height 22
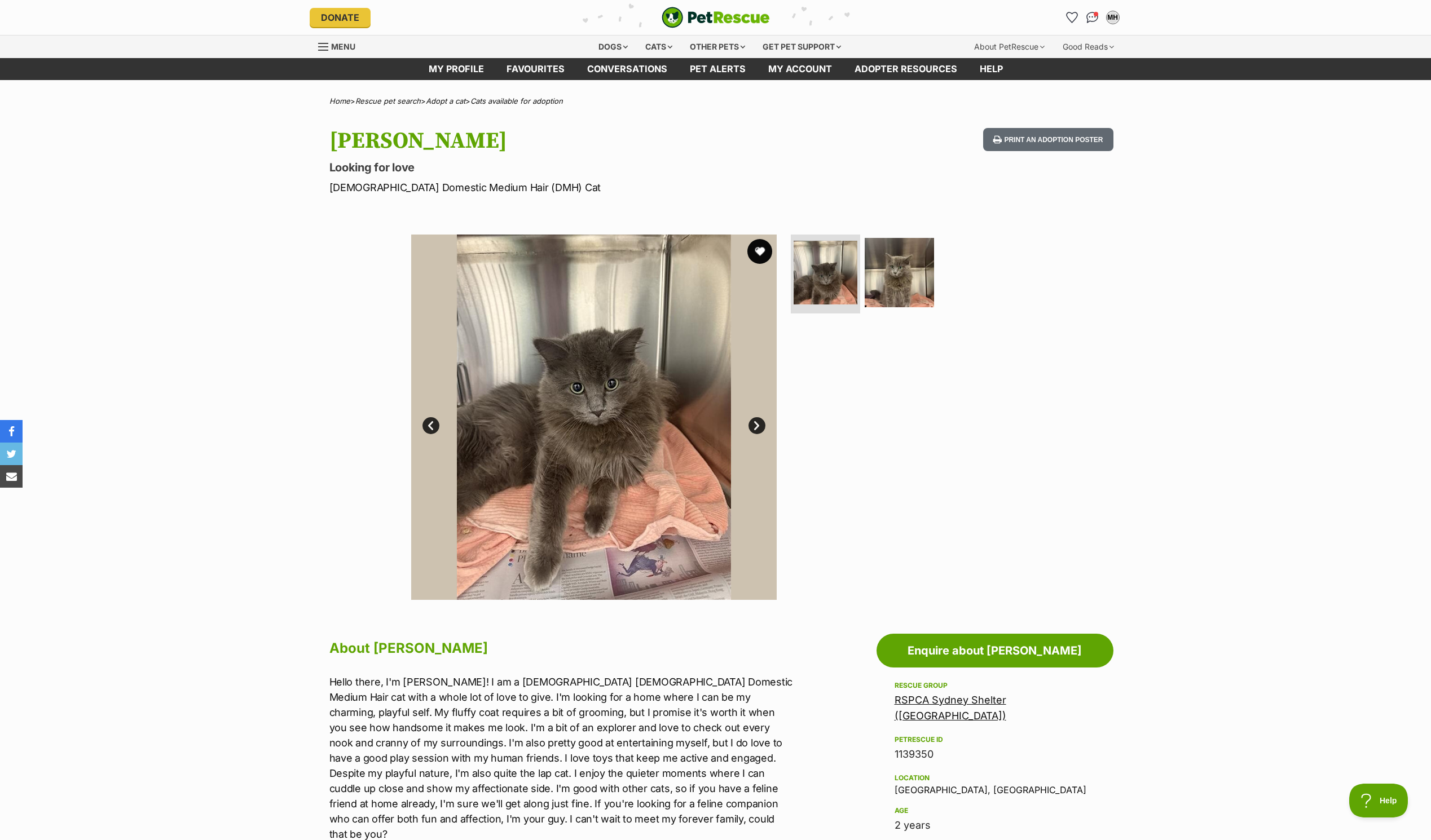
click at [758, 248] on button "favourite" at bounding box center [760, 252] width 25 height 25
click at [1066, 137] on button "Print an adoption poster" at bounding box center [1048, 139] width 130 height 23
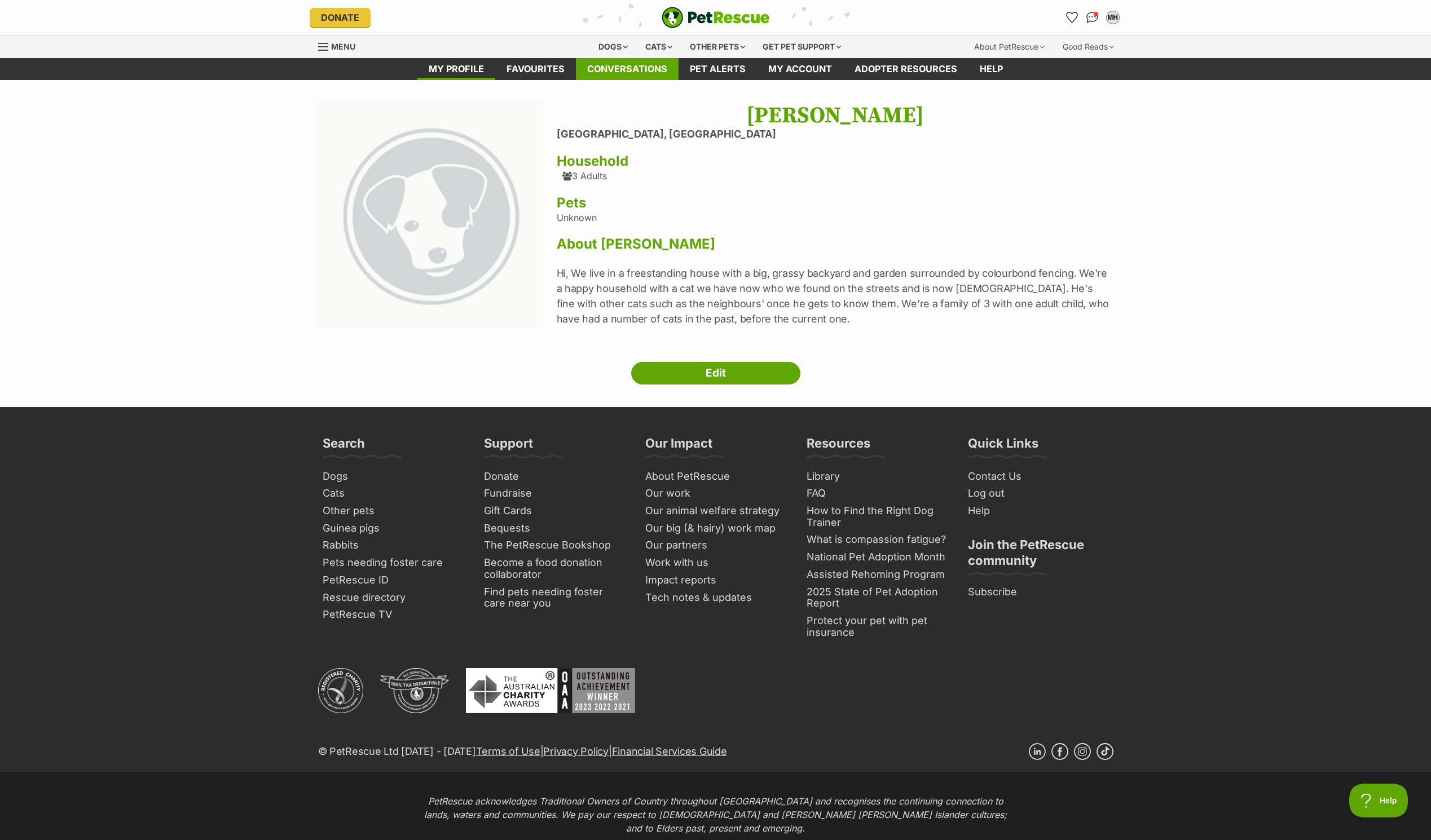
click at [596, 73] on link "Conversations" at bounding box center [627, 69] width 103 height 22
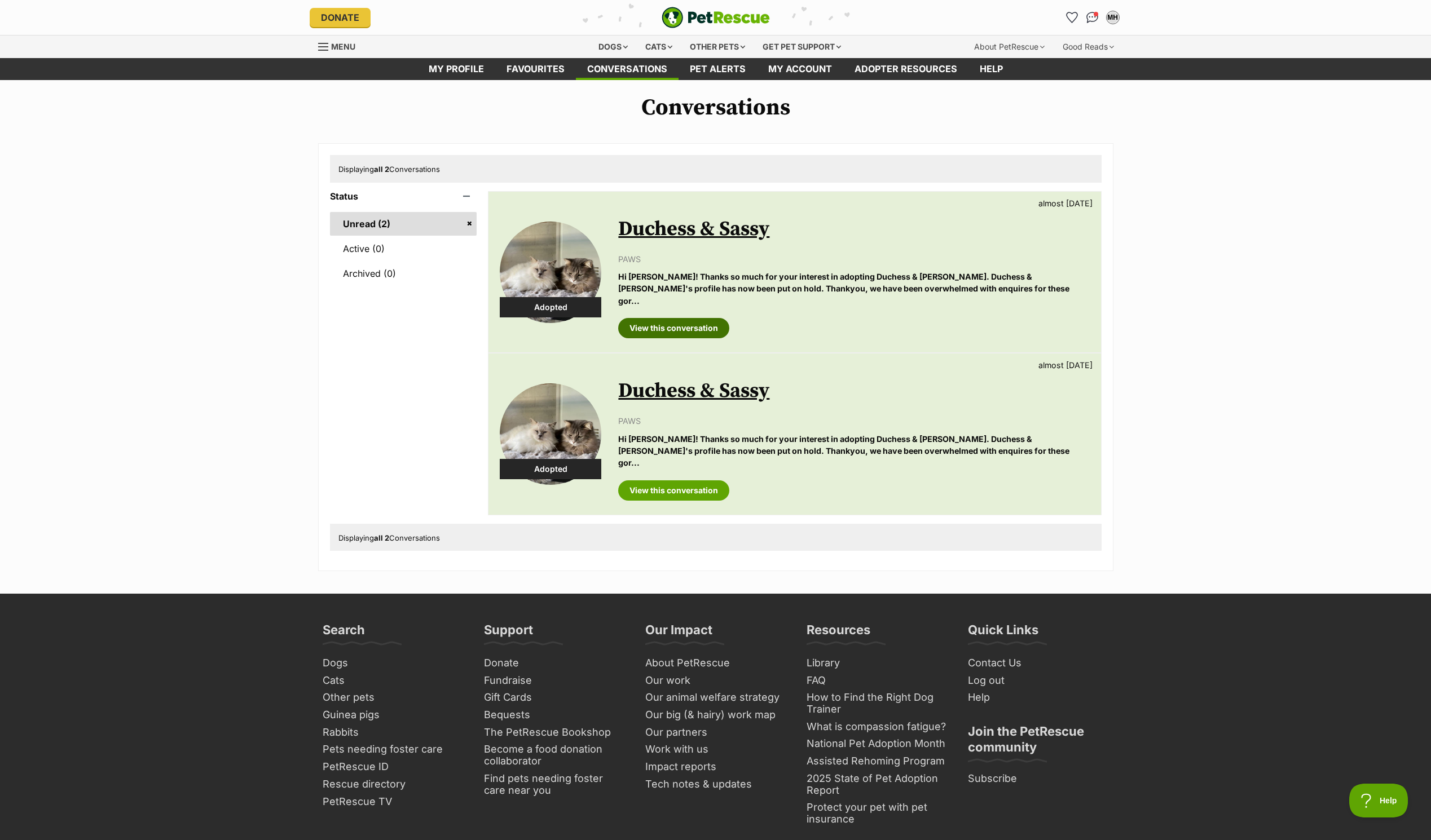
click at [691, 320] on link "View this conversation" at bounding box center [673, 328] width 111 height 20
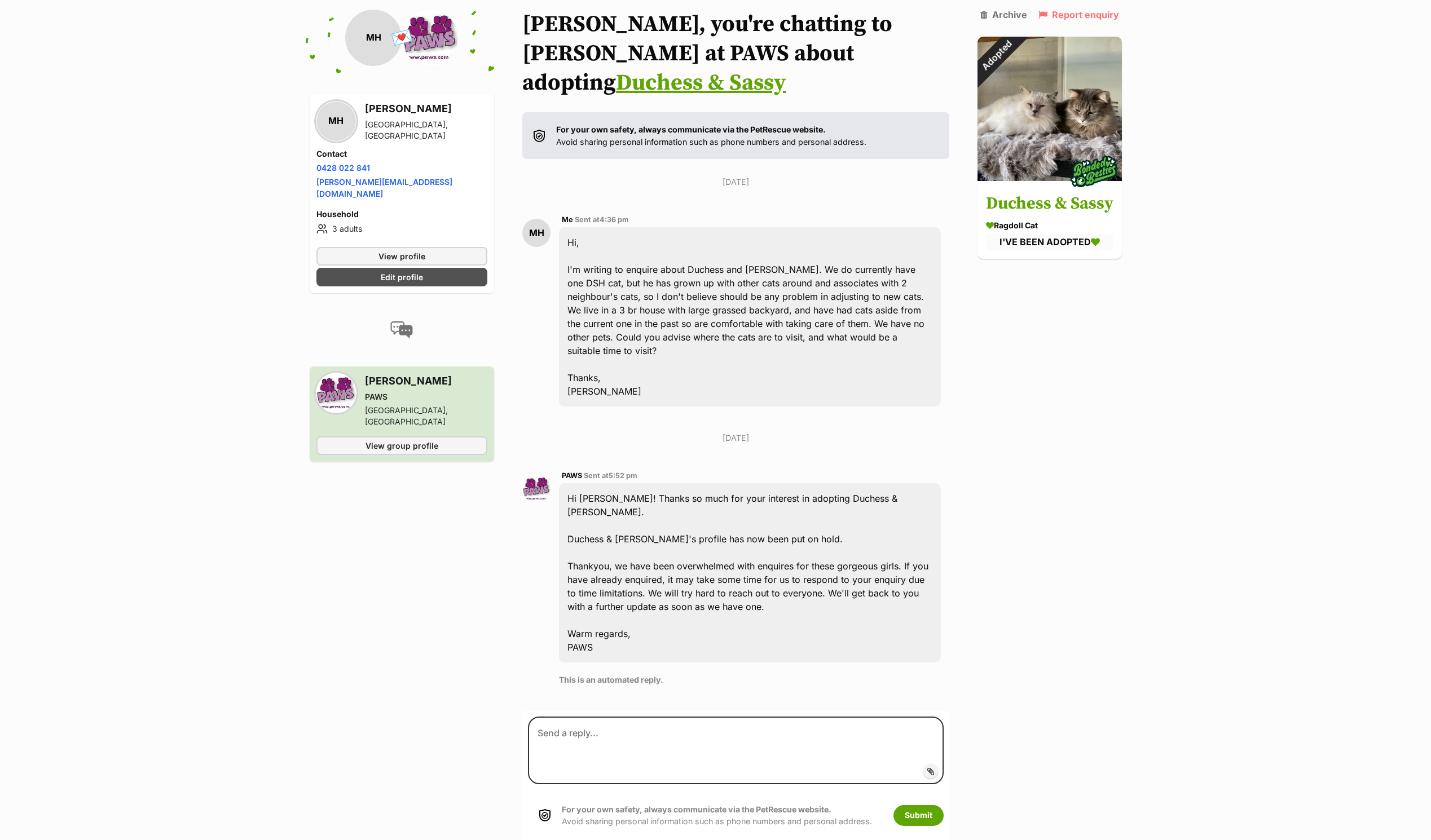
scroll to position [84, 0]
drag, startPoint x: 701, startPoint y: 249, endPoint x: 707, endPoint y: 246, distance: 6.7
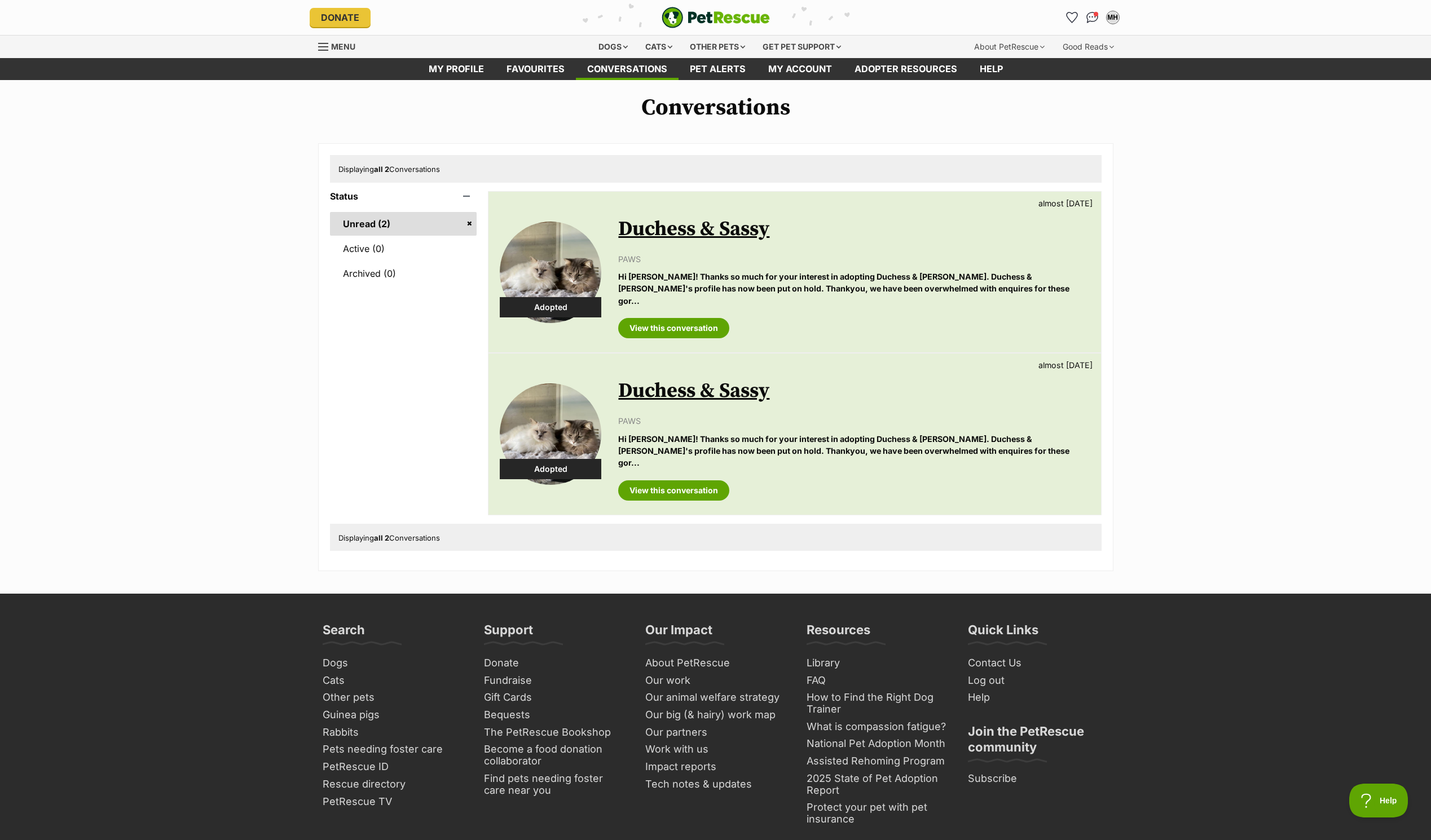
click at [701, 380] on link "Duchess & Sassy" at bounding box center [693, 391] width 151 height 25
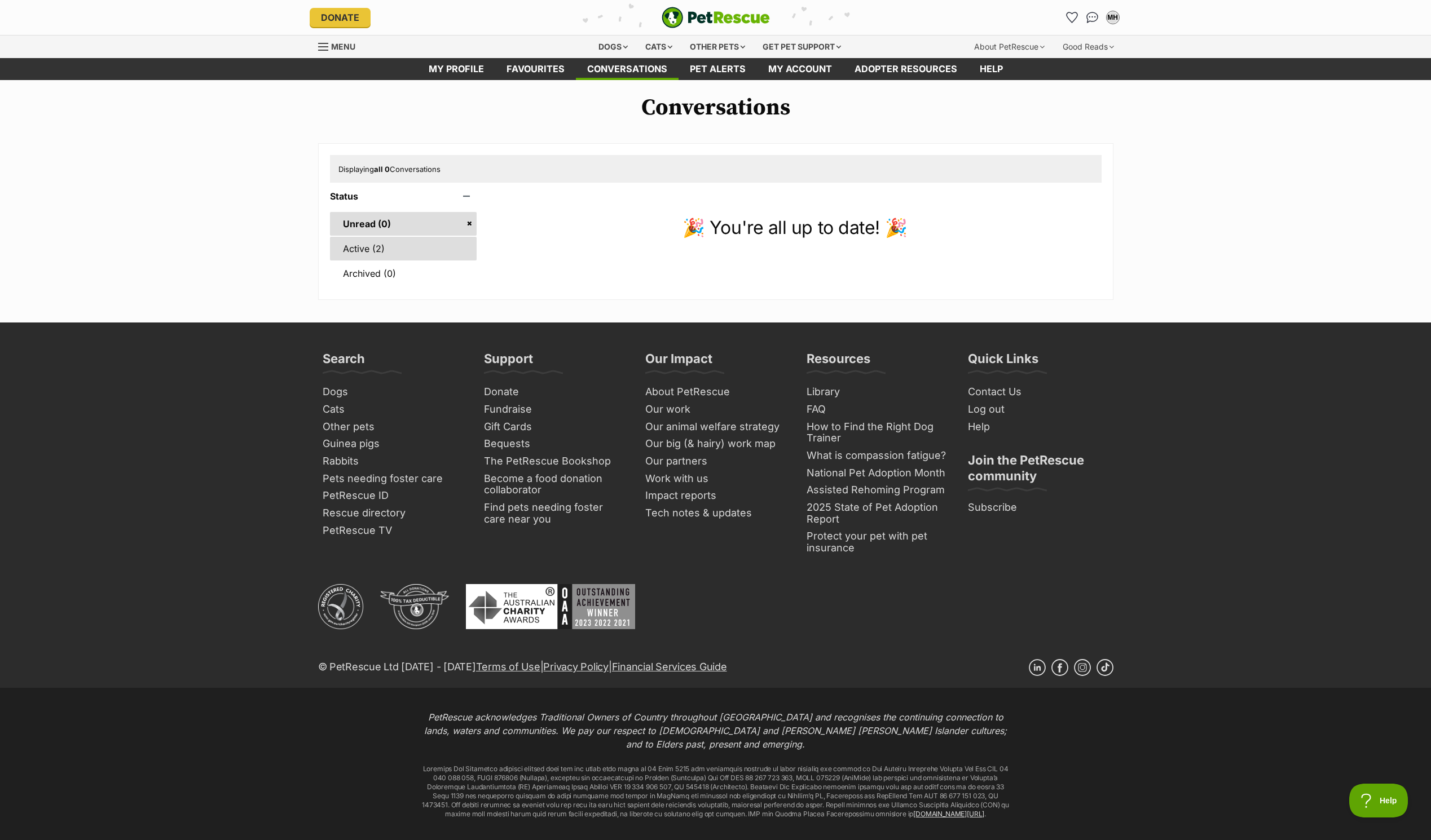
click at [388, 242] on link "Active (2)" at bounding box center [403, 249] width 147 height 24
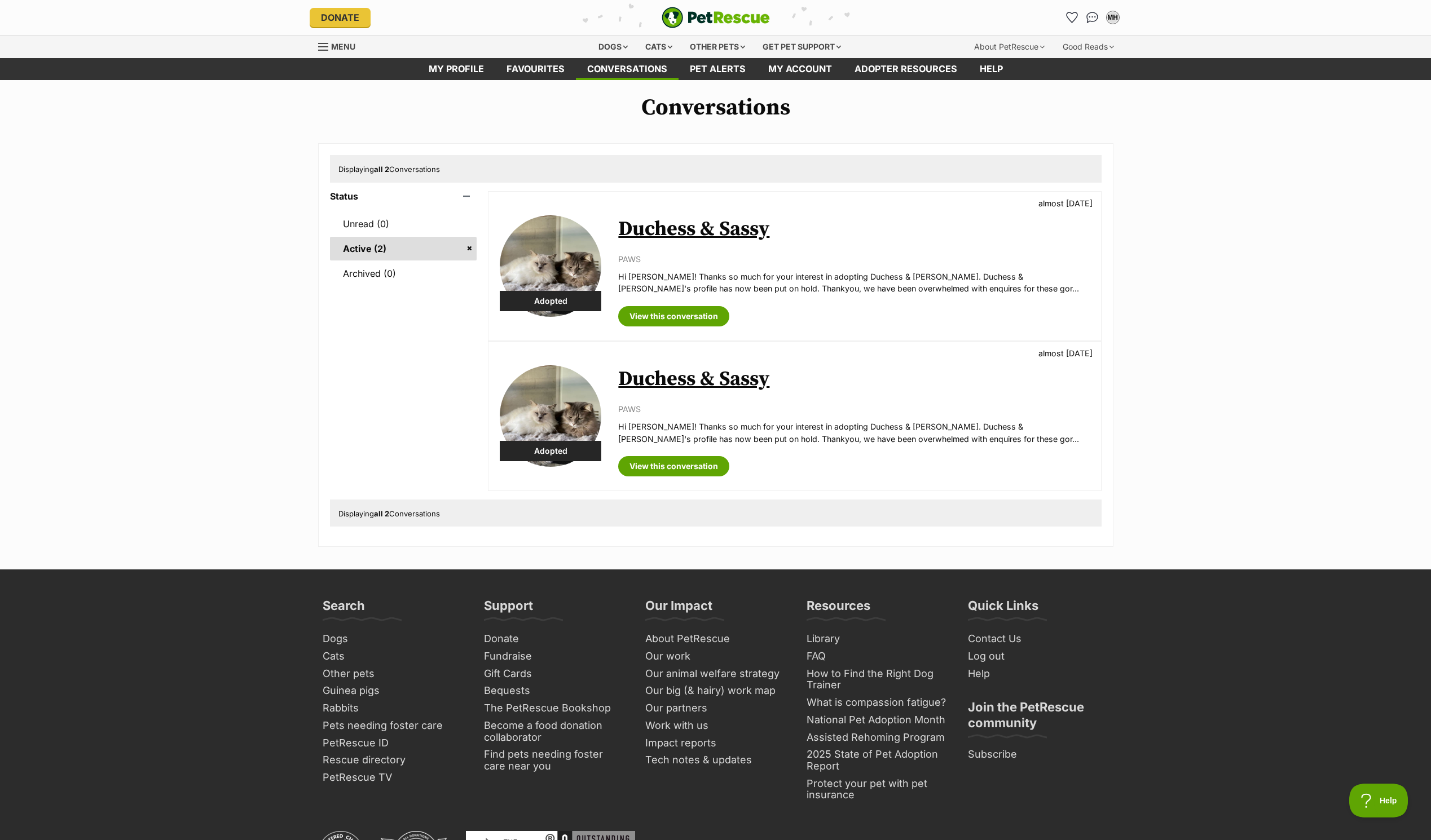
click at [845, 261] on p "PAWS" at bounding box center [854, 259] width 471 height 12
click at [680, 234] on link "Duchess & Sassy" at bounding box center [693, 229] width 151 height 25
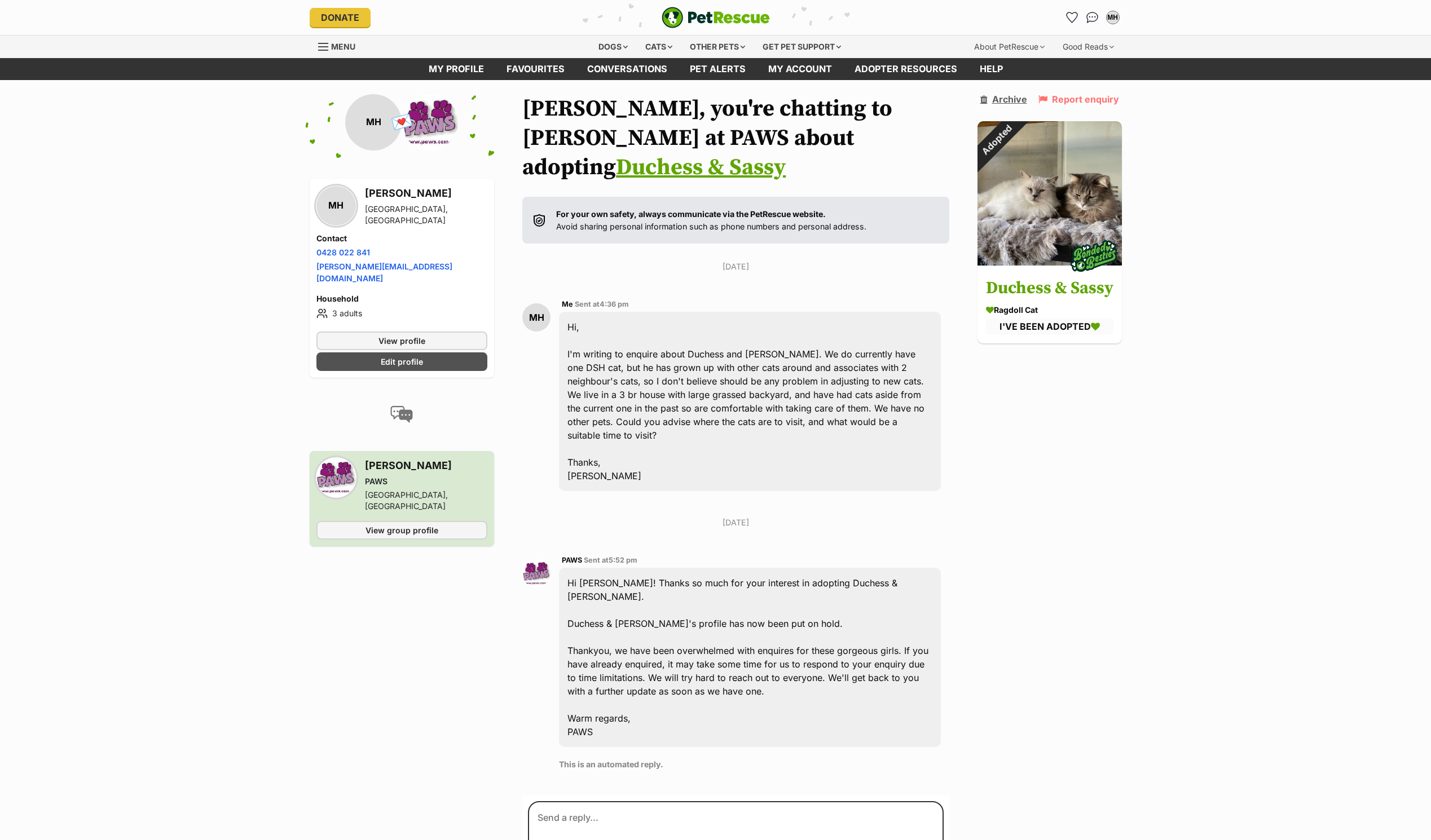
click at [1015, 103] on link "Archive" at bounding box center [1003, 100] width 47 height 10
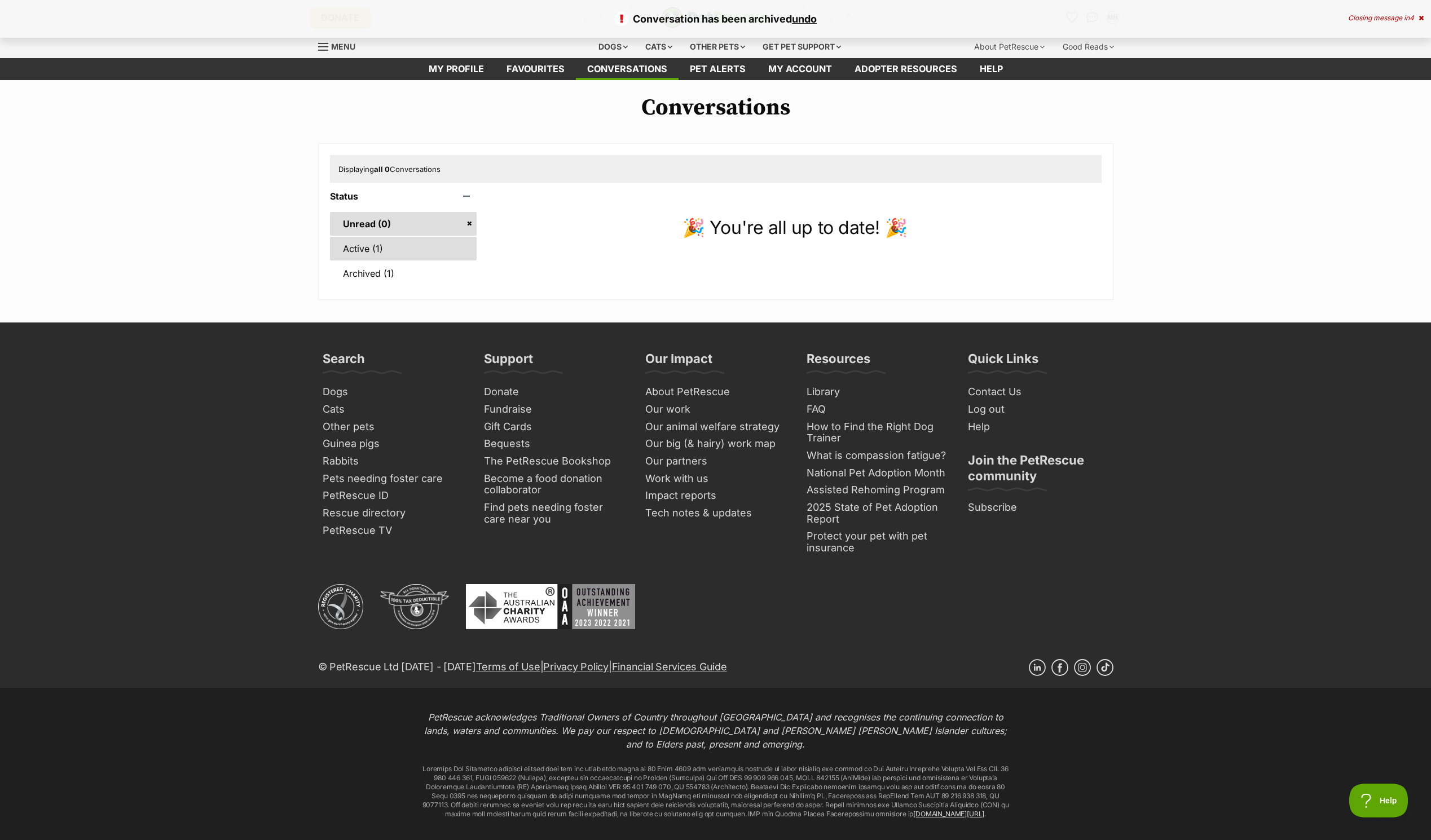
click at [345, 249] on link "Active (1)" at bounding box center [403, 249] width 147 height 24
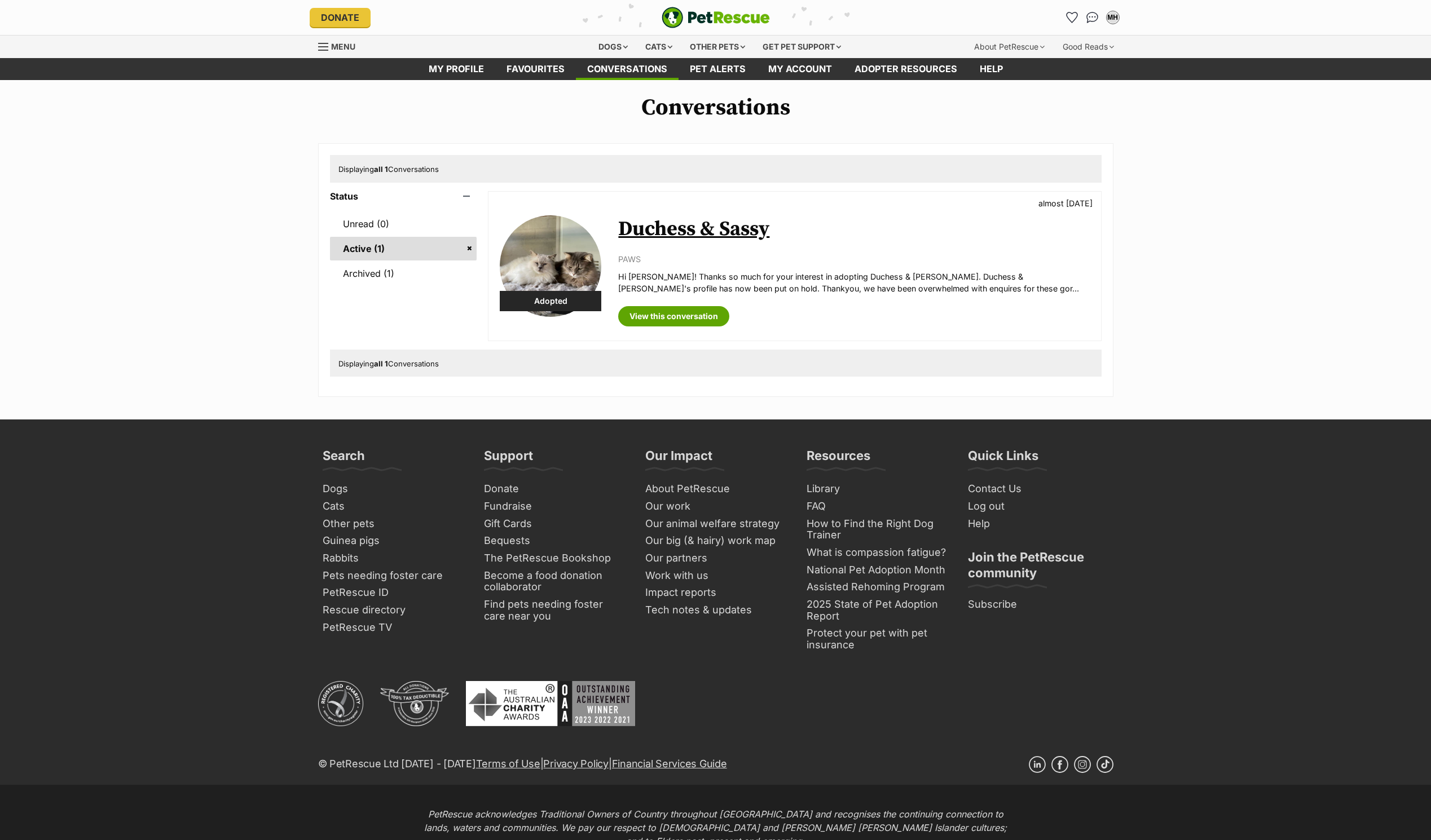
click at [842, 249] on div "Duchess & Sassy almost [DATE] PAWS Hi [PERSON_NAME]! Thanks so much for your in…" at bounding box center [854, 266] width 471 height 120
click at [682, 228] on link "Duchess & Sassy" at bounding box center [693, 229] width 151 height 25
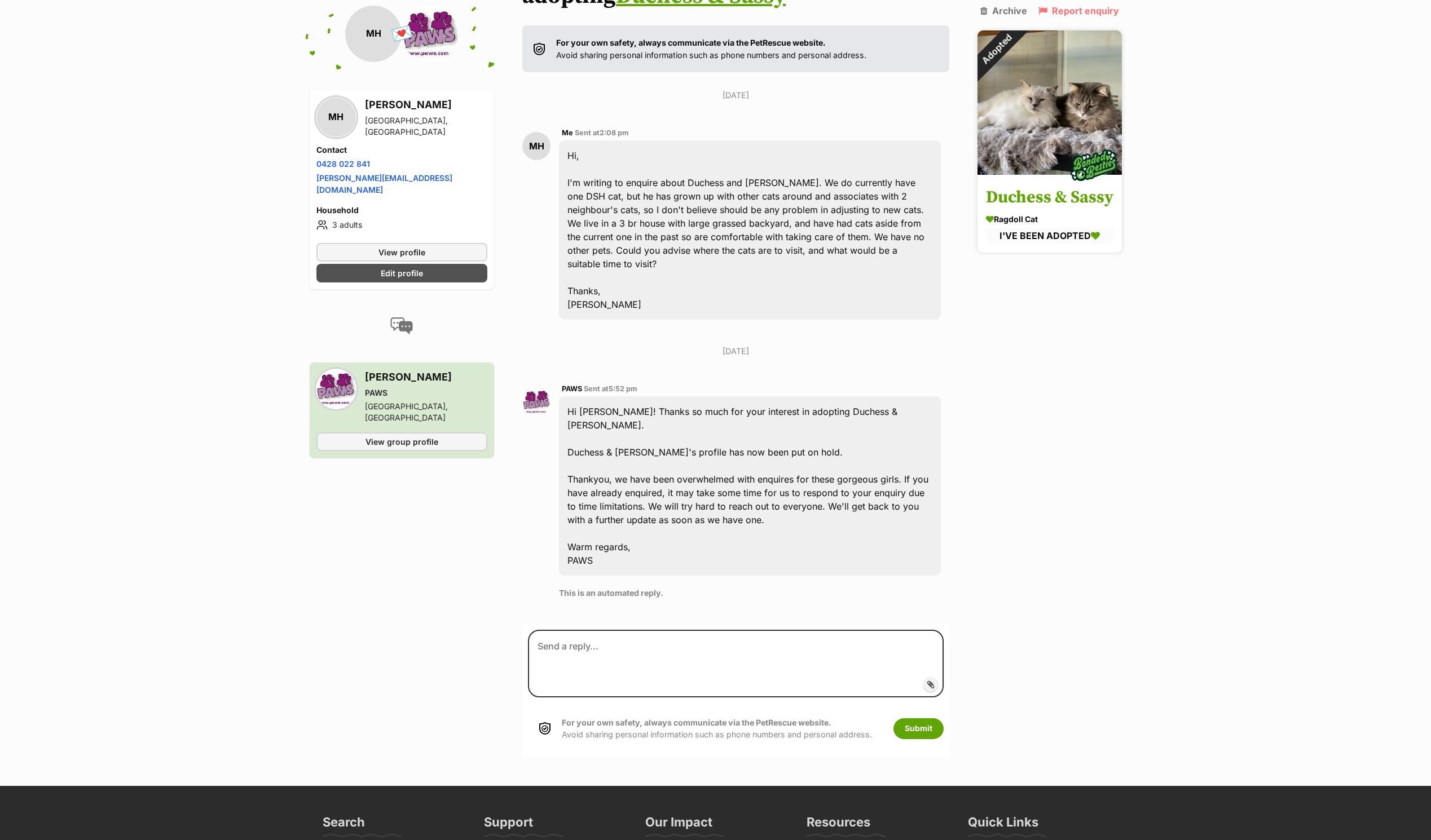
scroll to position [197, 0]
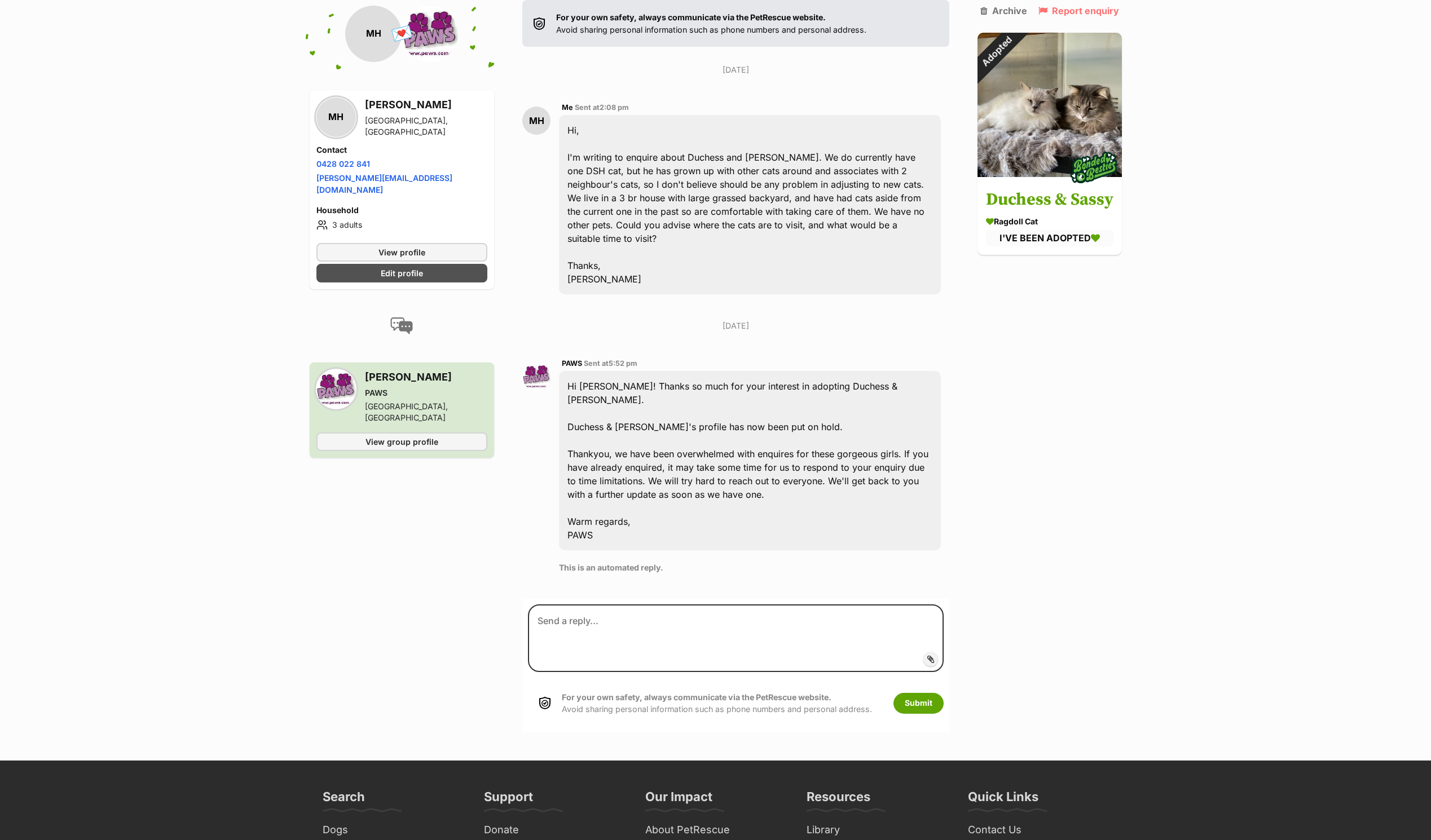
click at [1004, 2] on div "Back to all conversations 💌 Conversation participant details MH MH [PERSON_NAME…" at bounding box center [716, 314] width 829 height 835
click at [1018, 162] on img at bounding box center [1050, 103] width 145 height 145
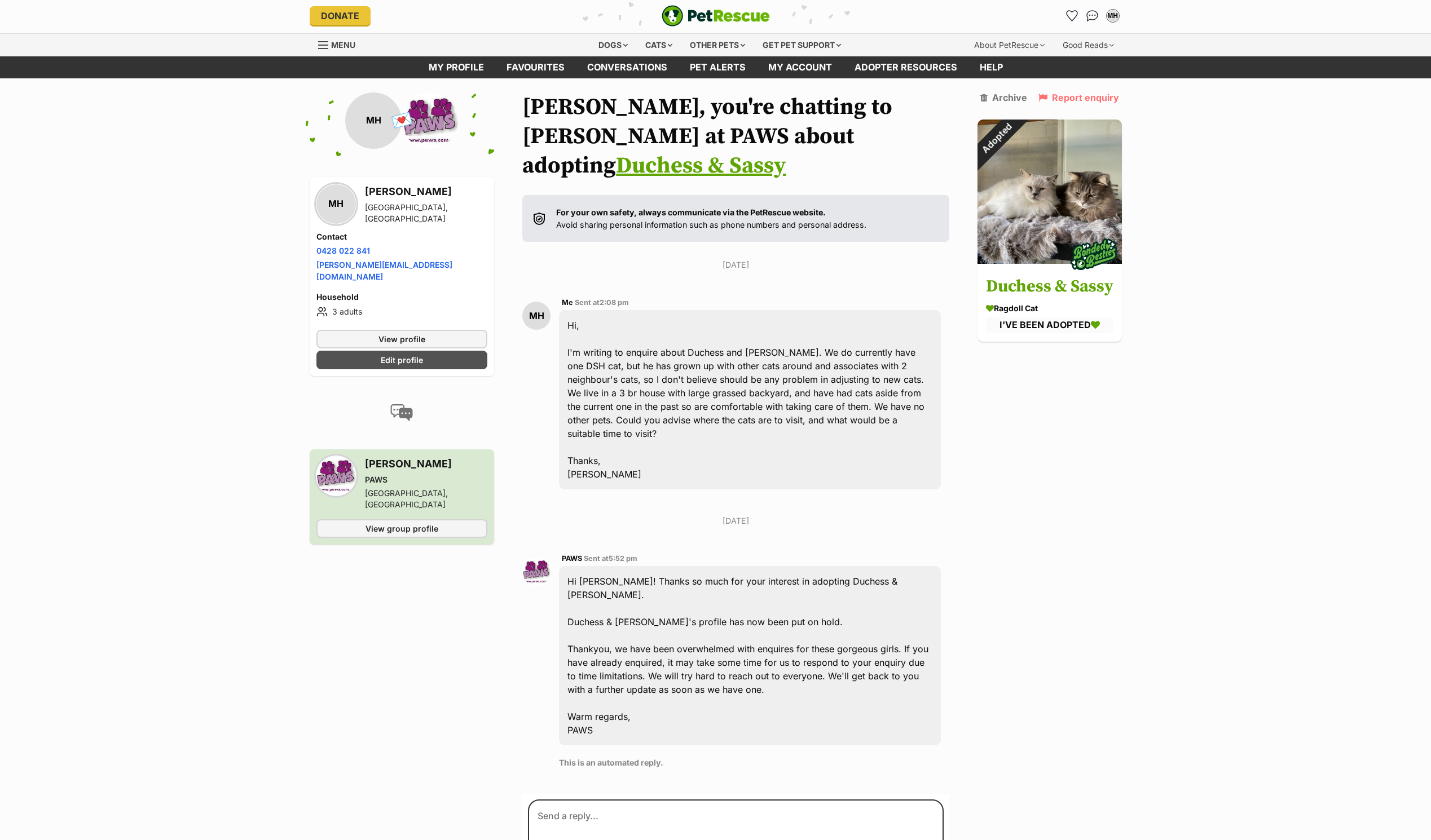
scroll to position [0, 0]
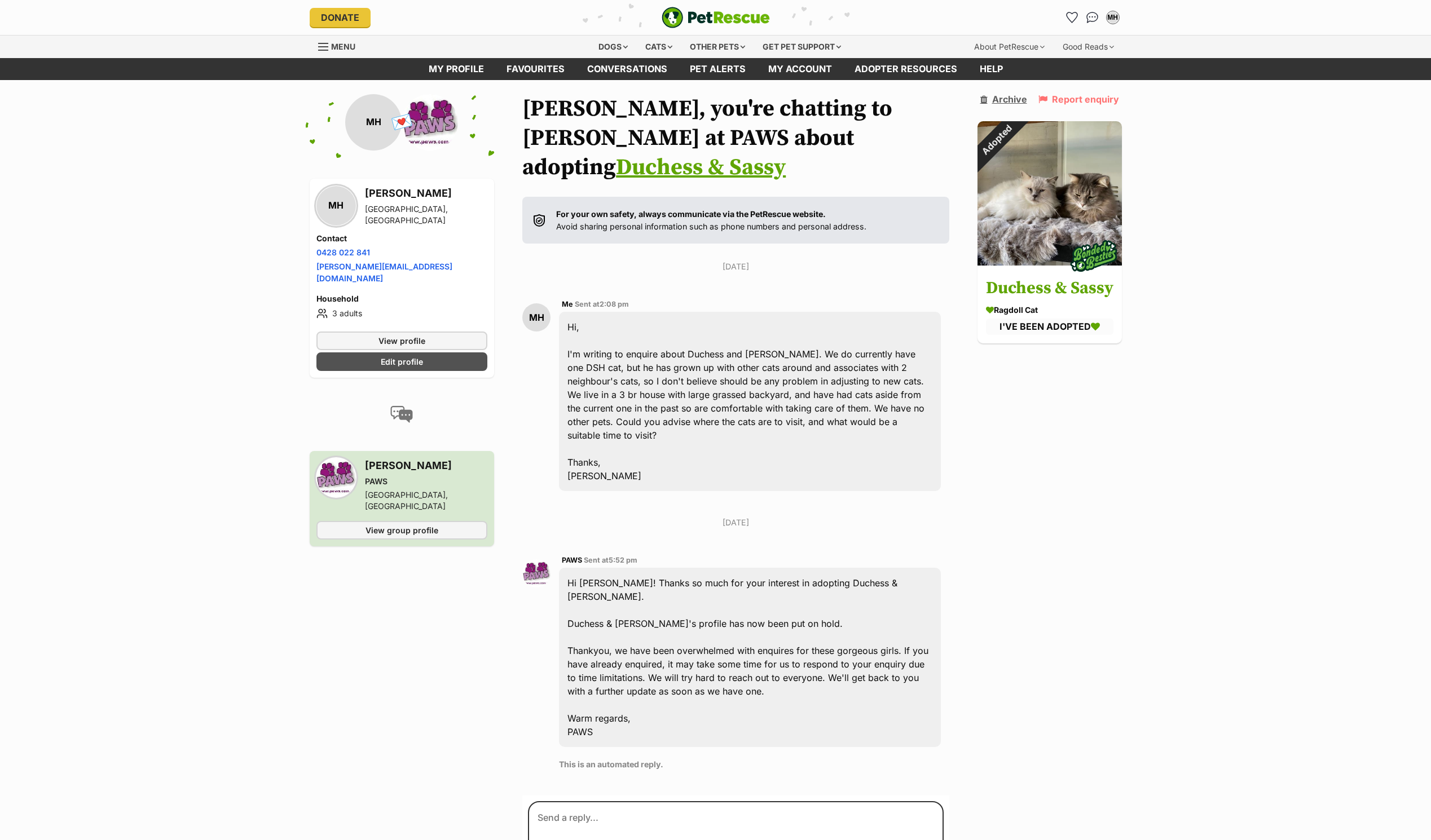
click at [996, 100] on link "Archive" at bounding box center [1003, 100] width 47 height 10
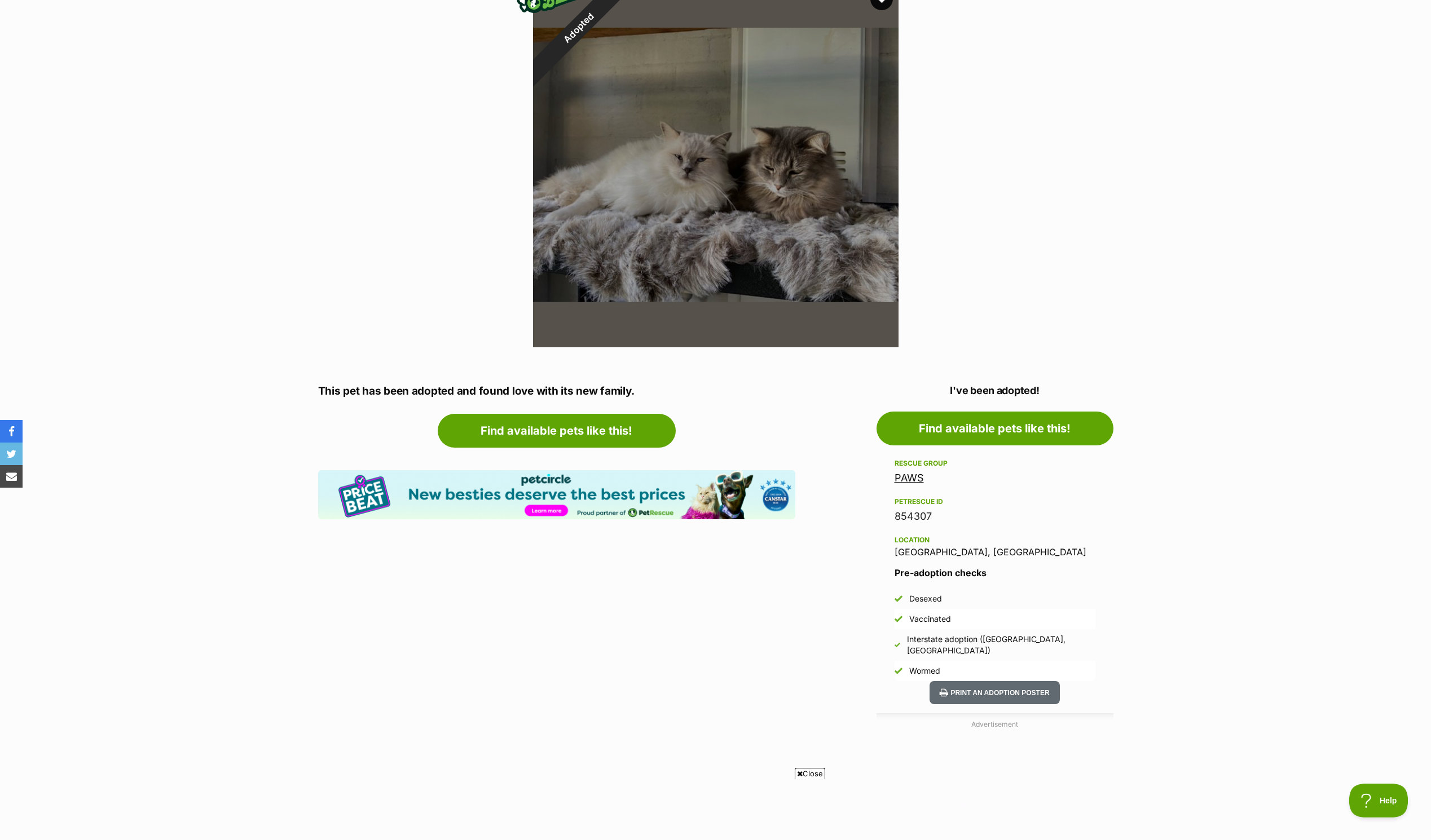
scroll to position [395, 0]
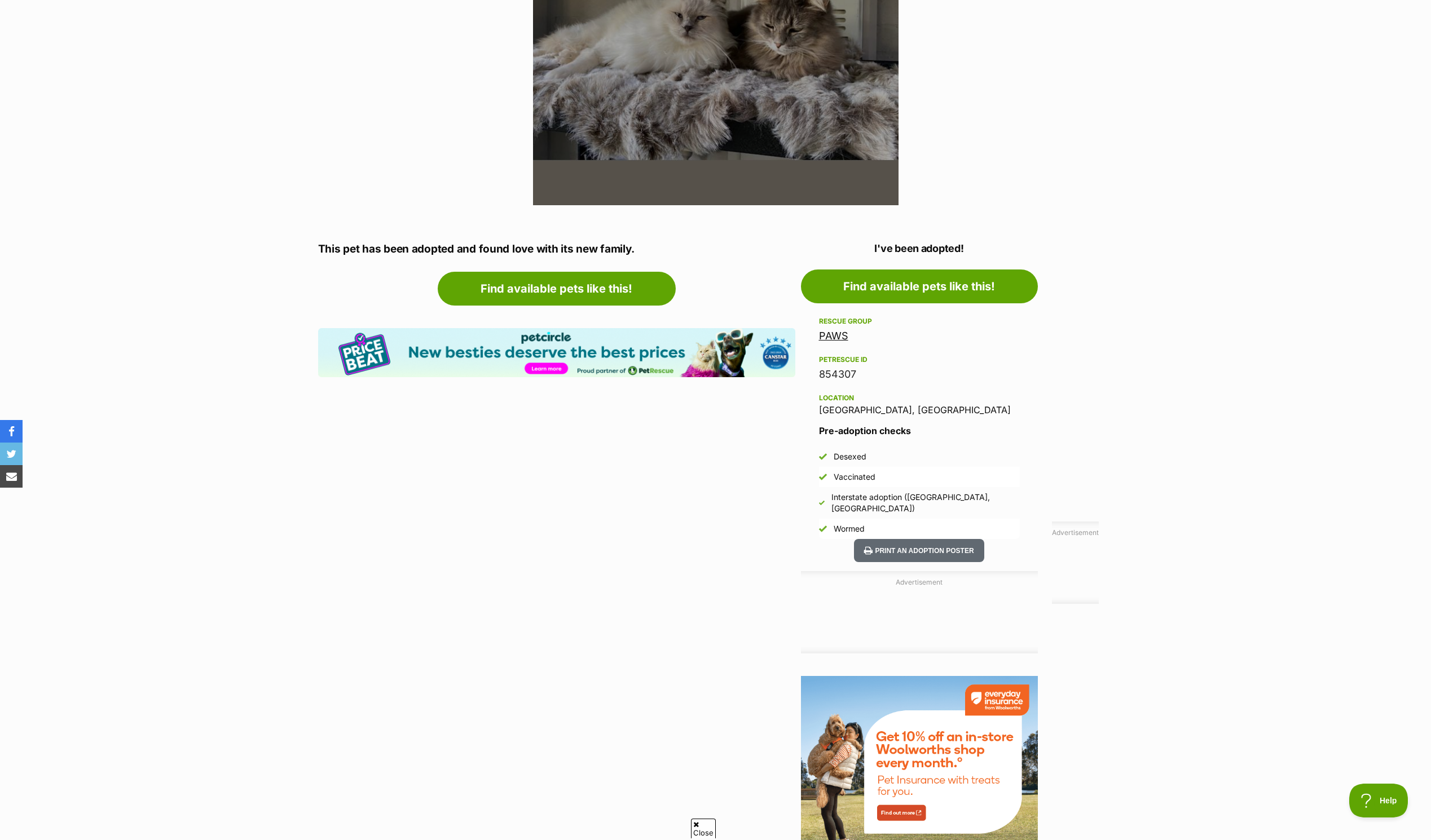
drag, startPoint x: 360, startPoint y: 345, endPoint x: 383, endPoint y: 326, distance: 29.8
